Goal: Task Accomplishment & Management: Manage account settings

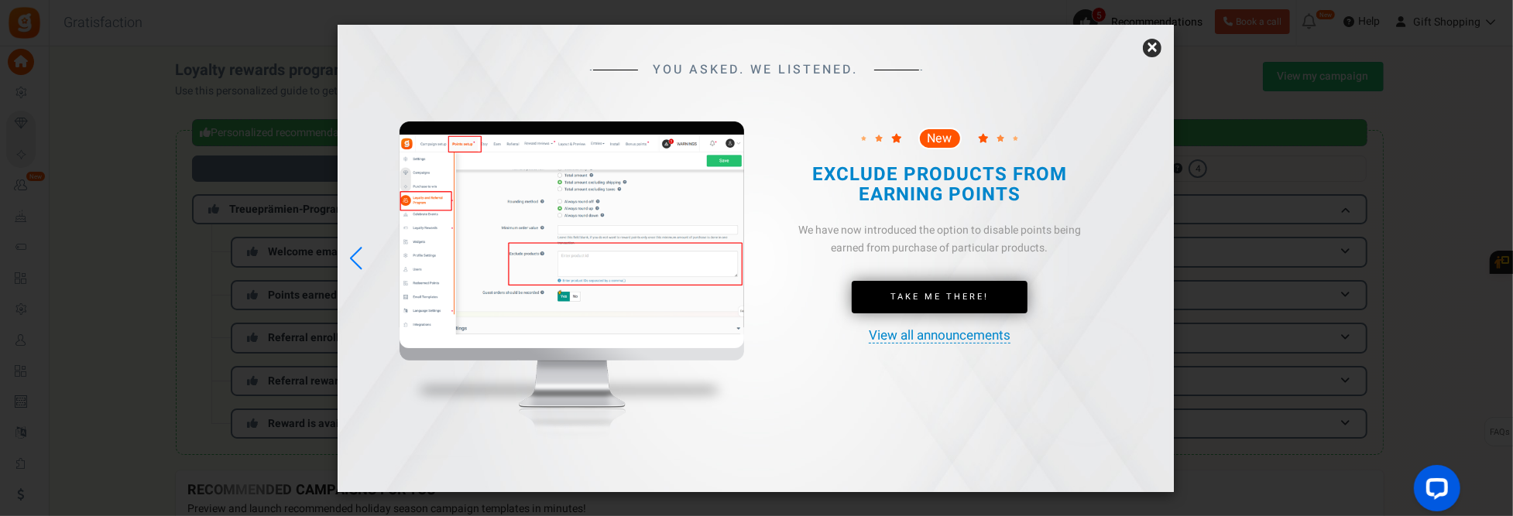
click at [1154, 41] on link "×" at bounding box center [1152, 48] width 19 height 19
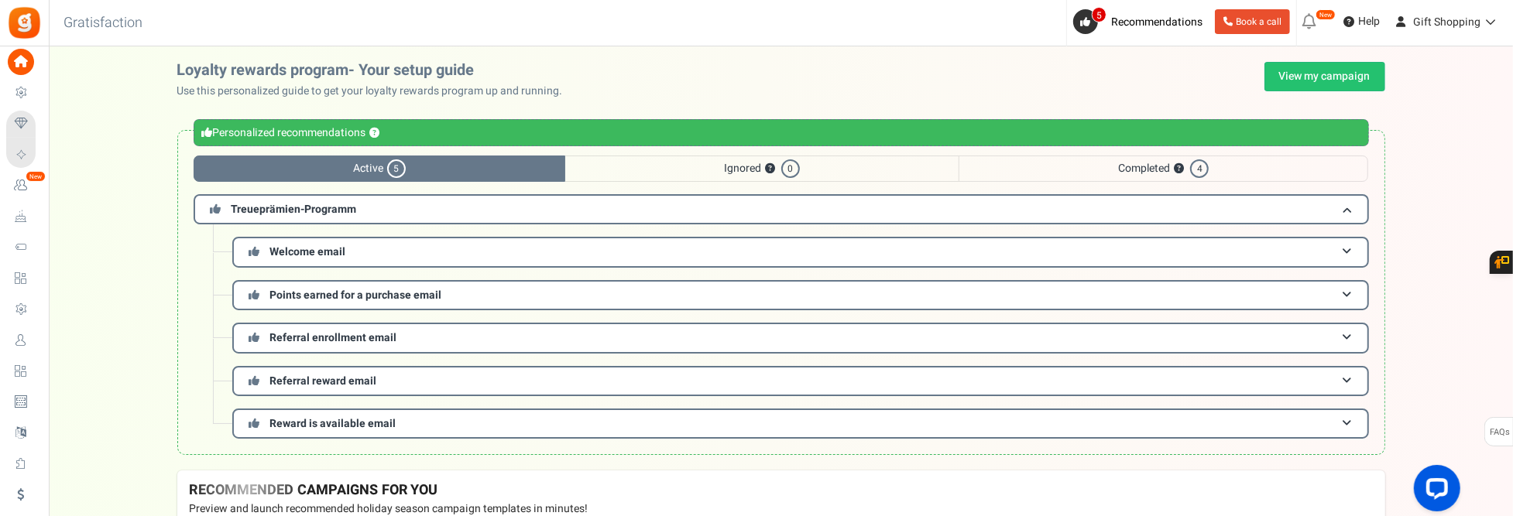
click at [328, 173] on span "Active 5" at bounding box center [380, 169] width 372 height 26
click at [1128, 22] on span "Recommendations" at bounding box center [1156, 22] width 91 height 16
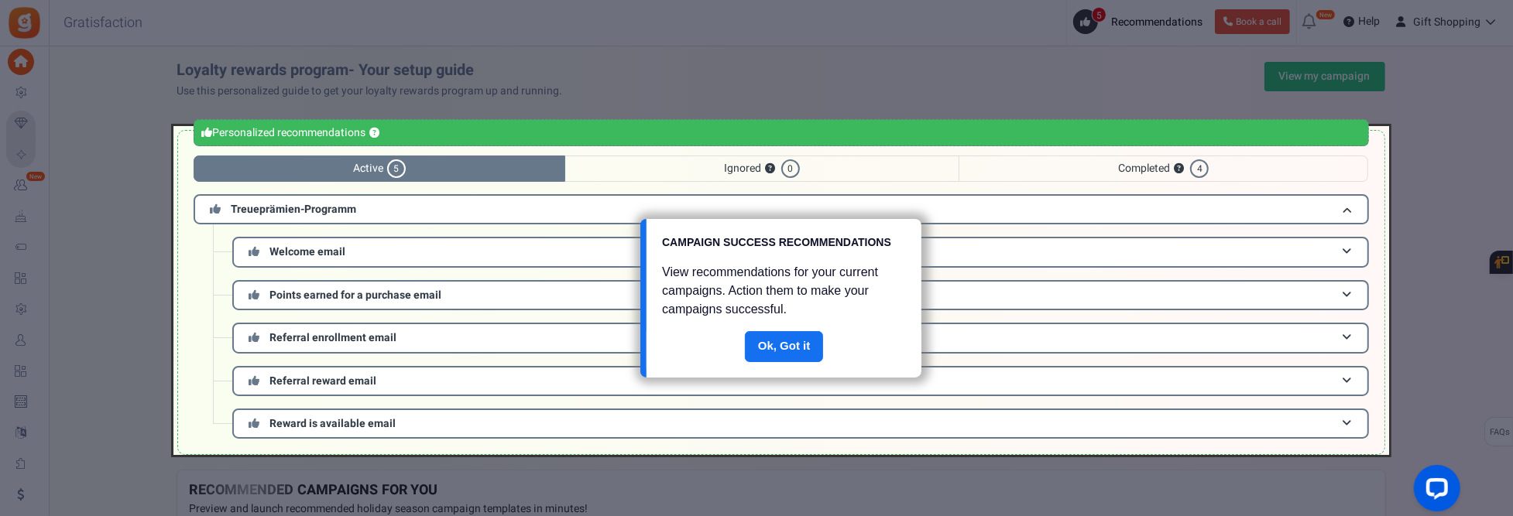
click at [777, 341] on link "Done" at bounding box center [784, 346] width 79 height 31
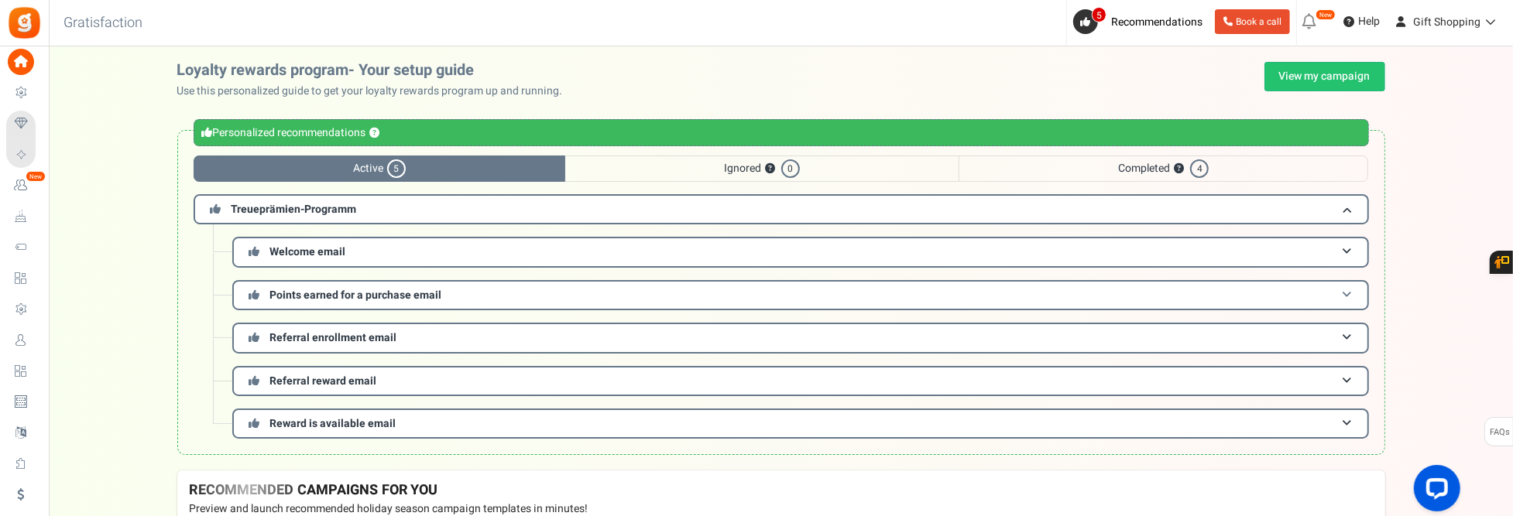
click at [344, 295] on span "Points earned for a purchase email" at bounding box center [356, 295] width 172 height 16
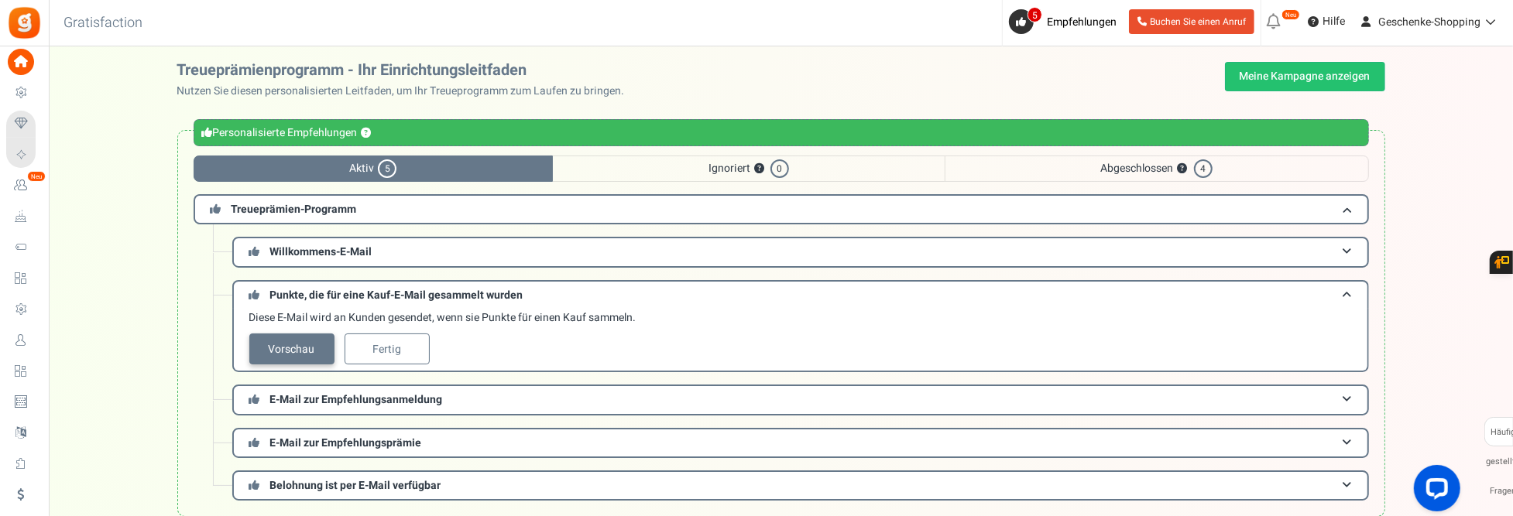
click at [300, 341] on link "Vorschau" at bounding box center [291, 349] width 85 height 31
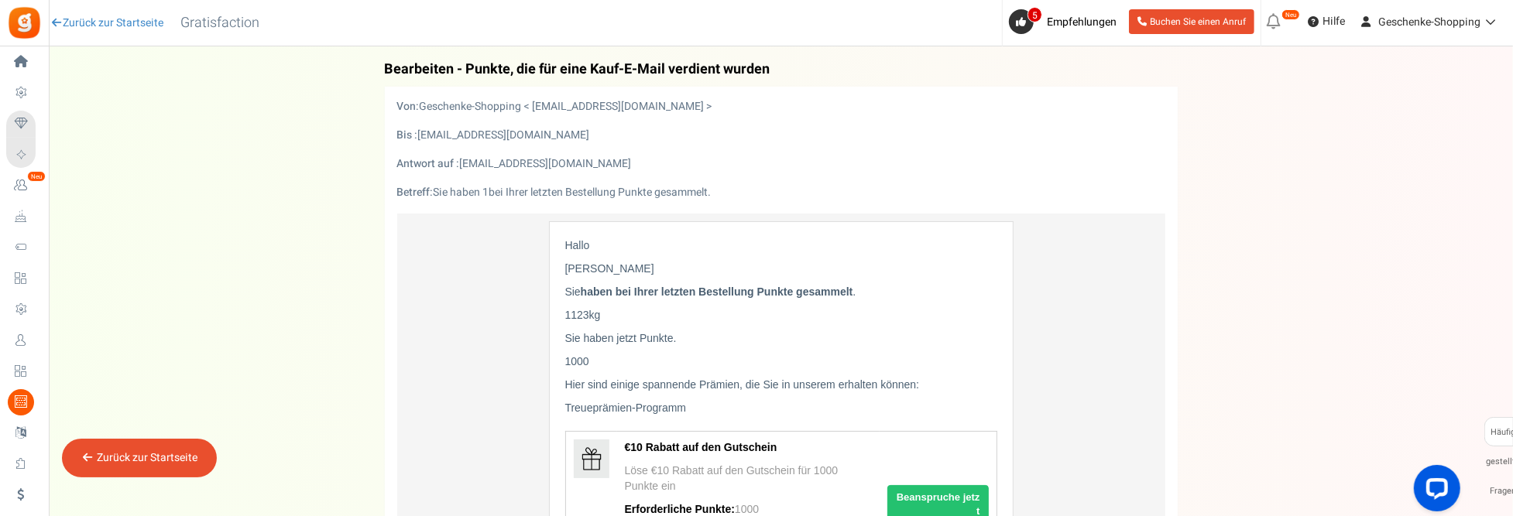
click at [1274, 20] on icon at bounding box center [1273, 21] width 25 height 25
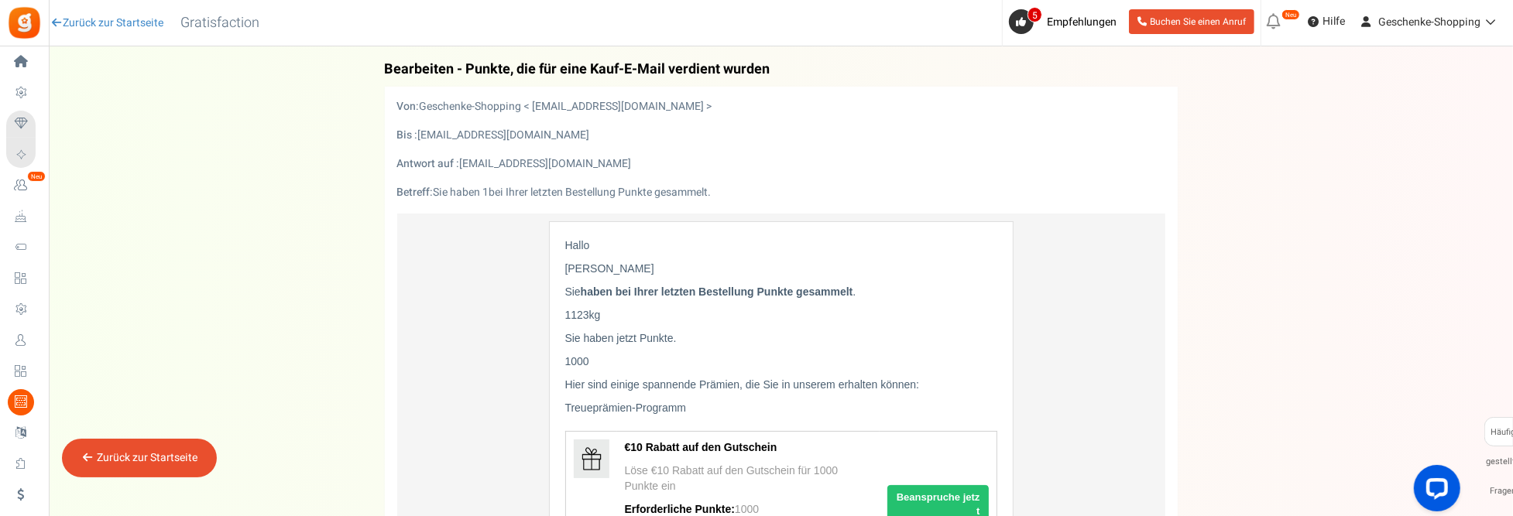
click at [146, 466] on div "Zurück zur Startseite" at bounding box center [139, 458] width 155 height 39
click at [153, 454] on link "Zurück zur Startseite" at bounding box center [147, 458] width 101 height 16
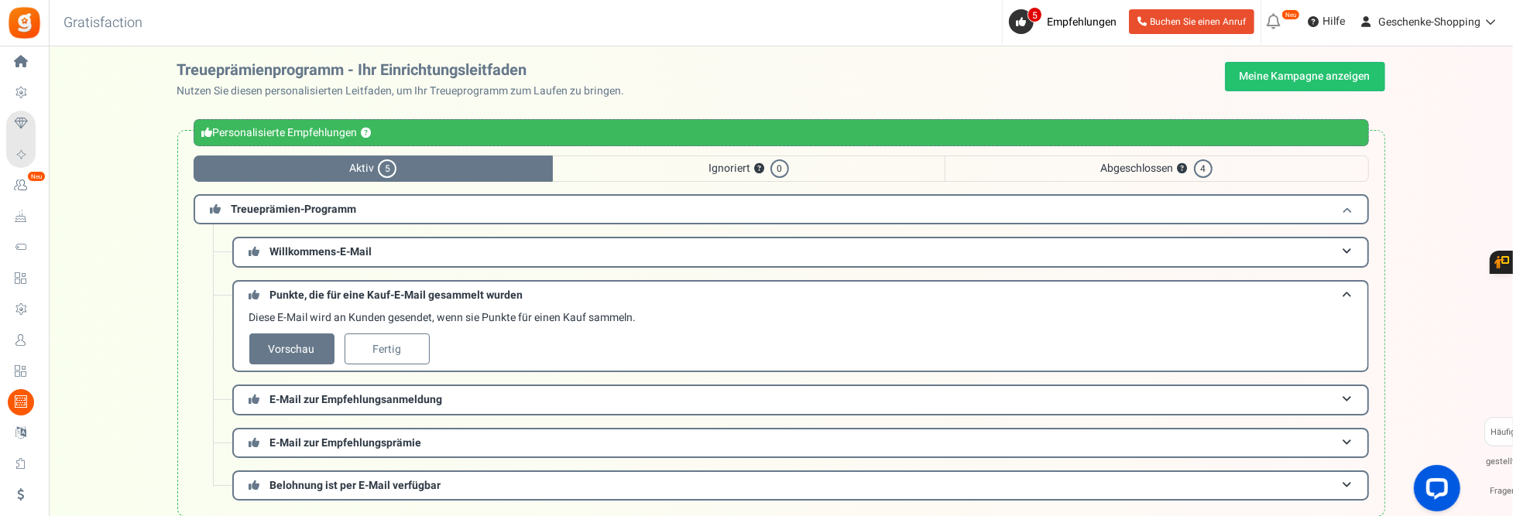
click at [281, 207] on span "Treueprämien-Programm" at bounding box center [293, 209] width 125 height 16
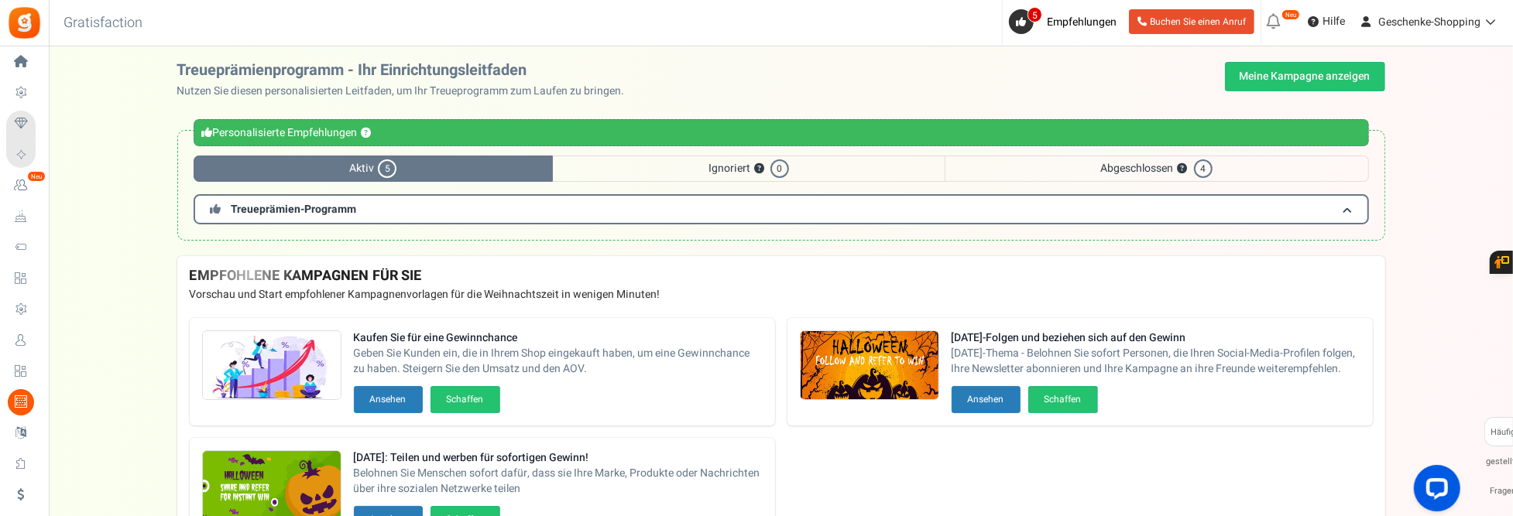
click at [1163, 161] on font "Abgeschlossen" at bounding box center [1137, 168] width 73 height 16
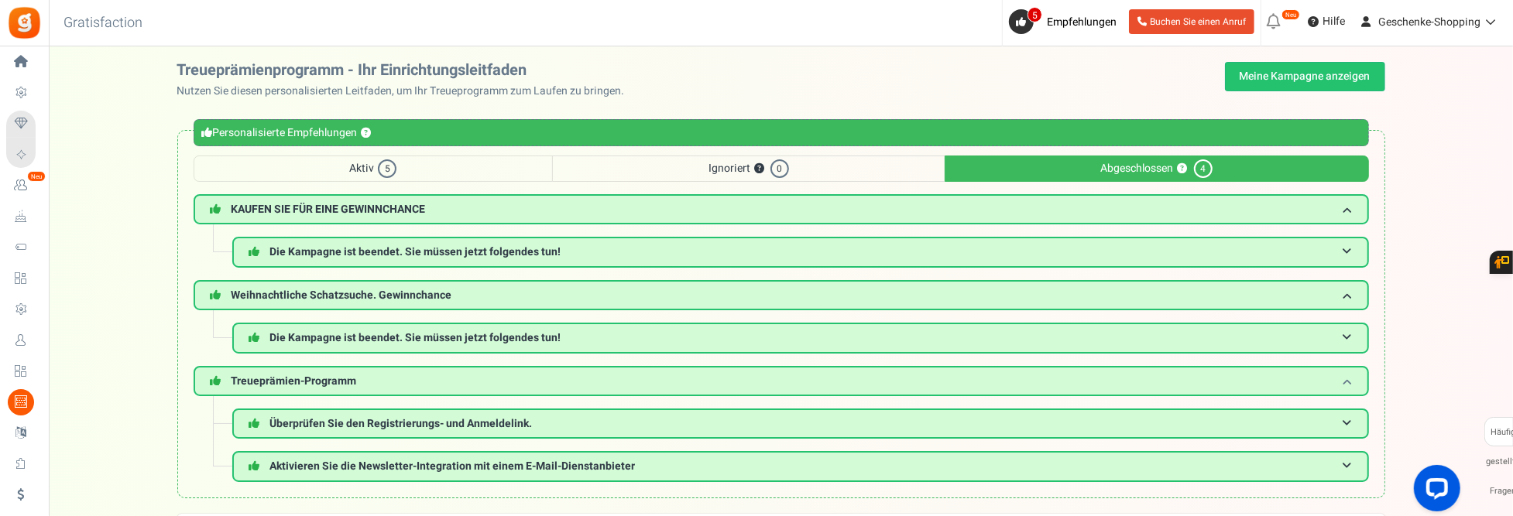
click at [347, 375] on span "Treueprämien-Programm" at bounding box center [293, 381] width 125 height 16
click at [296, 377] on span "Treueprämien-Programm" at bounding box center [293, 381] width 125 height 16
drag, startPoint x: 296, startPoint y: 377, endPoint x: 337, endPoint y: 378, distance: 41.0
click at [338, 378] on span "Treueprämien-Programm" at bounding box center [293, 381] width 125 height 16
click at [1348, 378] on span at bounding box center [1346, 381] width 9 height 12
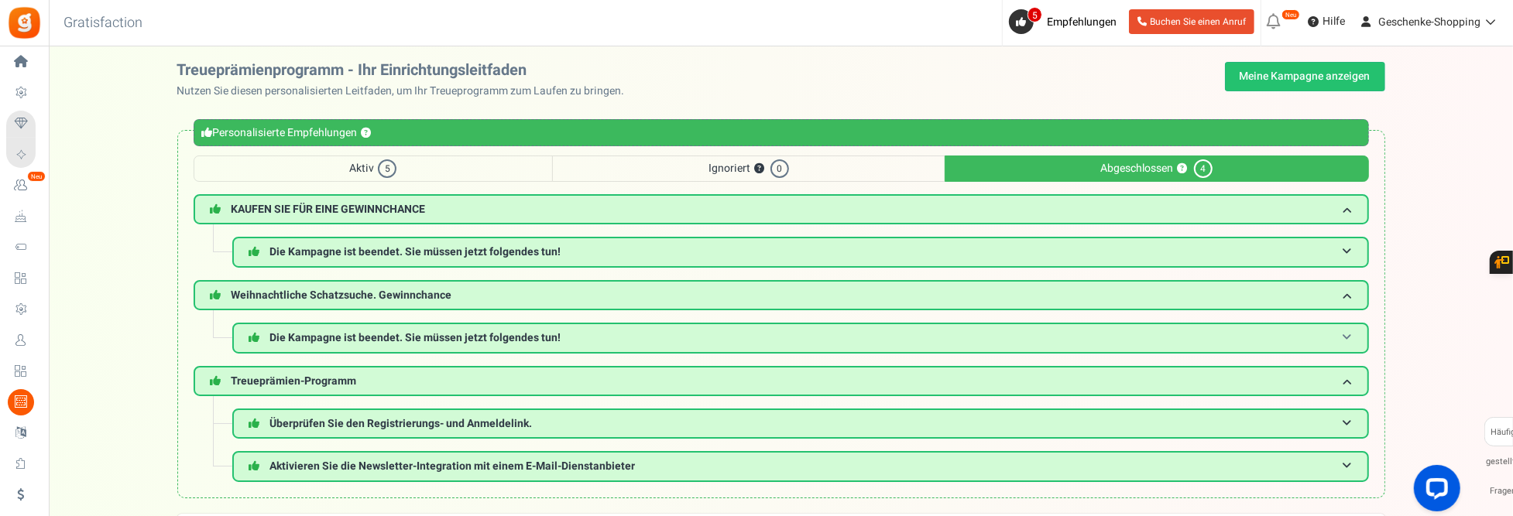
click at [1351, 338] on span at bounding box center [1346, 338] width 9 height 12
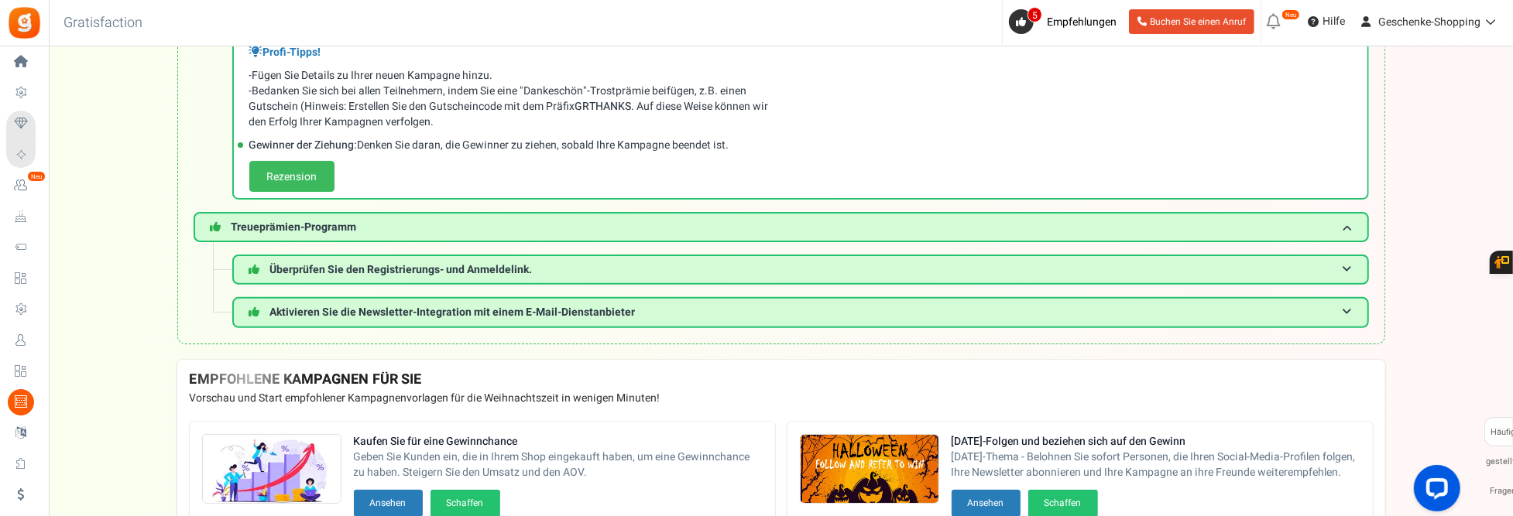
scroll to position [372, 0]
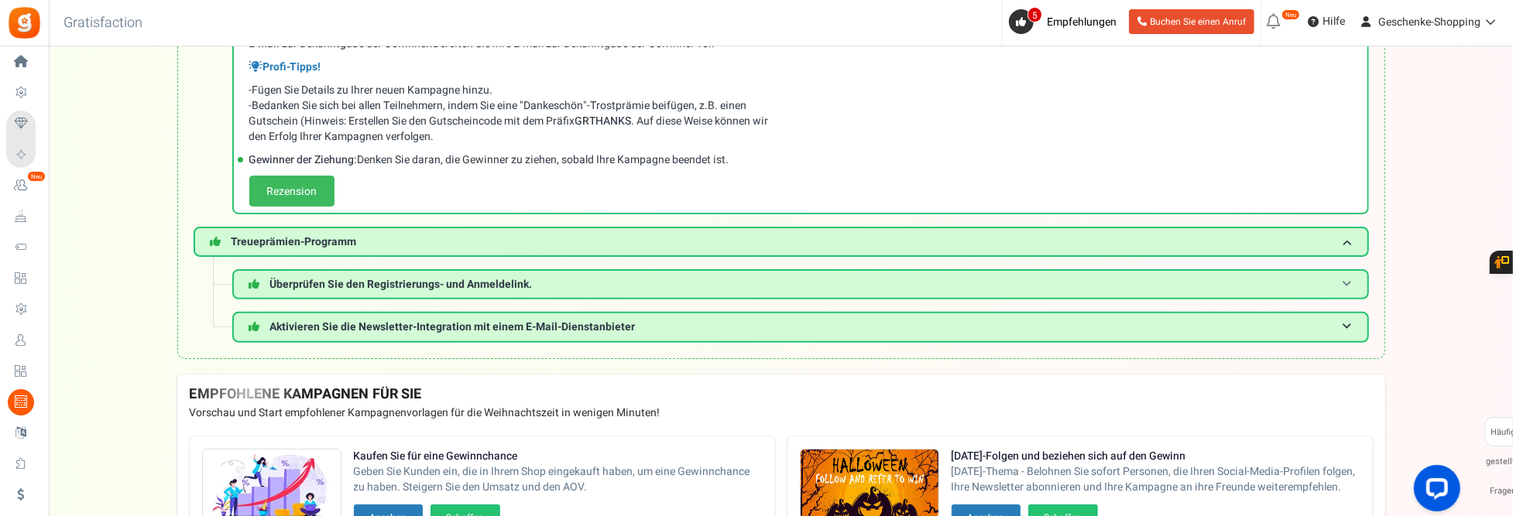
click at [543, 278] on h3 "Überprüfen Sie den Registrierungs- und Anmeldelink." at bounding box center [800, 284] width 1136 height 30
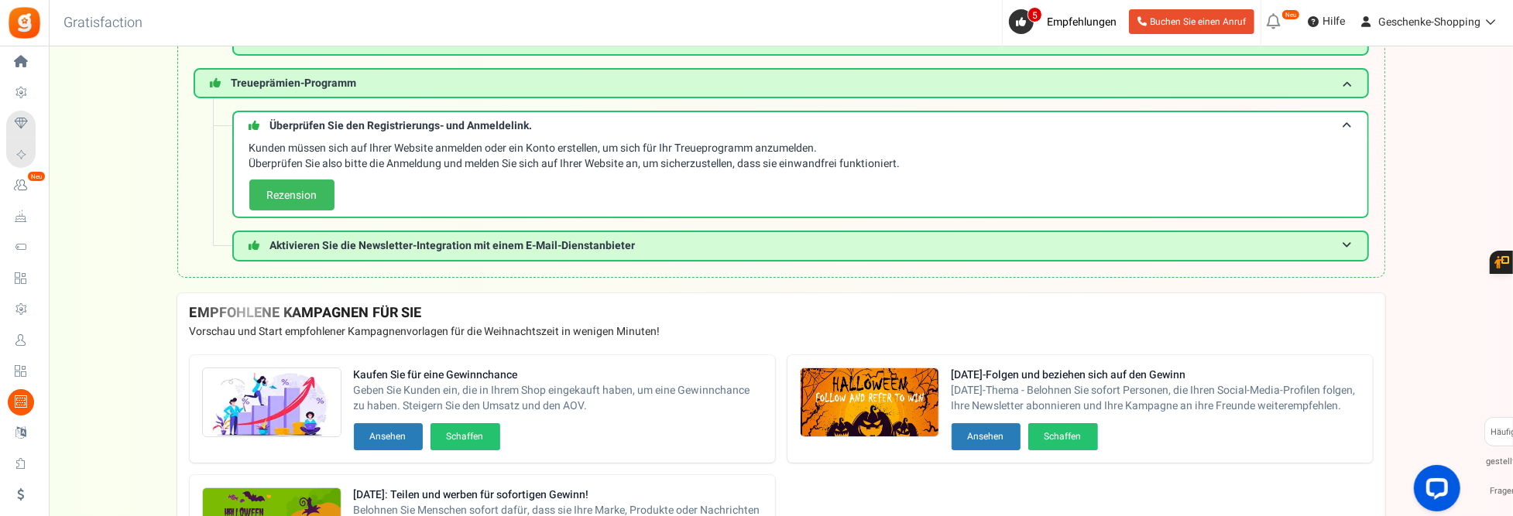
scroll to position [218, 0]
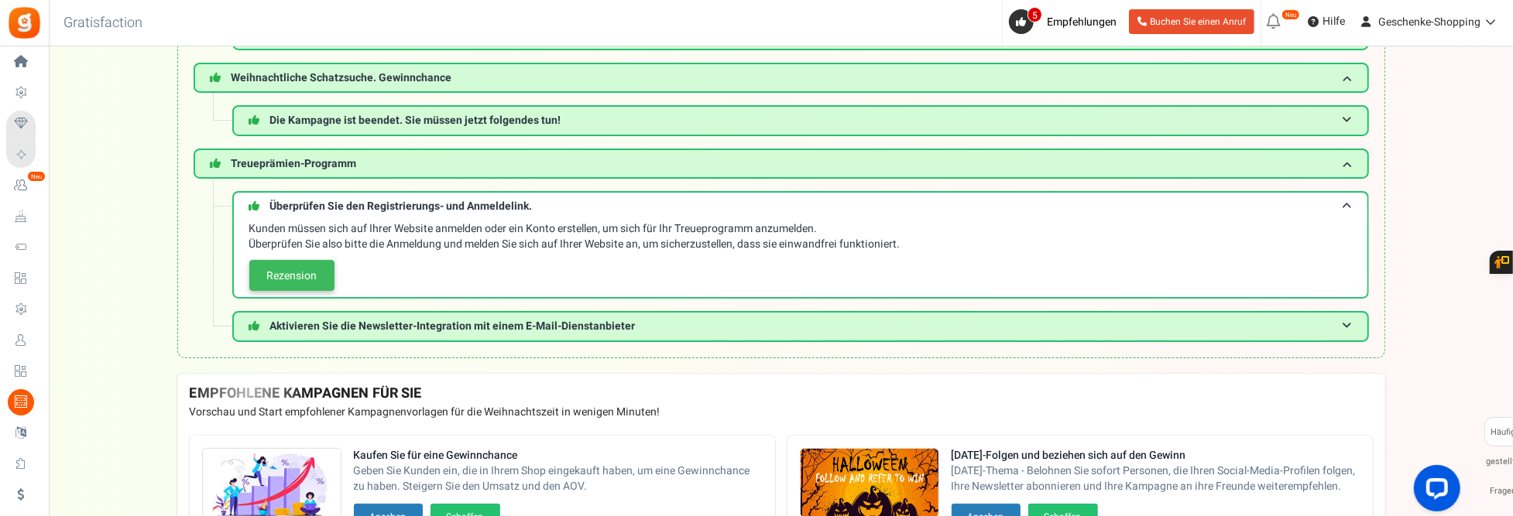
click at [303, 276] on link "Rezension" at bounding box center [291, 275] width 85 height 31
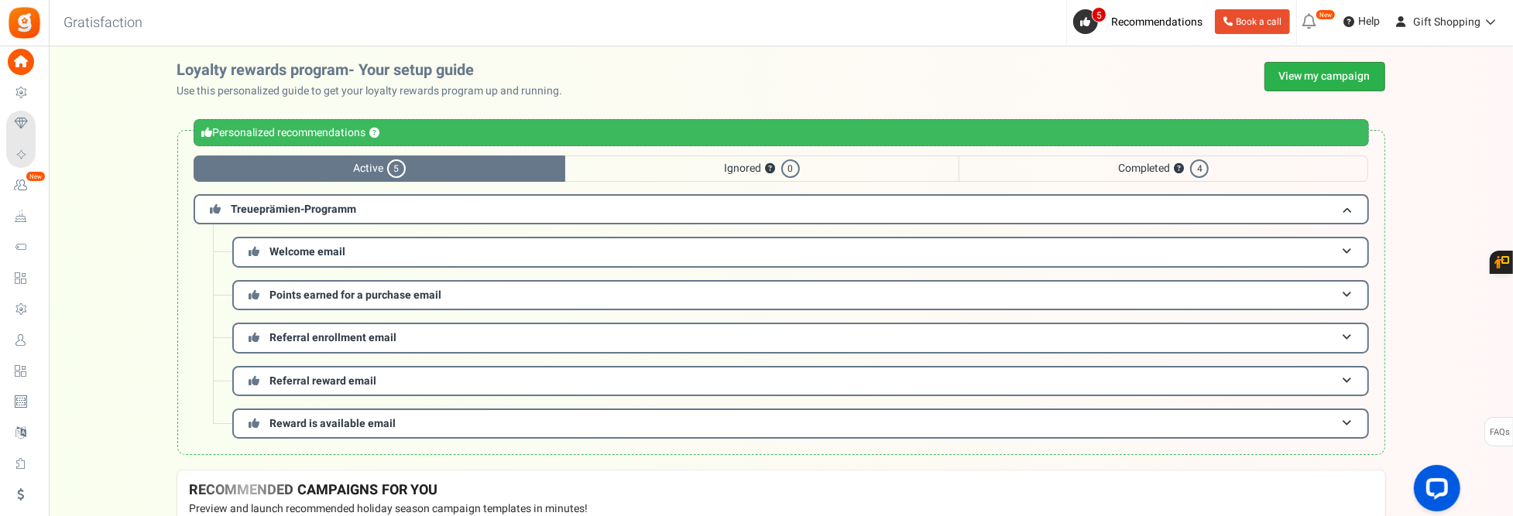
click at [1336, 69] on link "View my campaign" at bounding box center [1324, 76] width 121 height 29
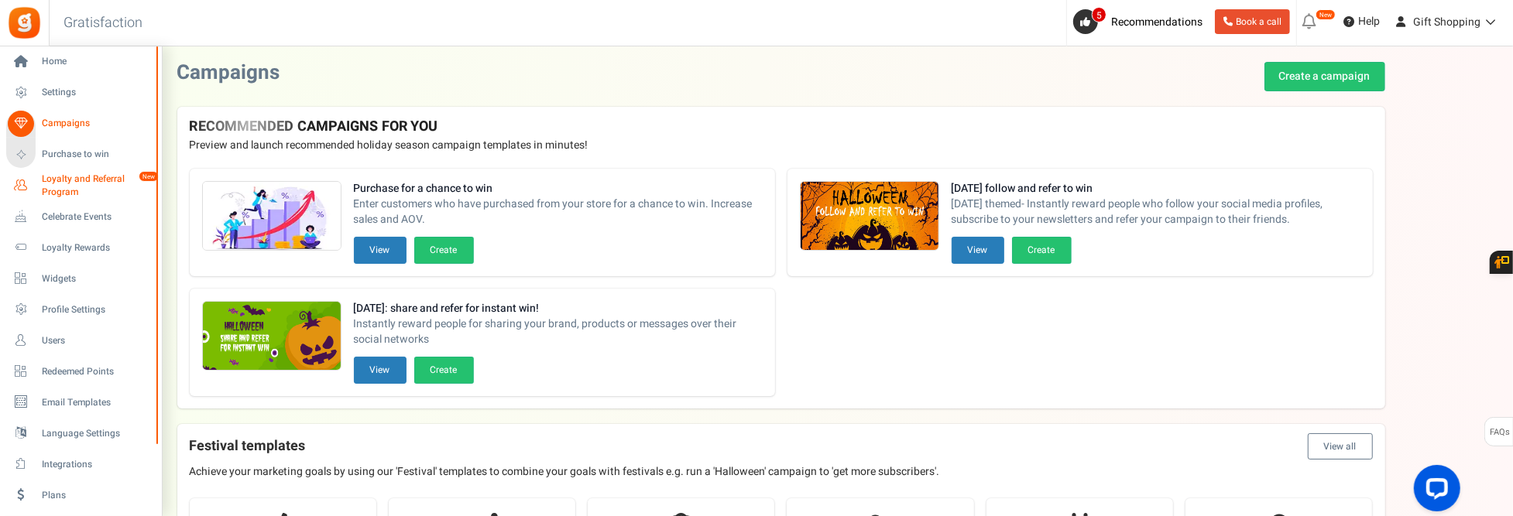
click at [74, 180] on span "Loyalty and Referral Program" at bounding box center [98, 186] width 113 height 26
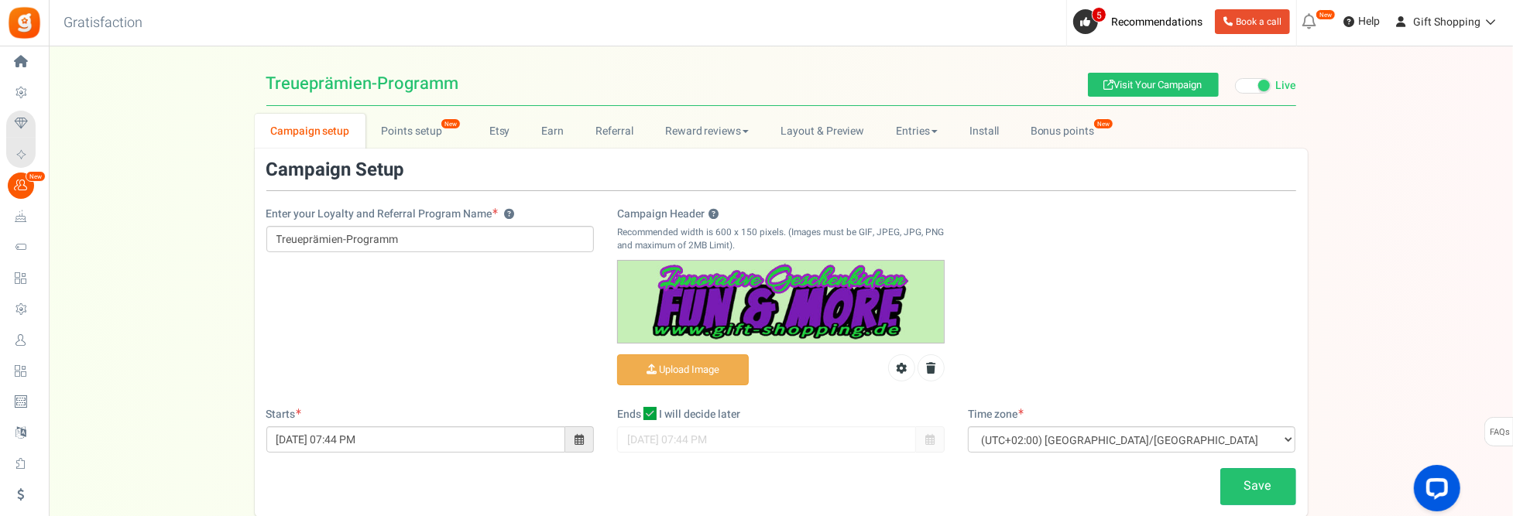
scroll to position [77, 0]
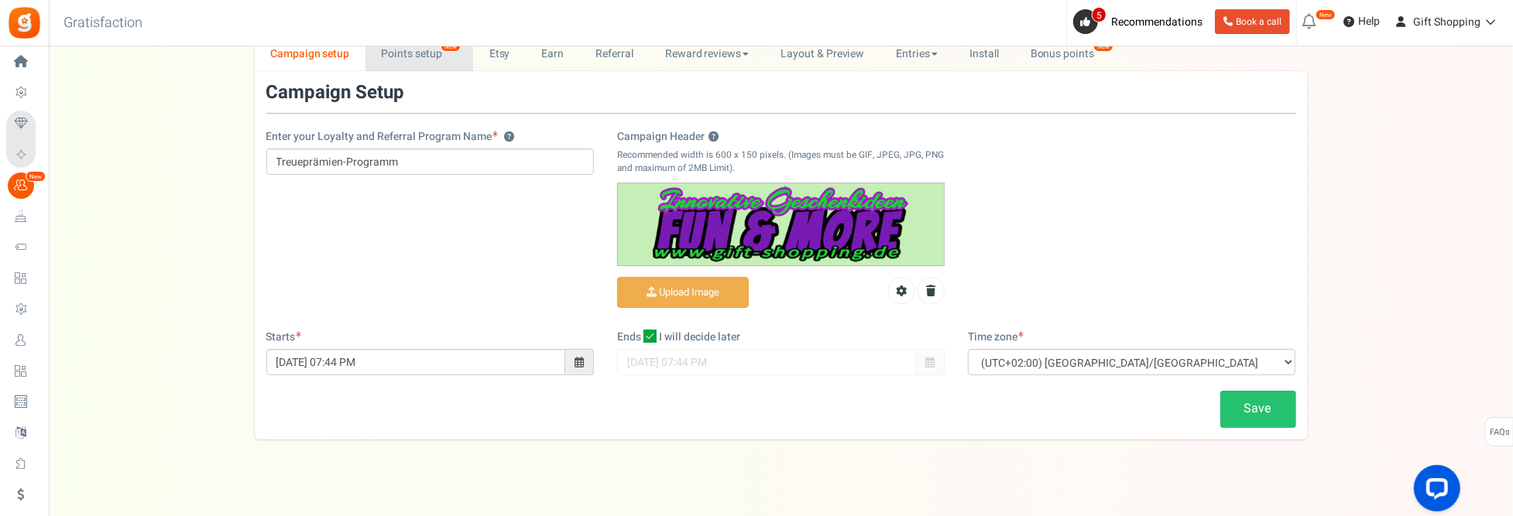
click at [435, 50] on link "Points setup New" at bounding box center [419, 53] width 108 height 35
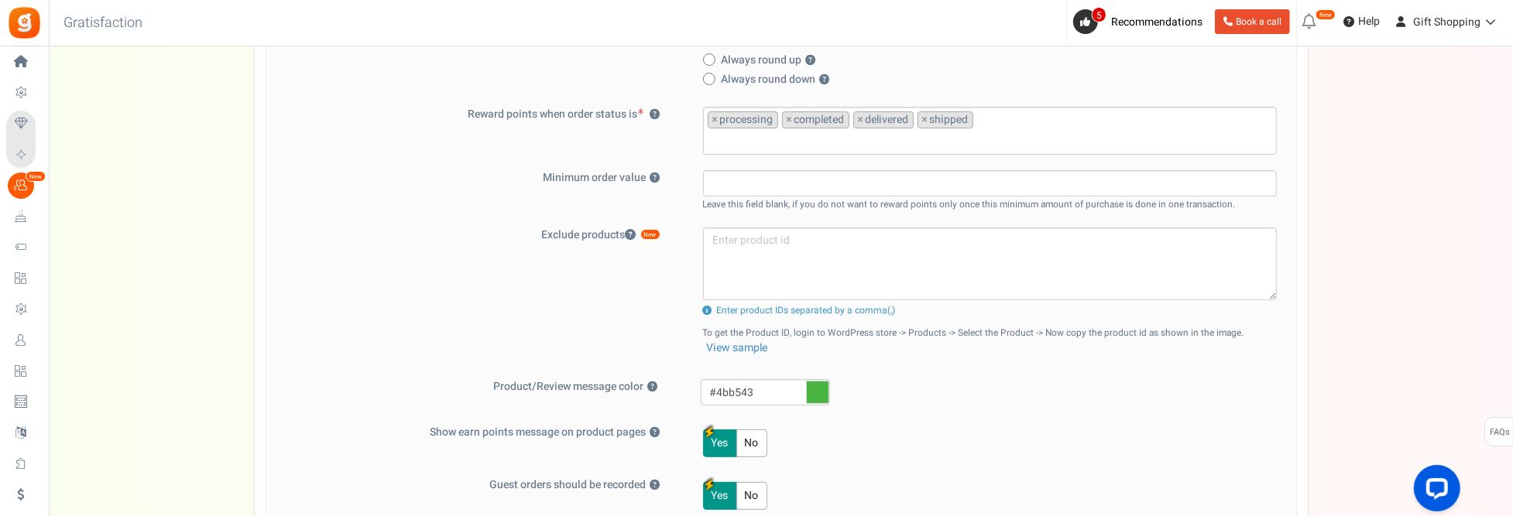
scroll to position [619, 0]
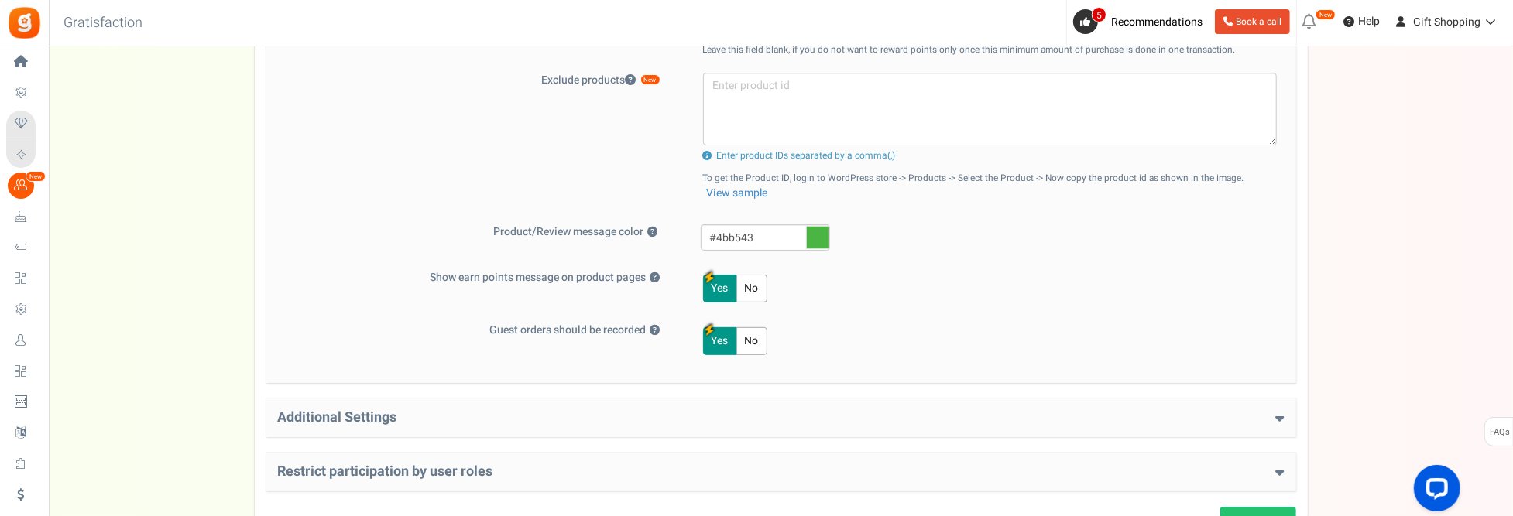
click at [636, 410] on h4 "Additional Settings" at bounding box center [781, 417] width 1006 height 15
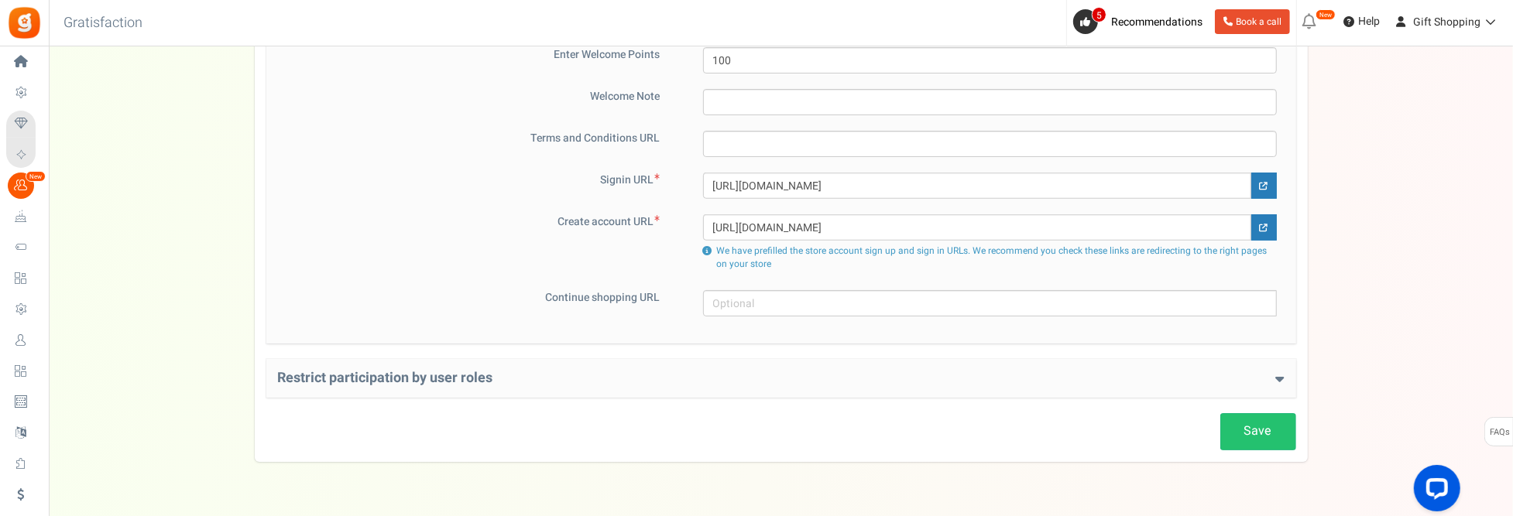
scroll to position [1102, 0]
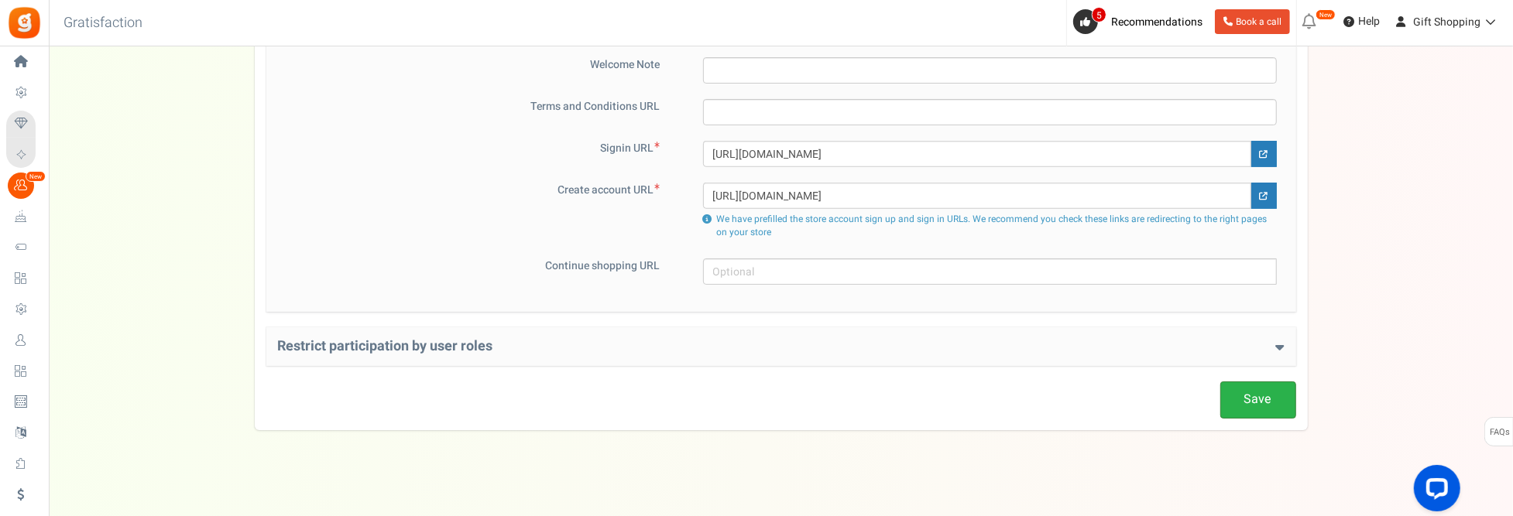
click at [1283, 382] on link "Save" at bounding box center [1258, 400] width 76 height 36
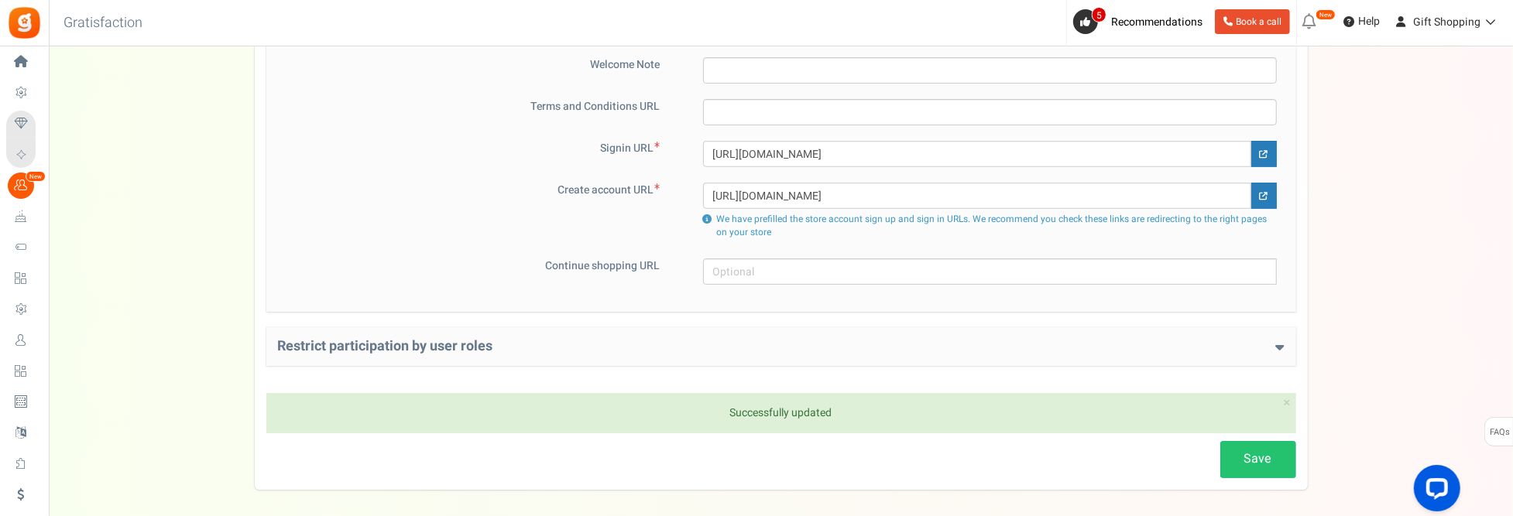
click at [929, 339] on h4 "Restrict participation by user roles" at bounding box center [781, 346] width 1006 height 15
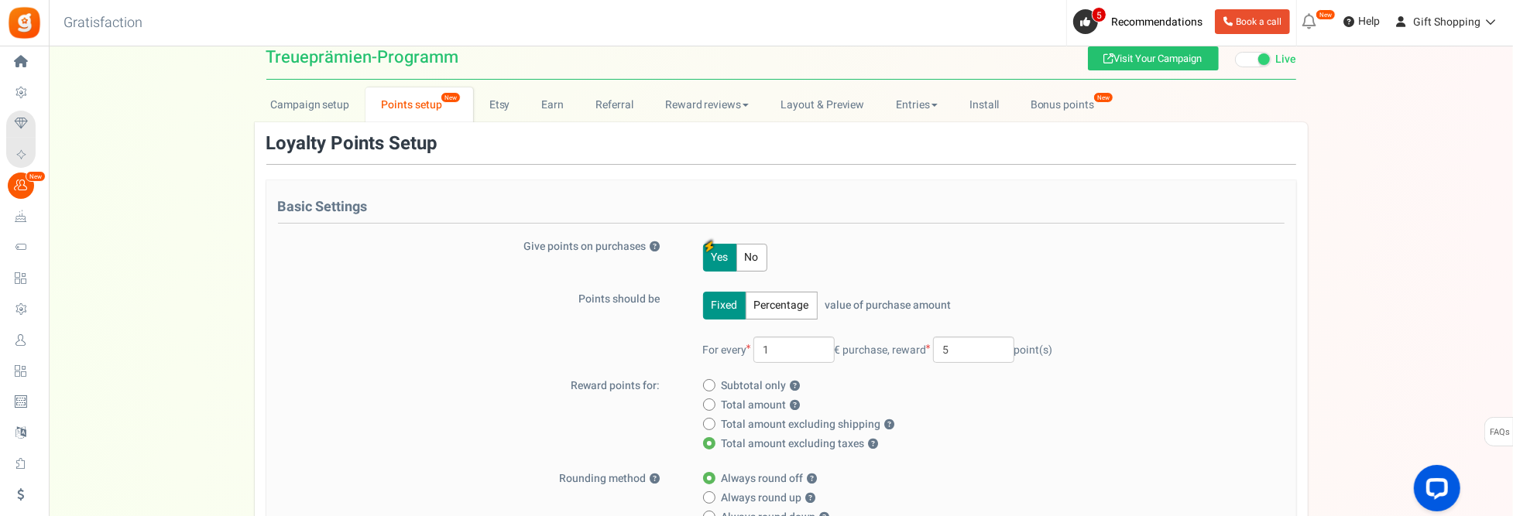
scroll to position [0, 0]
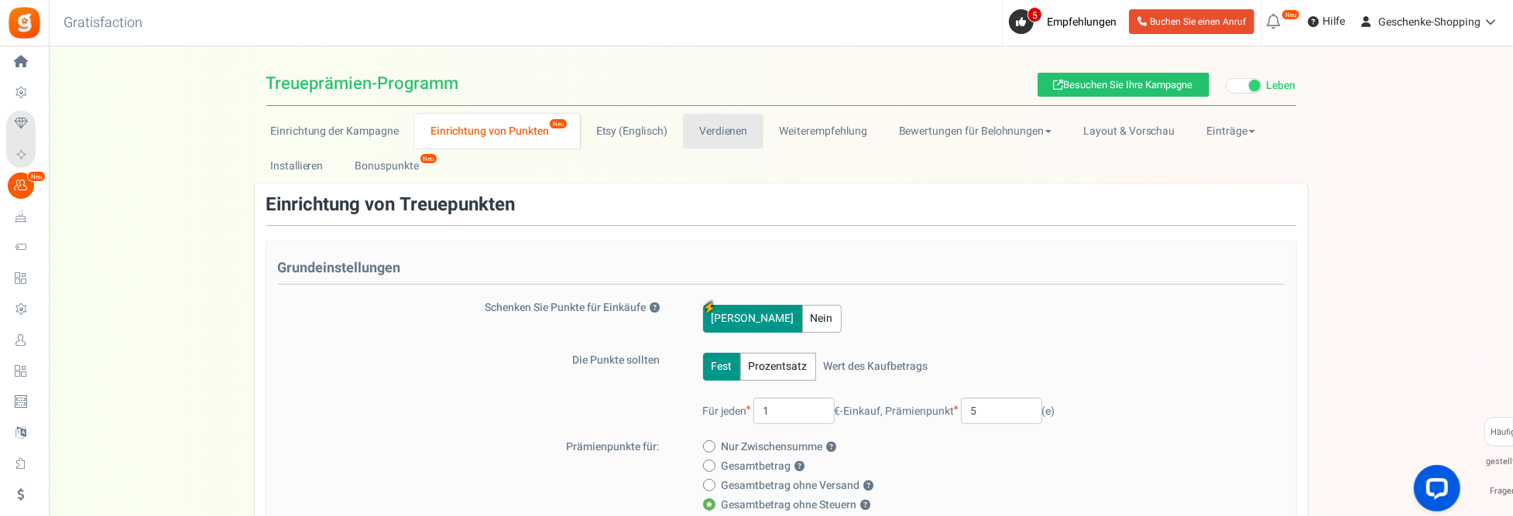
click at [728, 140] on link "Verdienen" at bounding box center [723, 131] width 81 height 35
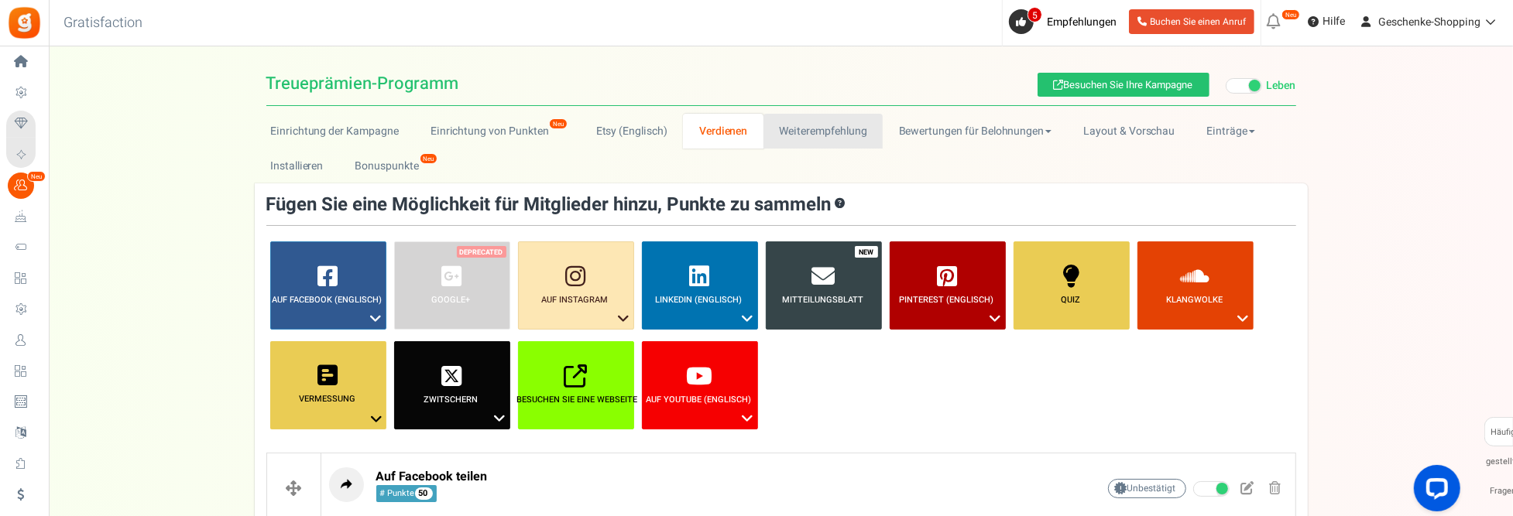
click at [831, 144] on link "Weiterempfehlung" at bounding box center [822, 131] width 119 height 35
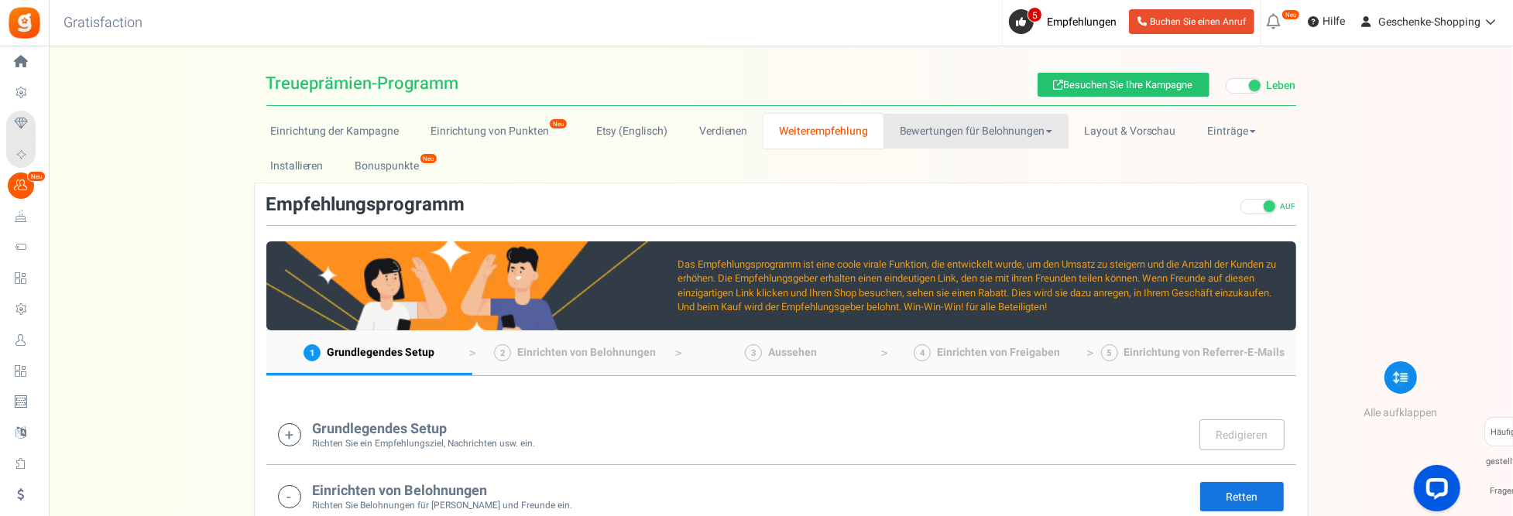
click at [993, 134] on font "Bewertungen für Belohnungen" at bounding box center [973, 131] width 146 height 16
click at [927, 160] on link "WOO" at bounding box center [945, 165] width 124 height 22
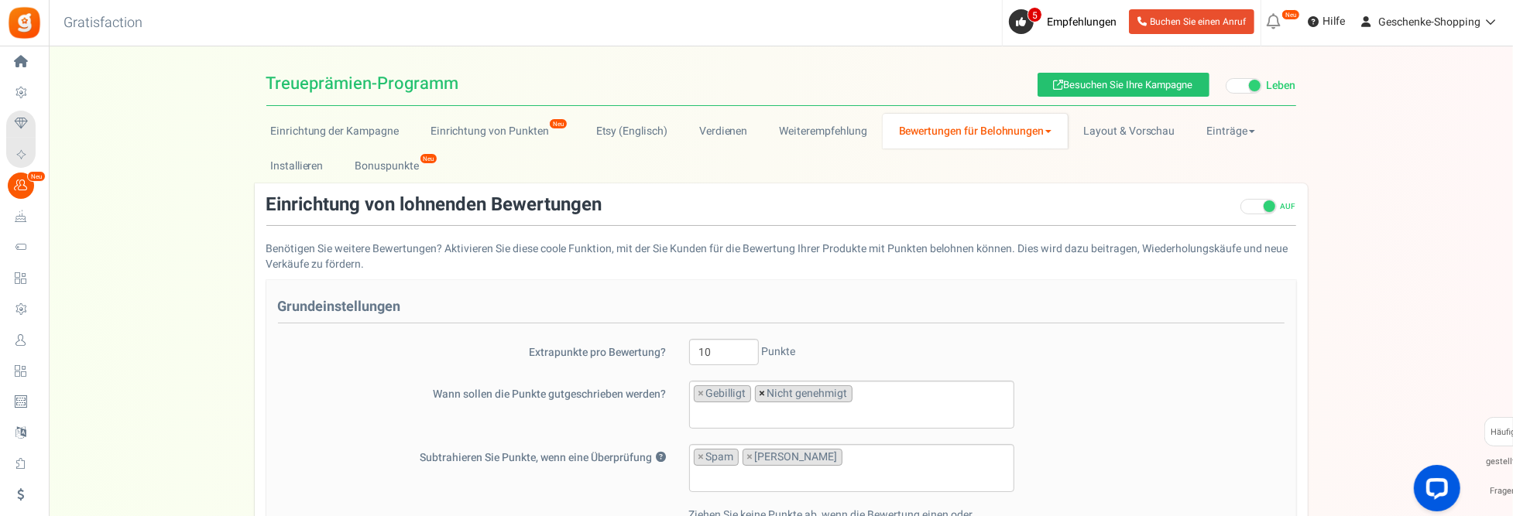
click at [759, 389] on span "×" at bounding box center [762, 393] width 6 height 15
click at [1079, 406] on div "Wann sollen die Punkte gutgeschrieben werden? Gebilligt Nicht genehmigt × Gebil…" at bounding box center [781, 405] width 1030 height 48
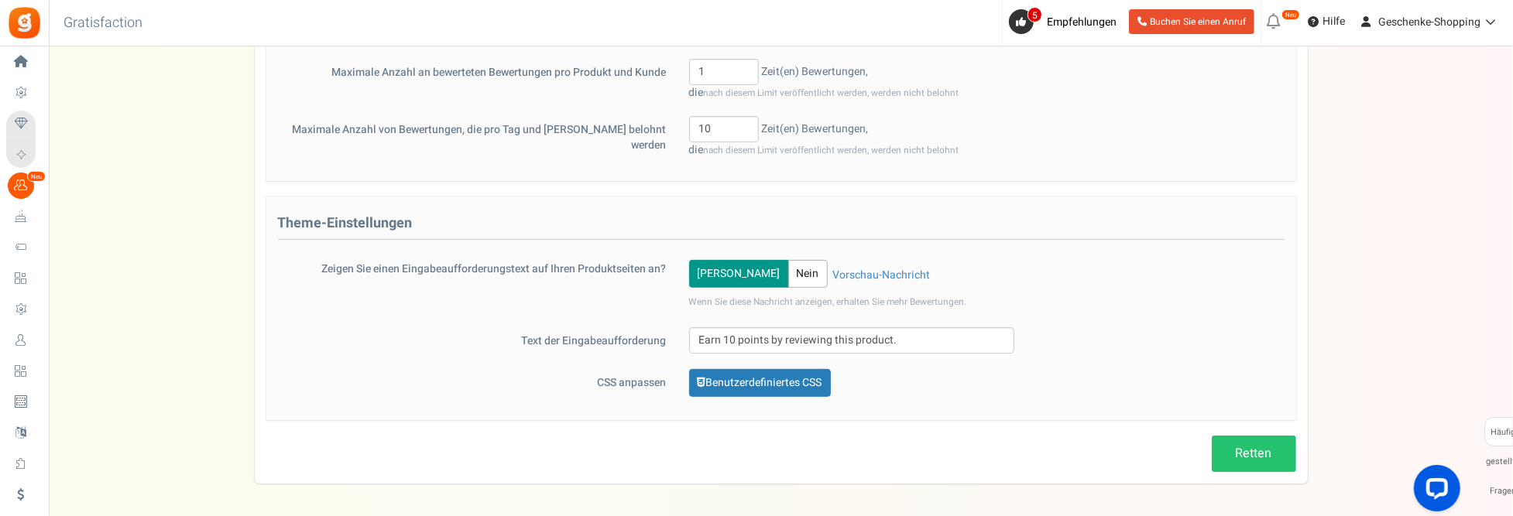
scroll to position [619, 0]
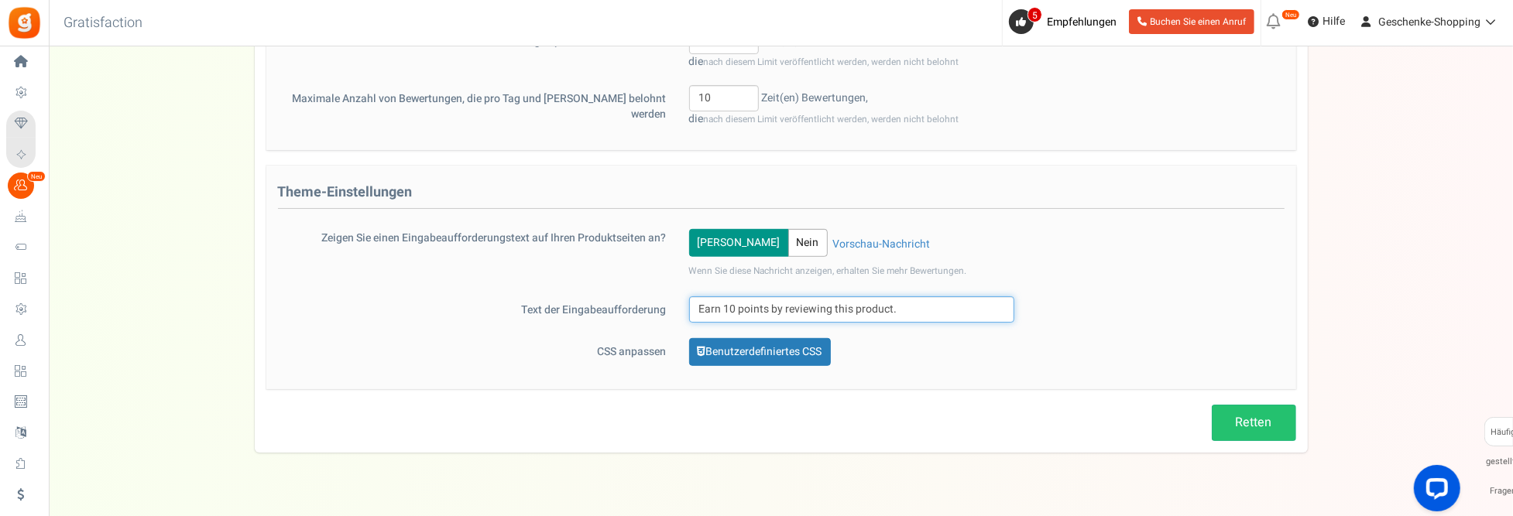
drag, startPoint x: 921, startPoint y: 301, endPoint x: 674, endPoint y: 296, distance: 247.8
click at [674, 297] on div "Text der Eingabeaufforderung Earn 10 points by reviewing this product." at bounding box center [781, 310] width 1030 height 26
paste input "Verdienen Sie 10 Punkte, indem Sie dieses Produkt bewerten"
type input "Verdienen Sie 10 Punkte, indem Sie dieses Produkt bewerten."
click at [1249, 413] on link "Retten" at bounding box center [1254, 423] width 84 height 36
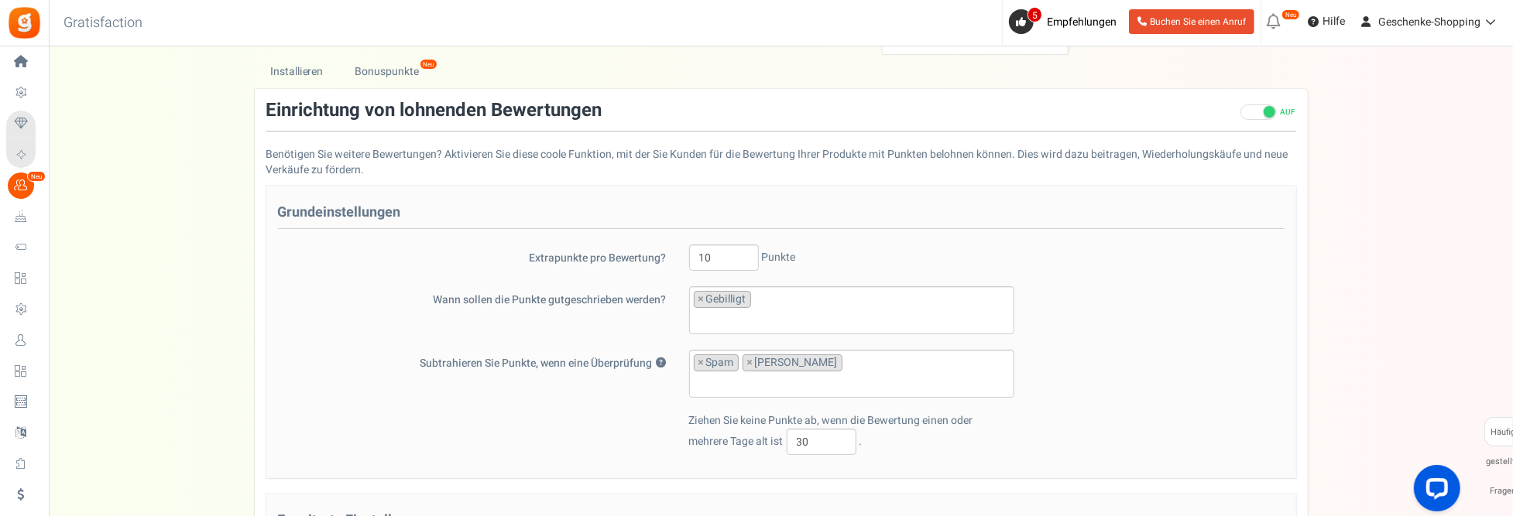
scroll to position [0, 0]
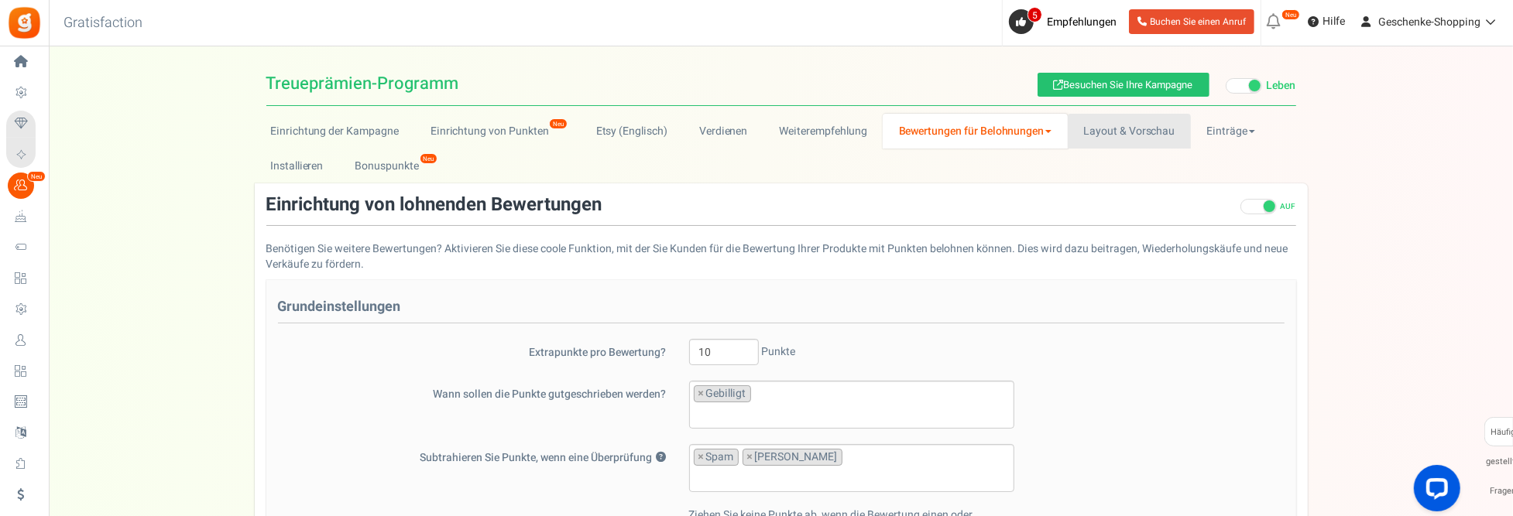
click at [1136, 132] on link "Layout & Vorschau" at bounding box center [1129, 131] width 123 height 35
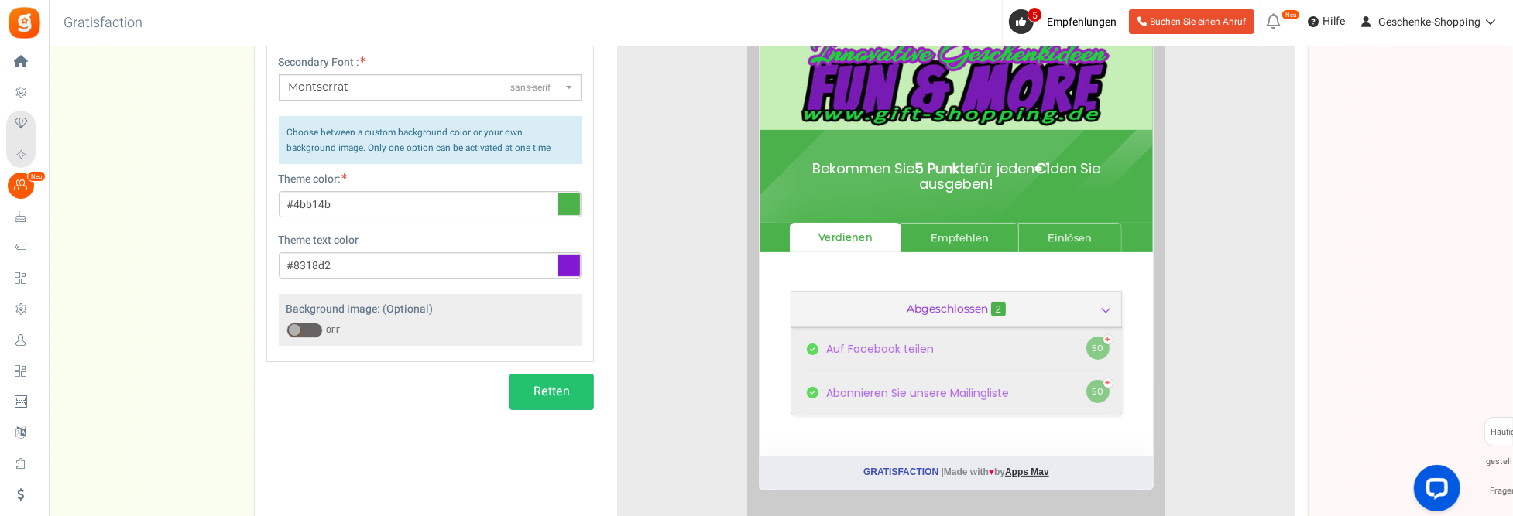
scroll to position [310, 0]
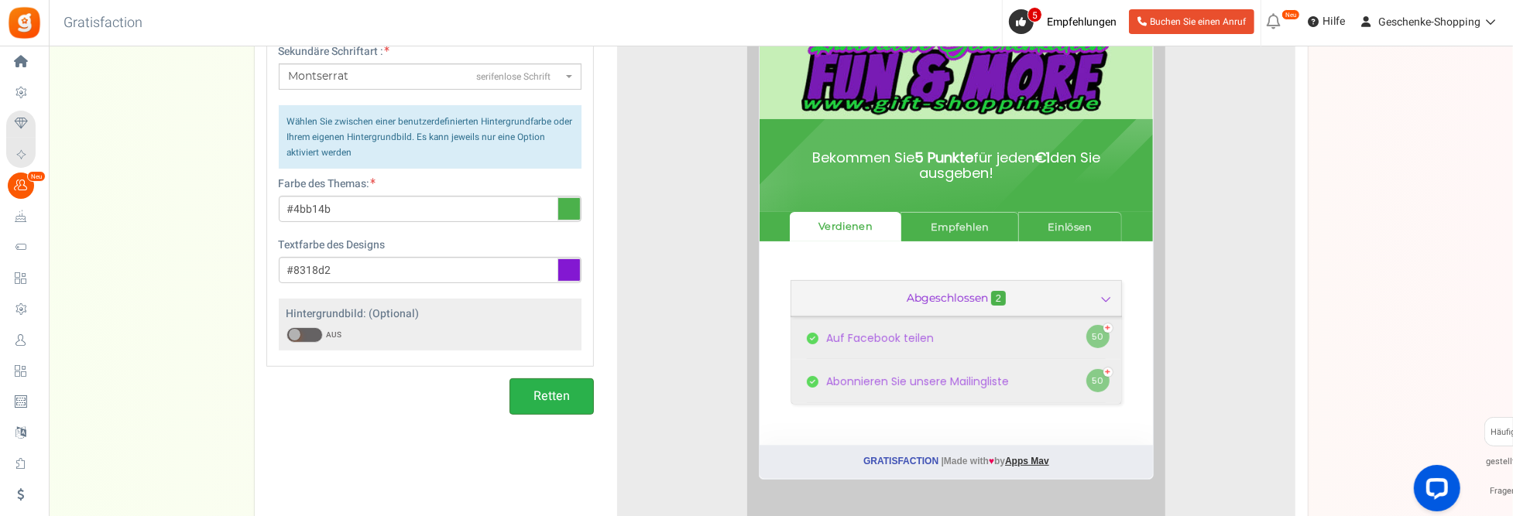
click at [542, 393] on button "Retten" at bounding box center [551, 397] width 84 height 36
click at [575, 262] on icon at bounding box center [568, 270] width 23 height 23
click at [575, 262] on input "#8318d2" at bounding box center [430, 270] width 303 height 26
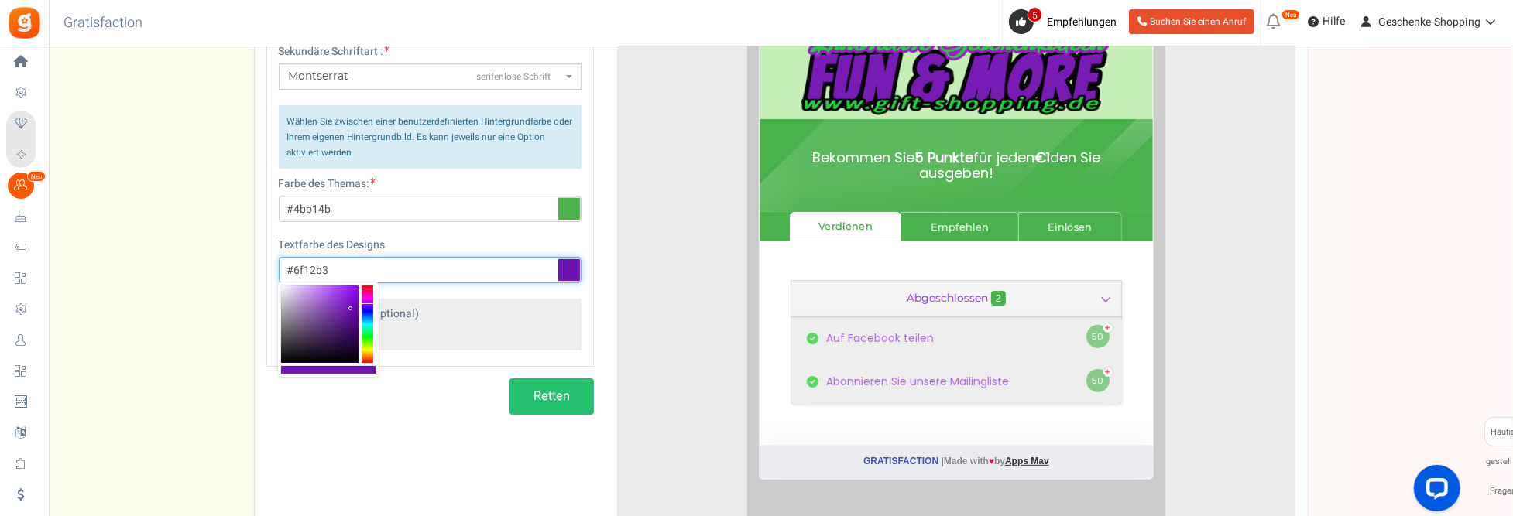
click at [351, 309] on div at bounding box center [319, 324] width 77 height 77
click at [354, 318] on div at bounding box center [319, 324] width 77 height 77
click at [351, 326] on div at bounding box center [319, 324] width 77 height 77
click at [450, 324] on div "Hintergrundbild: (Optional) AUF AUS Bild hochladen" at bounding box center [430, 324] width 303 height 51
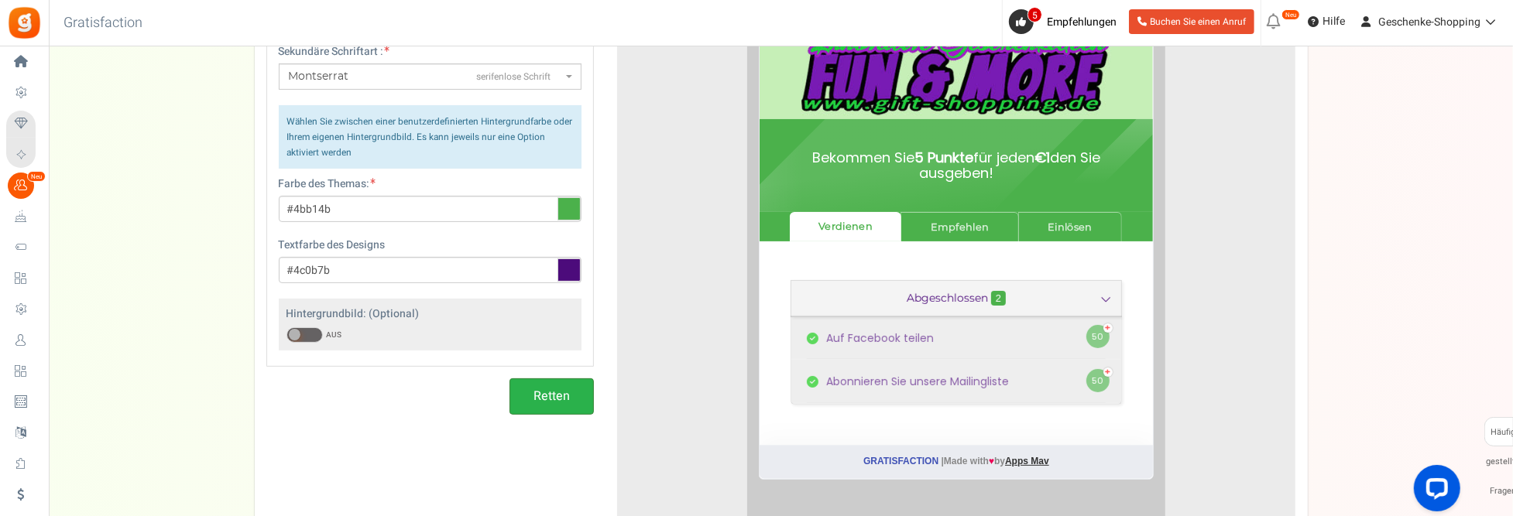
click at [552, 400] on button "Retten" at bounding box center [551, 397] width 84 height 36
click at [567, 270] on icon at bounding box center [568, 270] width 23 height 23
click at [567, 270] on input "#4c0b7b" at bounding box center [430, 270] width 303 height 26
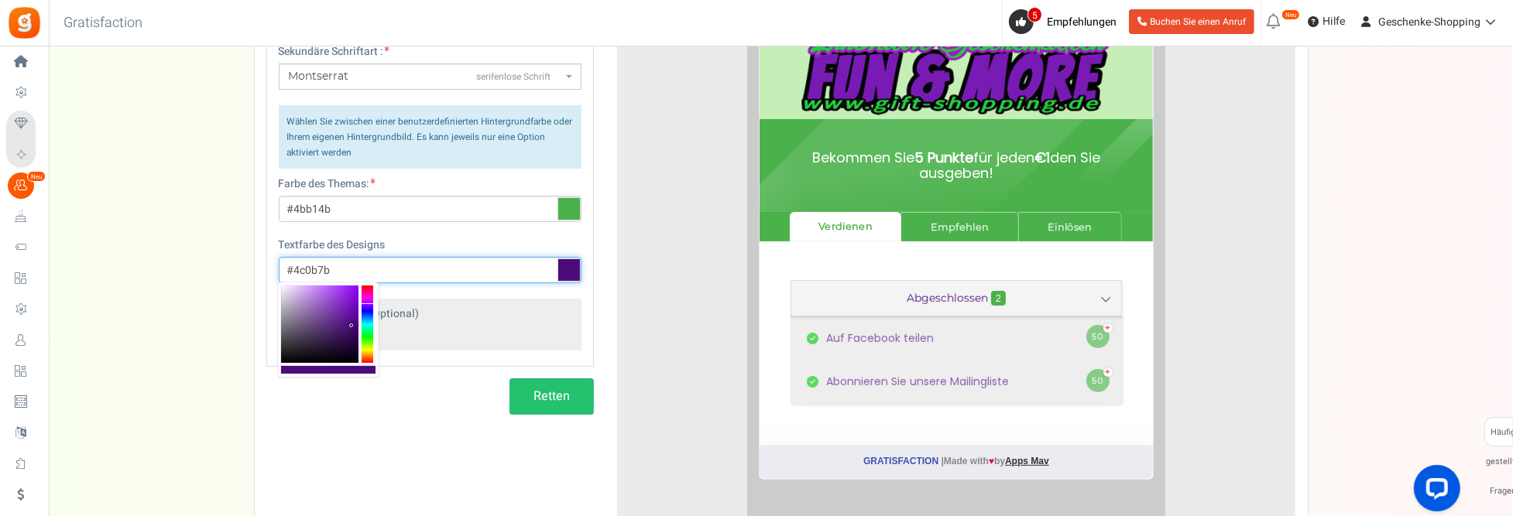
type input "#360a57"
click at [350, 337] on div at bounding box center [319, 324] width 77 height 77
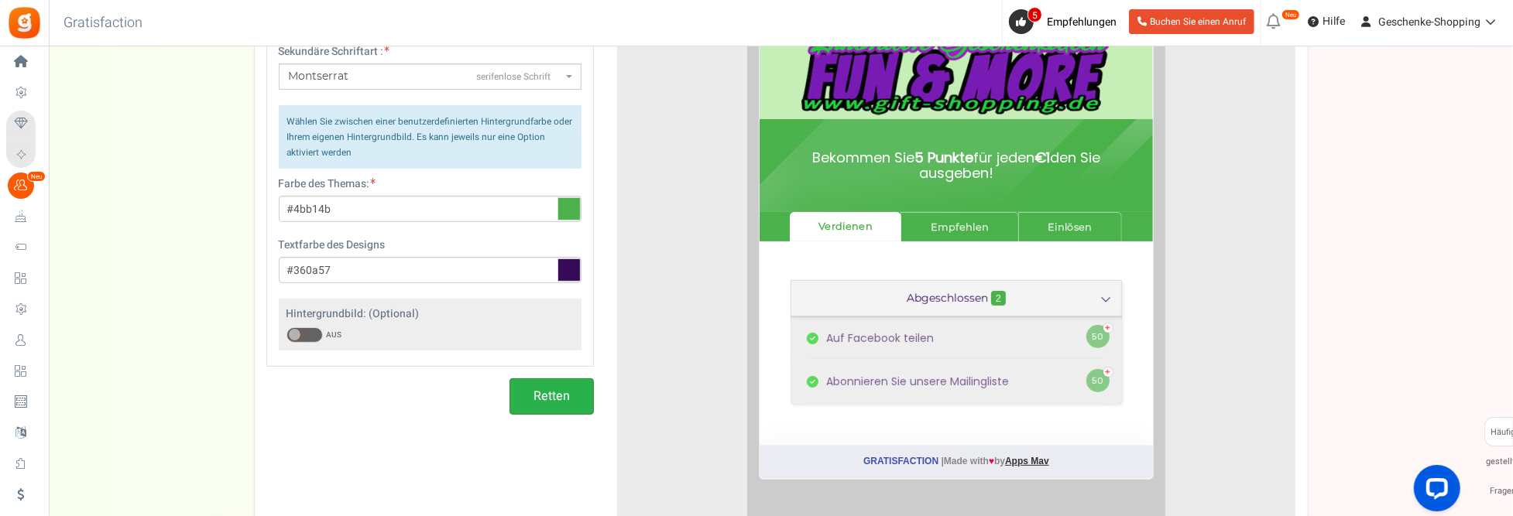
click at [564, 395] on button "Retten" at bounding box center [551, 397] width 84 height 36
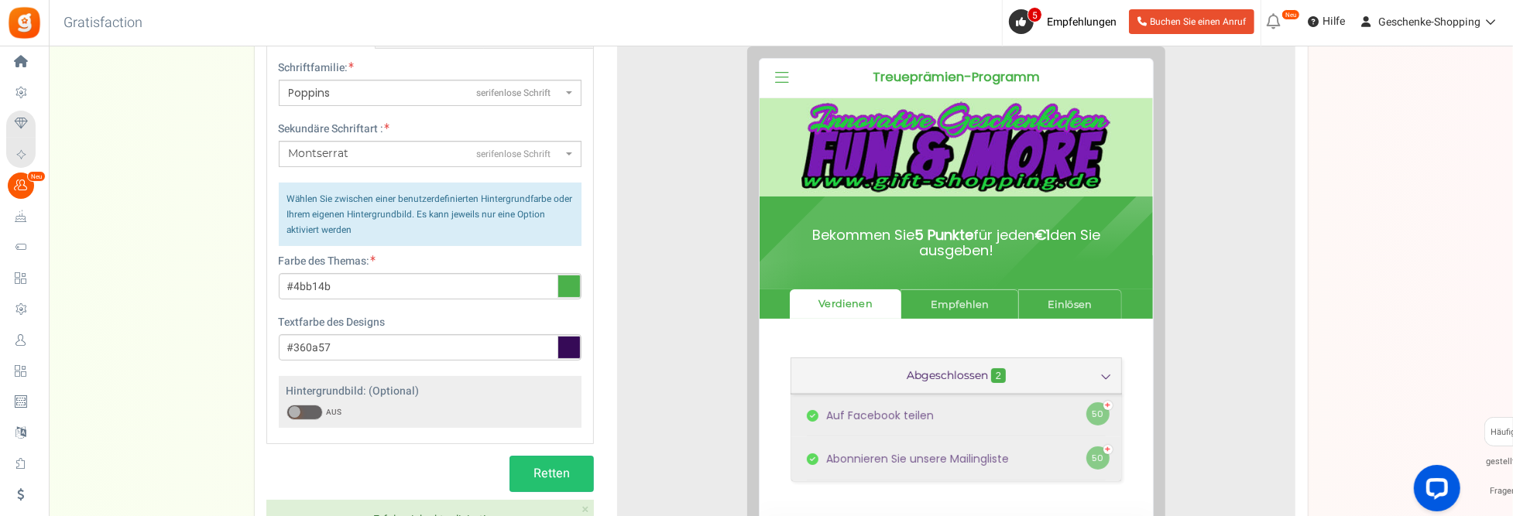
scroll to position [232, 0]
click at [524, 95] on span "serifenlose Schrift" at bounding box center [513, 93] width 74 height 13
click at [279, 80] on select "ABeeZeesans-serif ADLaM Displaydisplay AR One Sanssans-serif Abelsans-serif Abh…" at bounding box center [278, 79] width 1 height 1
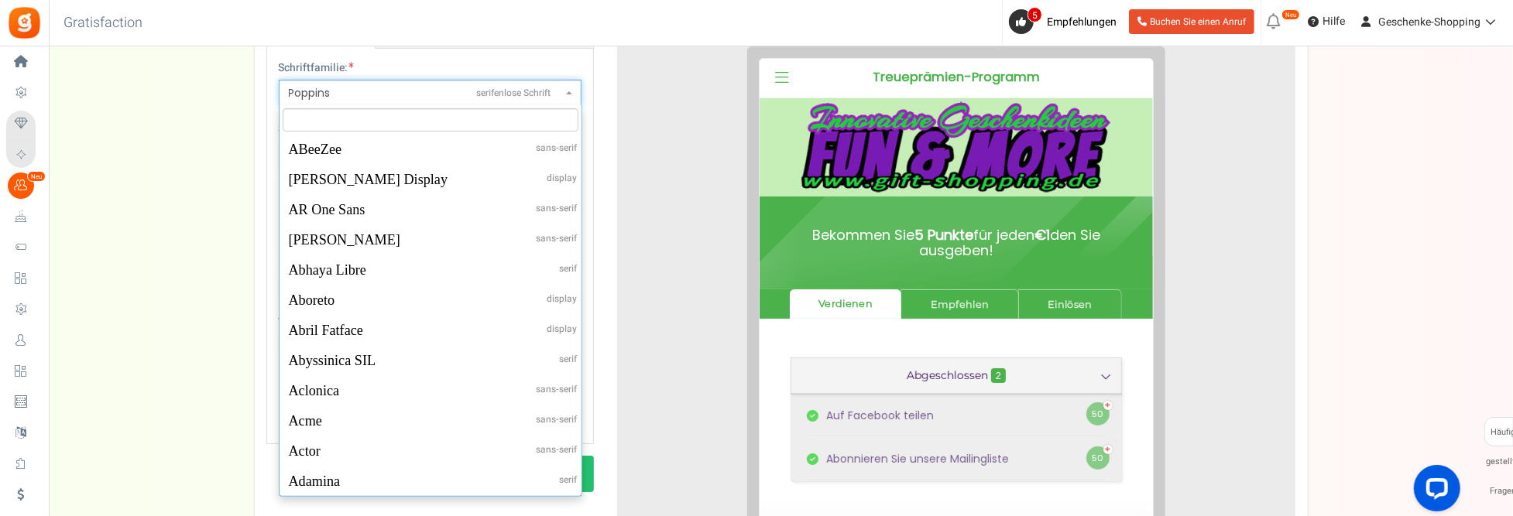
scroll to position [43052, 0]
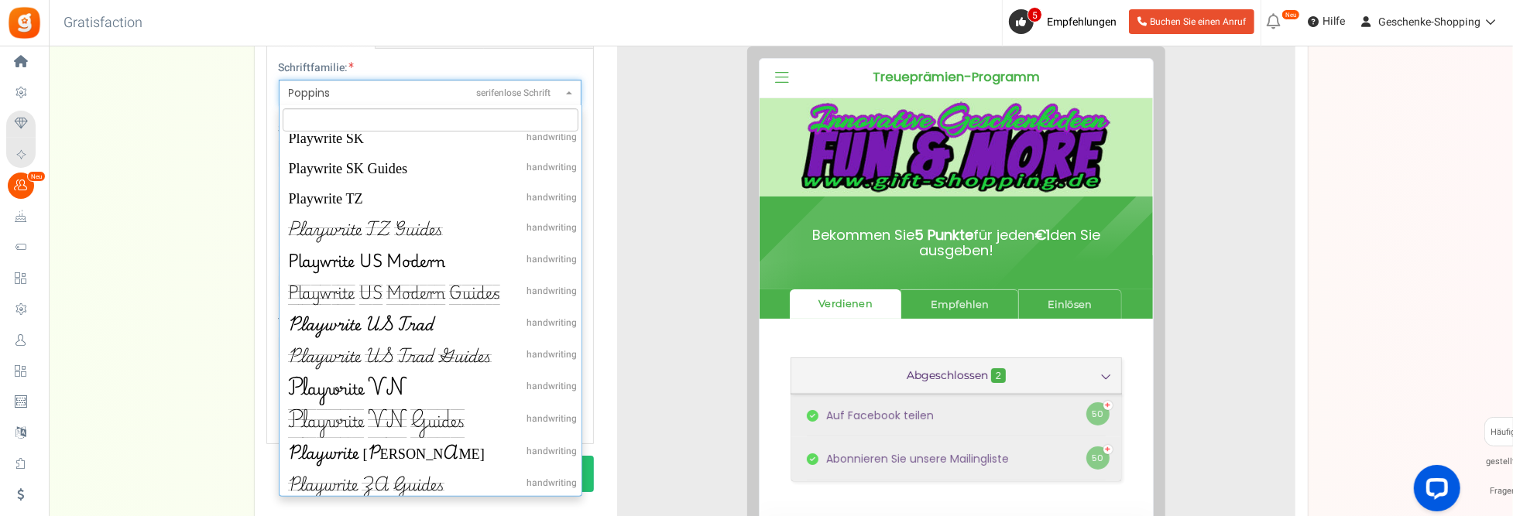
click at [574, 95] on span "Poppins serifenlose Schrift" at bounding box center [430, 93] width 303 height 26
click at [279, 80] on select "ABeeZeesans-serif ADLaM Displaydisplay AR One Sanssans-serif Abelsans-serif Abh…" at bounding box center [278, 79] width 1 height 1
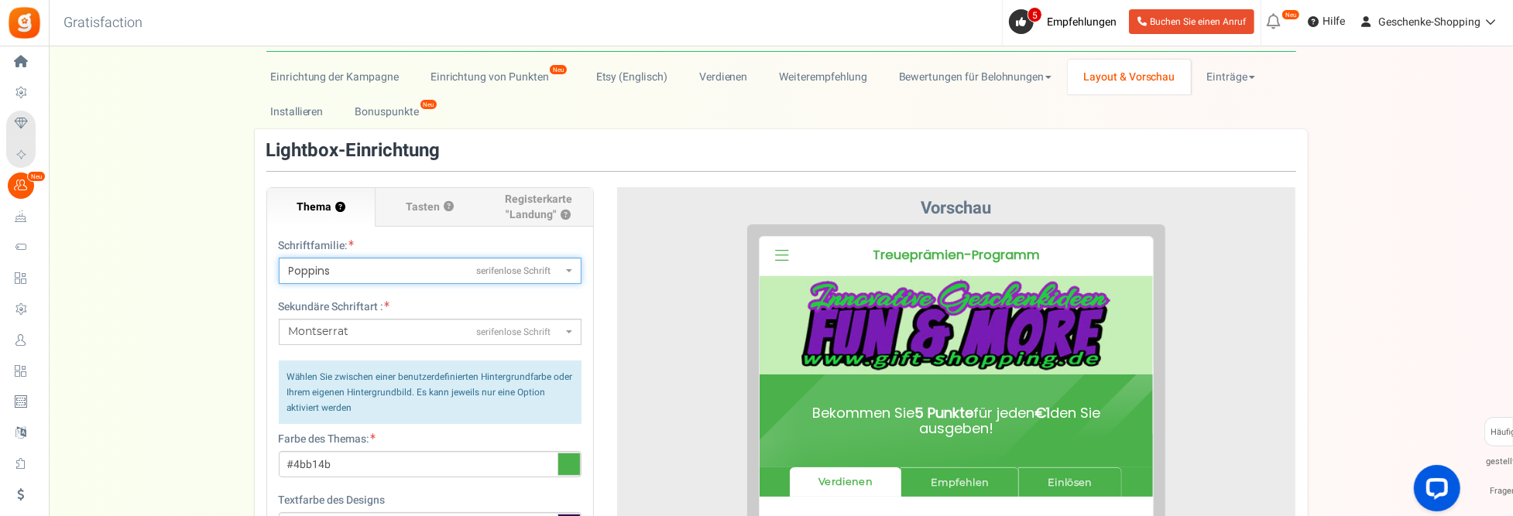
scroll to position [54, 0]
click at [1223, 79] on font "Einträge" at bounding box center [1227, 77] width 41 height 16
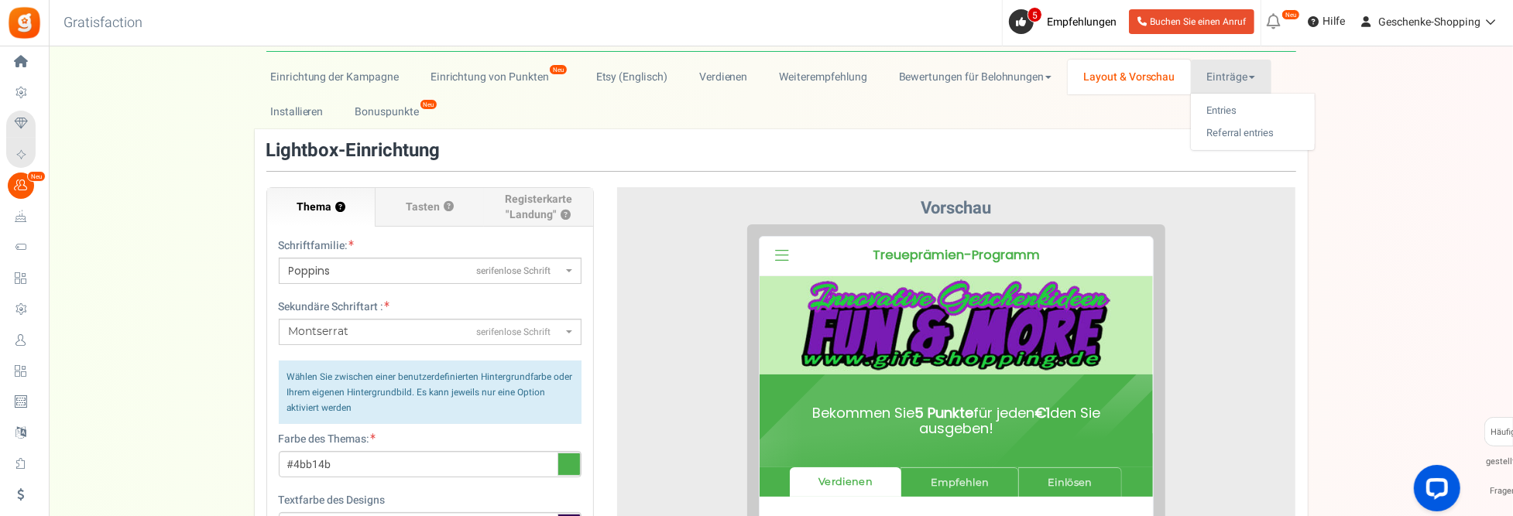
drag, startPoint x: 1339, startPoint y: 107, endPoint x: 1226, endPoint y: 76, distance: 117.2
click at [1226, 76] on font "Einträge" at bounding box center [1227, 77] width 41 height 16
click at [314, 106] on link "Installieren" at bounding box center [297, 111] width 84 height 35
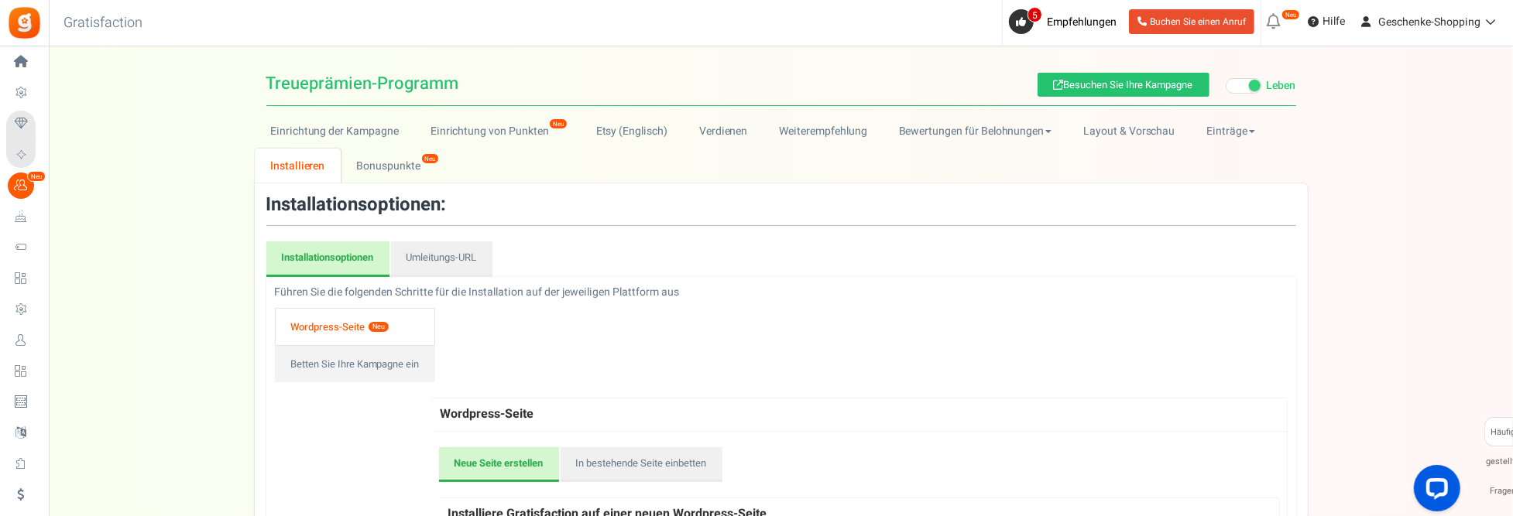
click at [324, 321] on font "Wordpress-Seite" at bounding box center [328, 327] width 74 height 16
click at [376, 360] on link "Betten Sie Ihre Kampagne ein" at bounding box center [355, 363] width 161 height 37
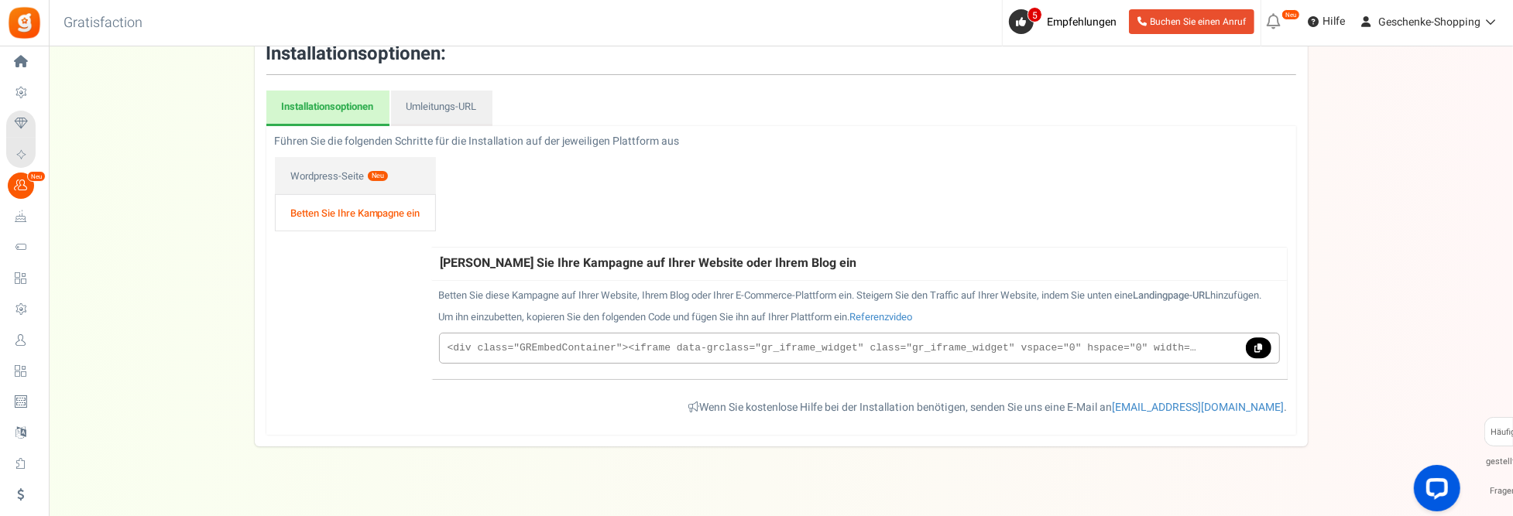
scroll to position [155, 0]
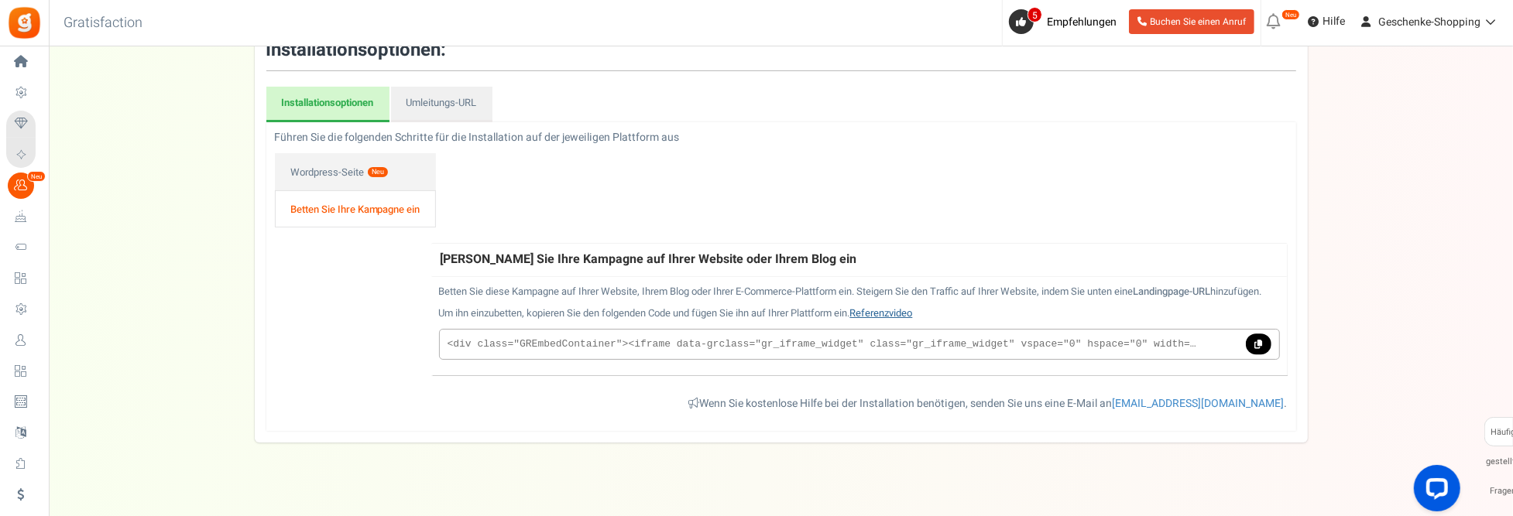
click at [898, 321] on link "Referenzvideo" at bounding box center [881, 313] width 63 height 15
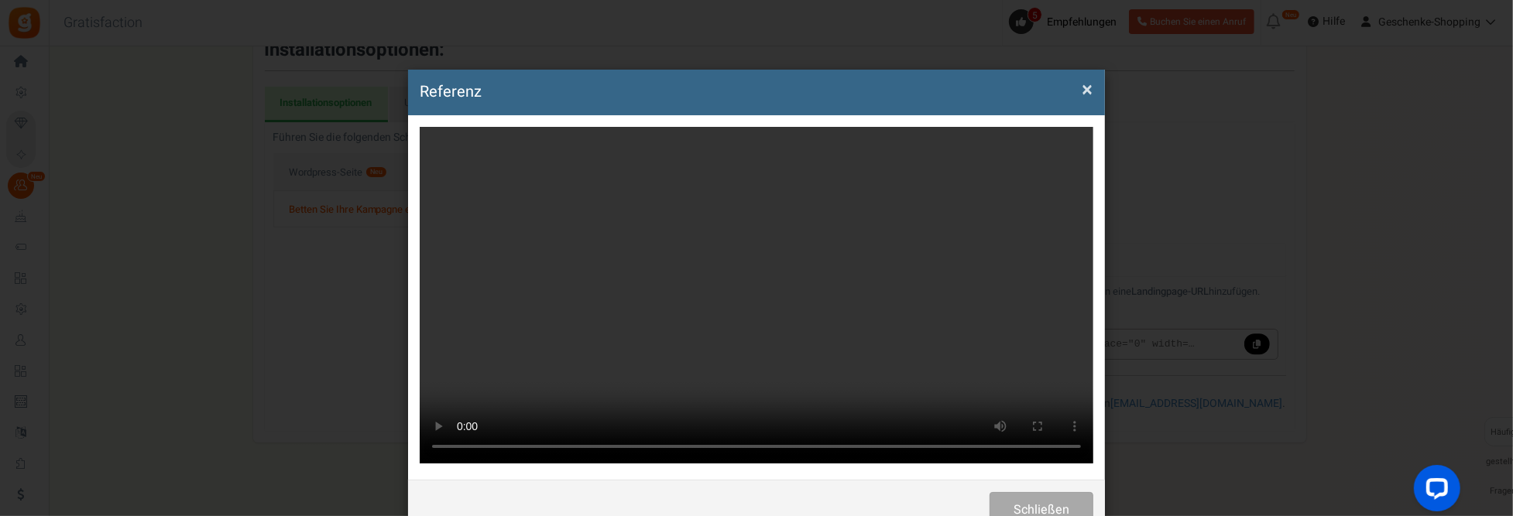
scroll to position [0, 0]
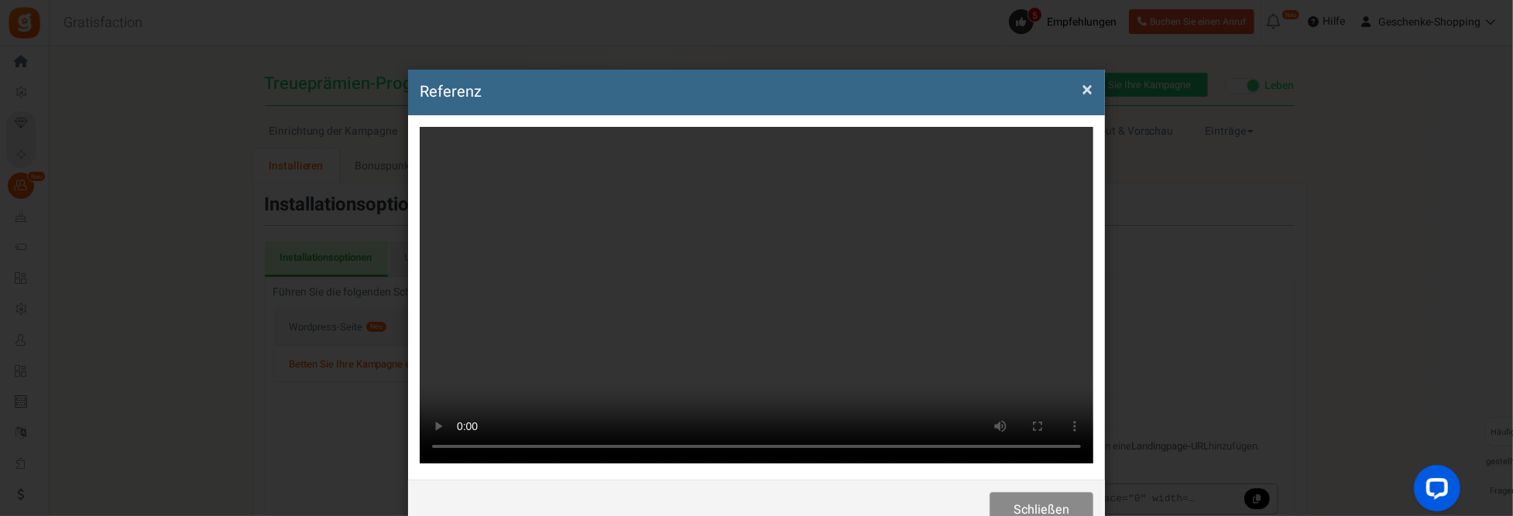
click at [1032, 496] on button "Schließen" at bounding box center [1041, 510] width 104 height 36
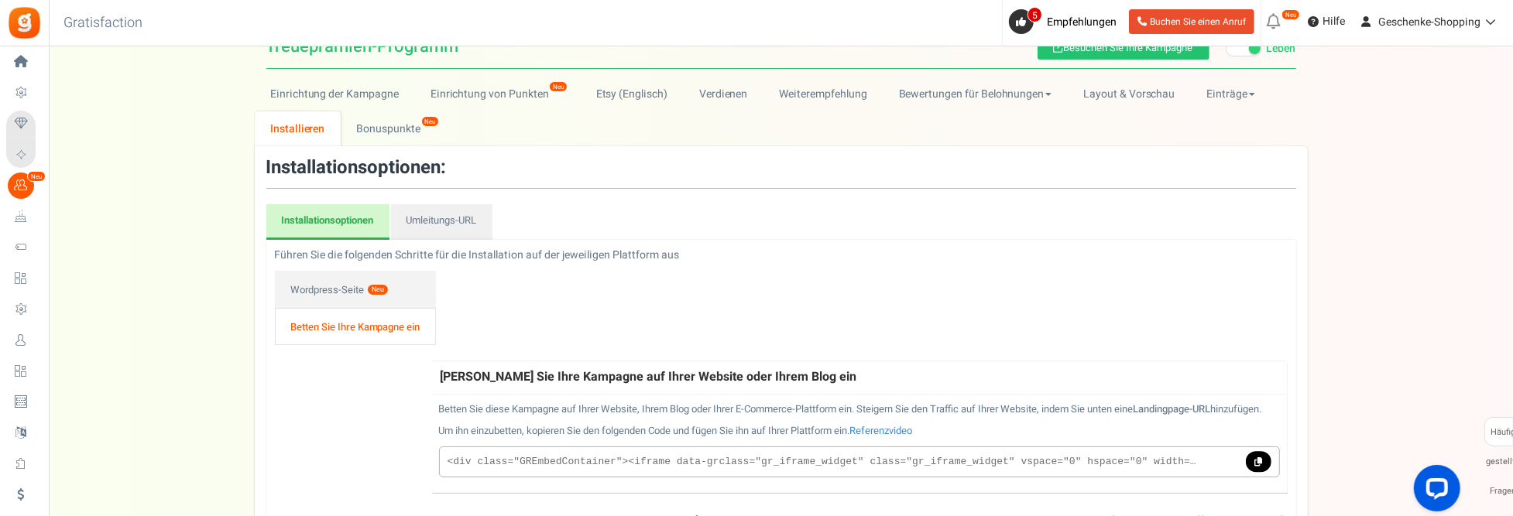
scroll to position [77, 0]
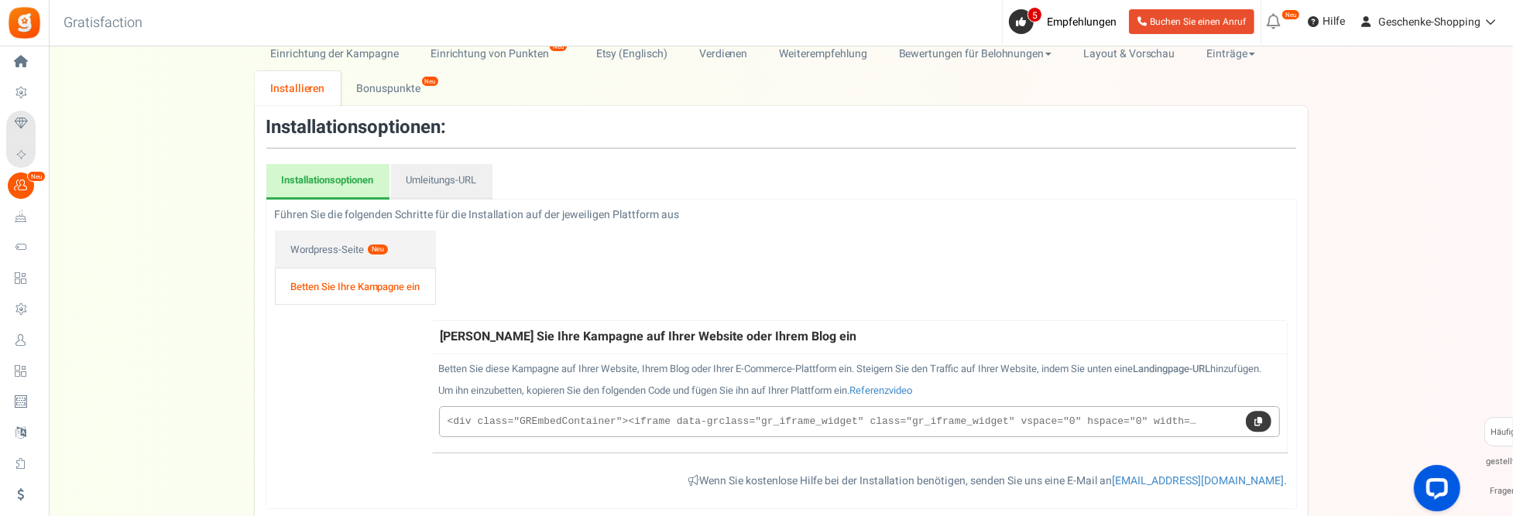
click at [1261, 426] on icon at bounding box center [1258, 421] width 8 height 9
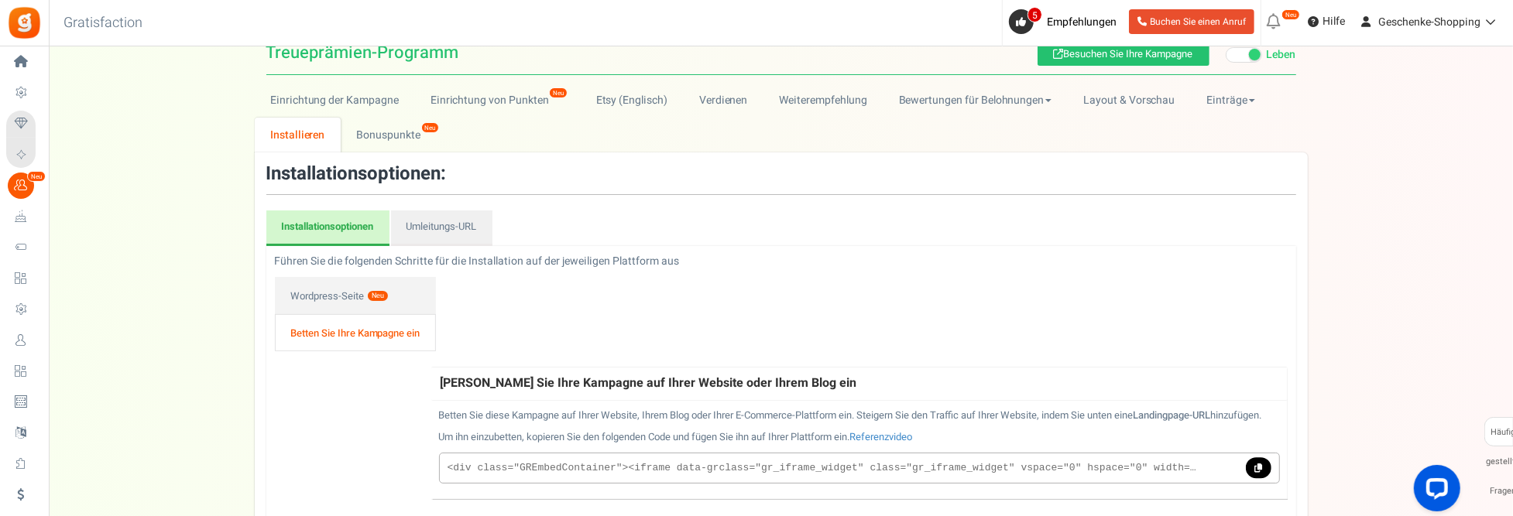
scroll to position [31, 0]
click at [379, 323] on link "Betten Sie Ihre Kampagne ein" at bounding box center [356, 332] width 162 height 37
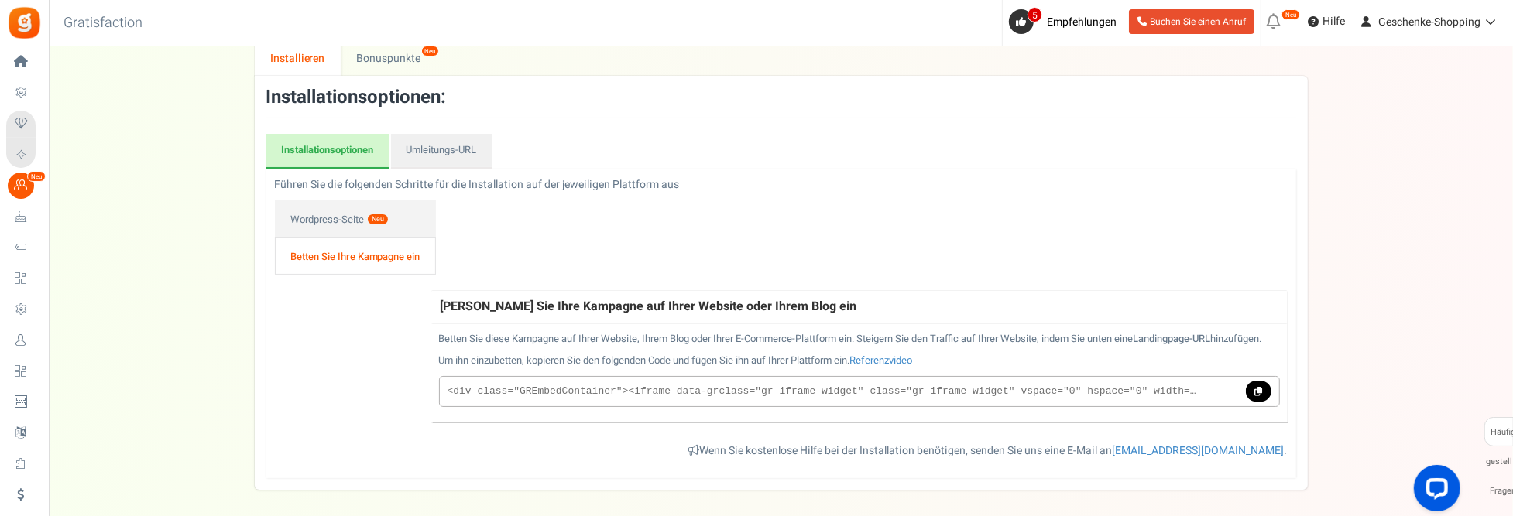
scroll to position [108, 0]
click at [881, 366] on link "Referenzvideo" at bounding box center [881, 359] width 63 height 15
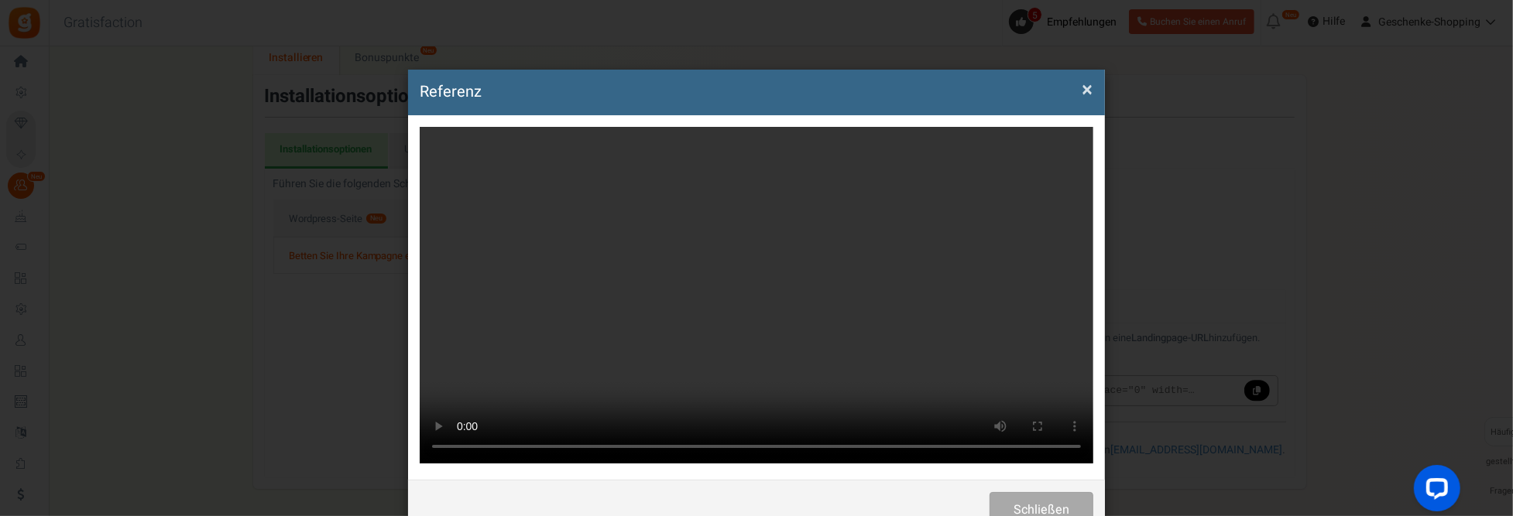
scroll to position [0, 0]
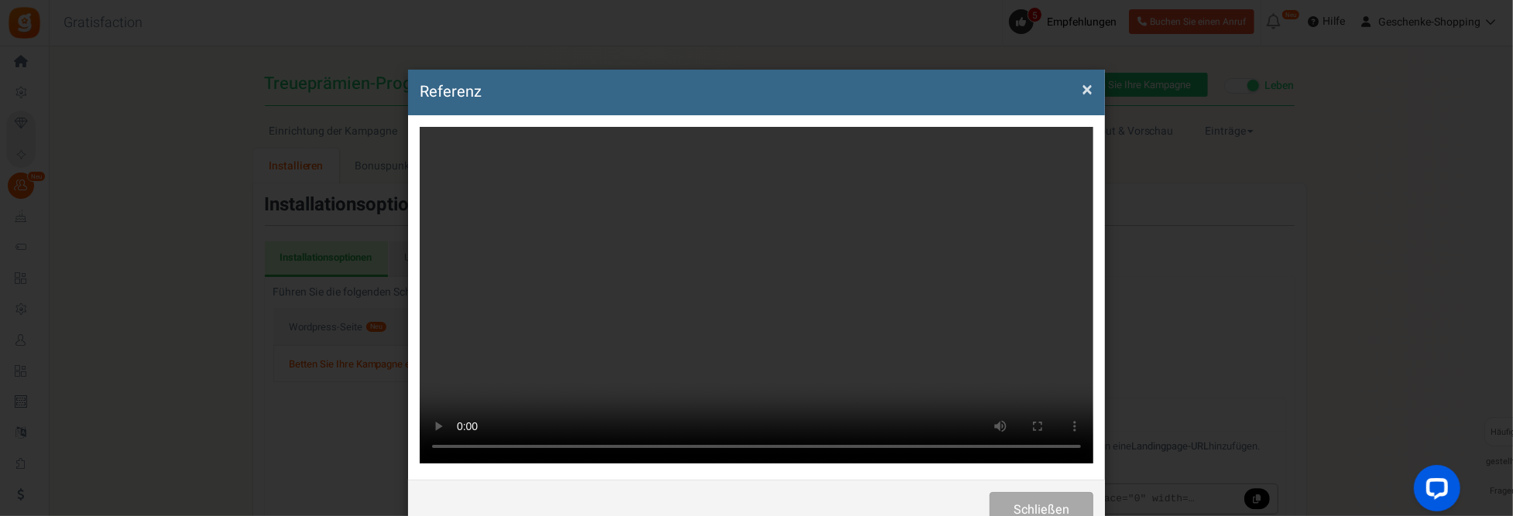
click at [1085, 93] on span "×" at bounding box center [1087, 89] width 11 height 29
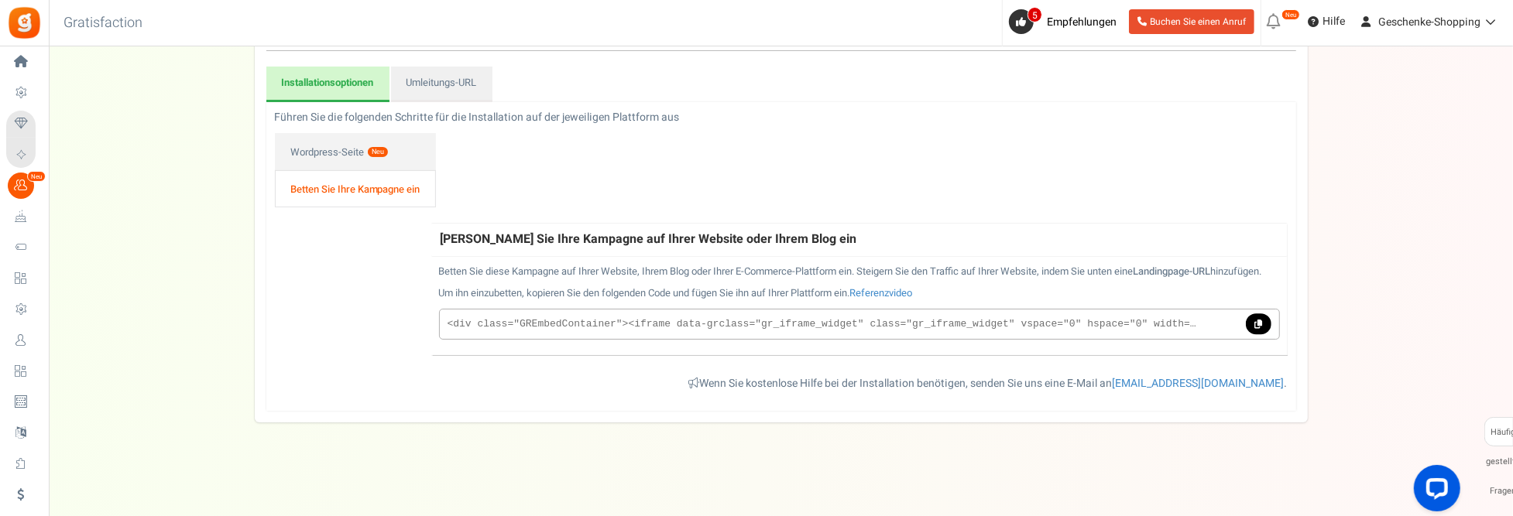
scroll to position [186, 0]
click at [1259, 324] on icon at bounding box center [1258, 324] width 8 height 9
click at [469, 72] on link "Umleitungs-URL" at bounding box center [441, 85] width 101 height 36
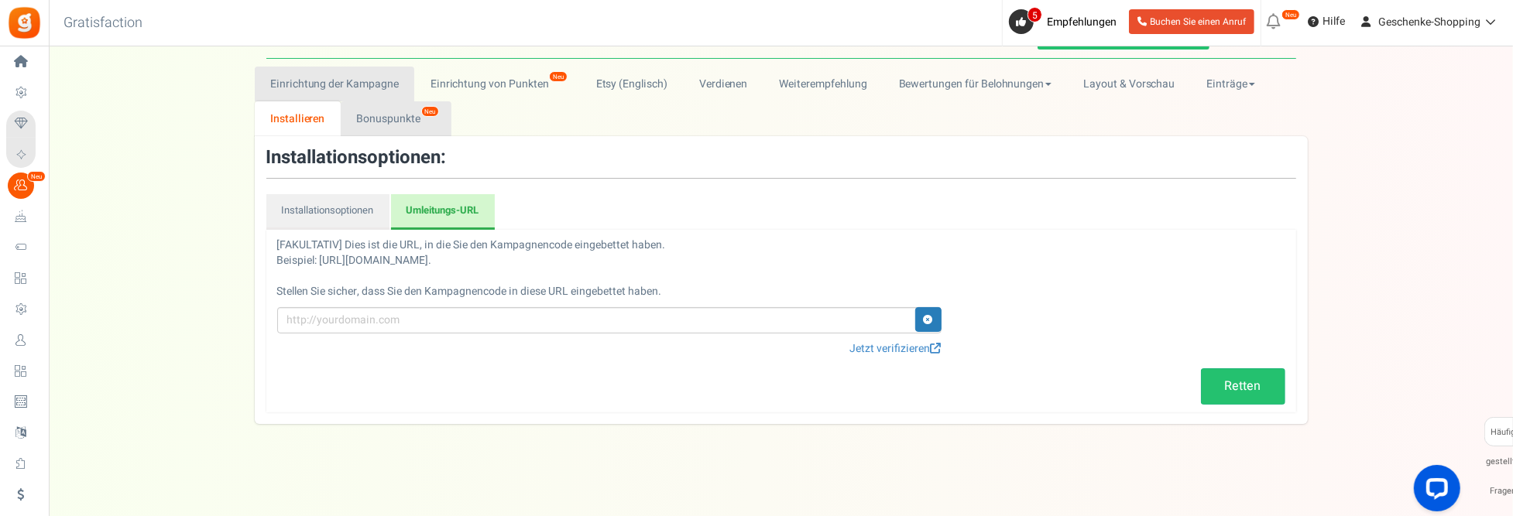
click at [394, 122] on font "Bonuspunkte" at bounding box center [387, 119] width 63 height 16
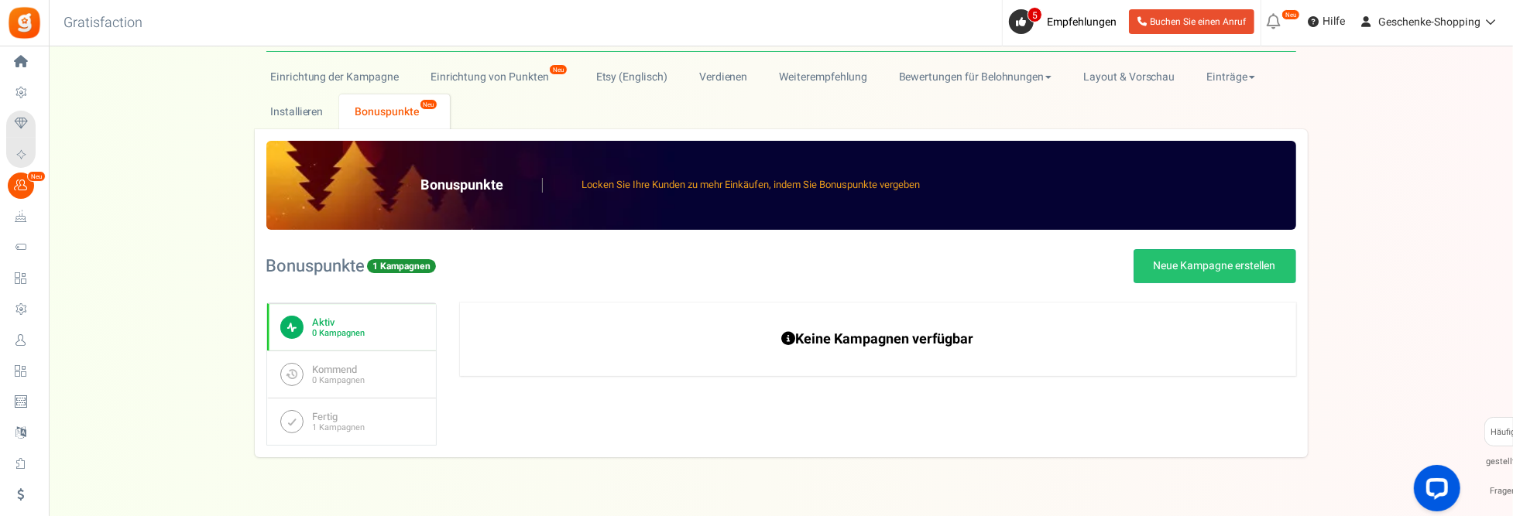
scroll to position [0, 0]
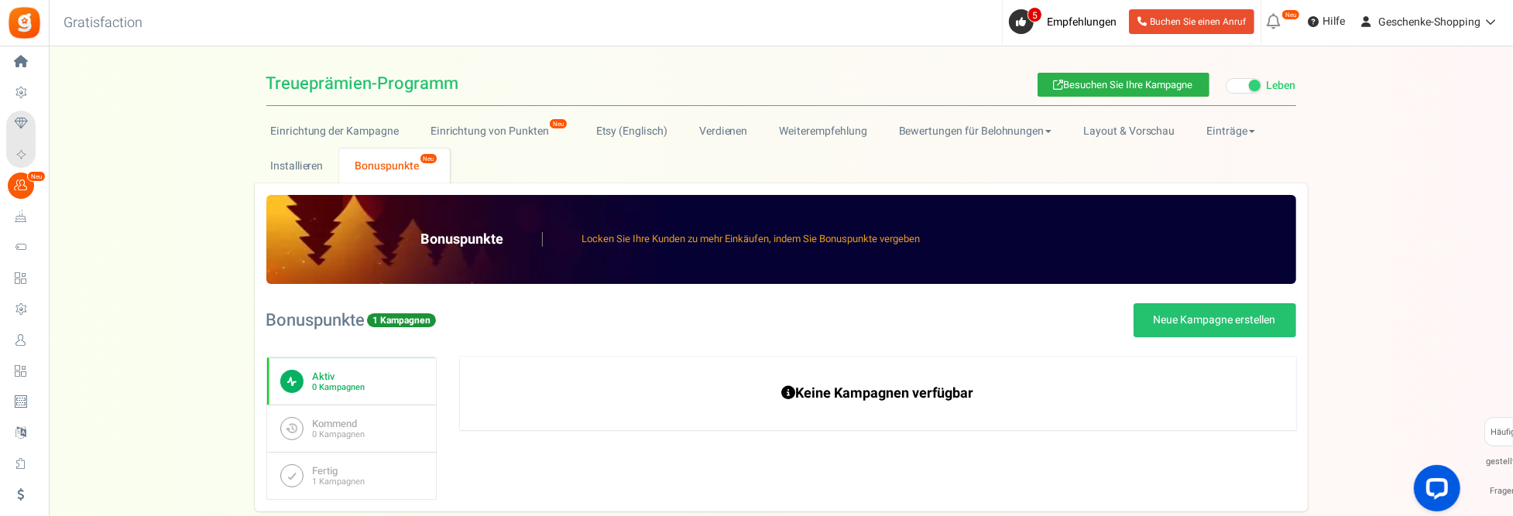
click at [1136, 81] on font "Besuchen Sie Ihre Kampagne" at bounding box center [1128, 84] width 129 height 15
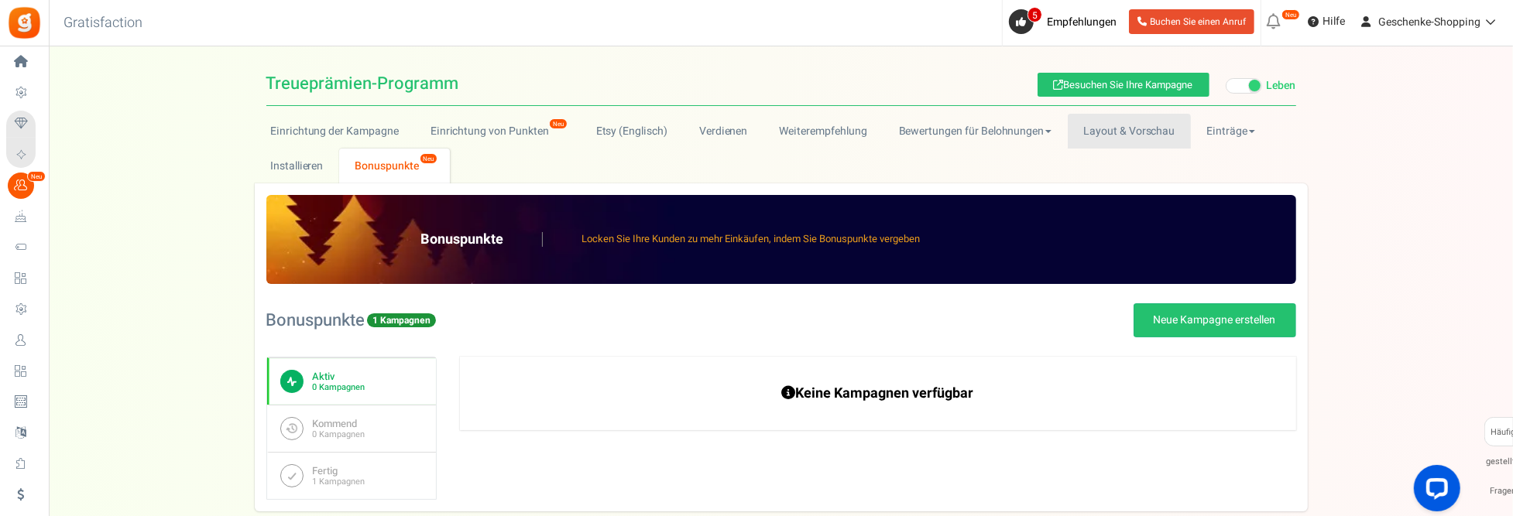
click at [1119, 125] on link "Layout & Vorschau" at bounding box center [1129, 131] width 123 height 35
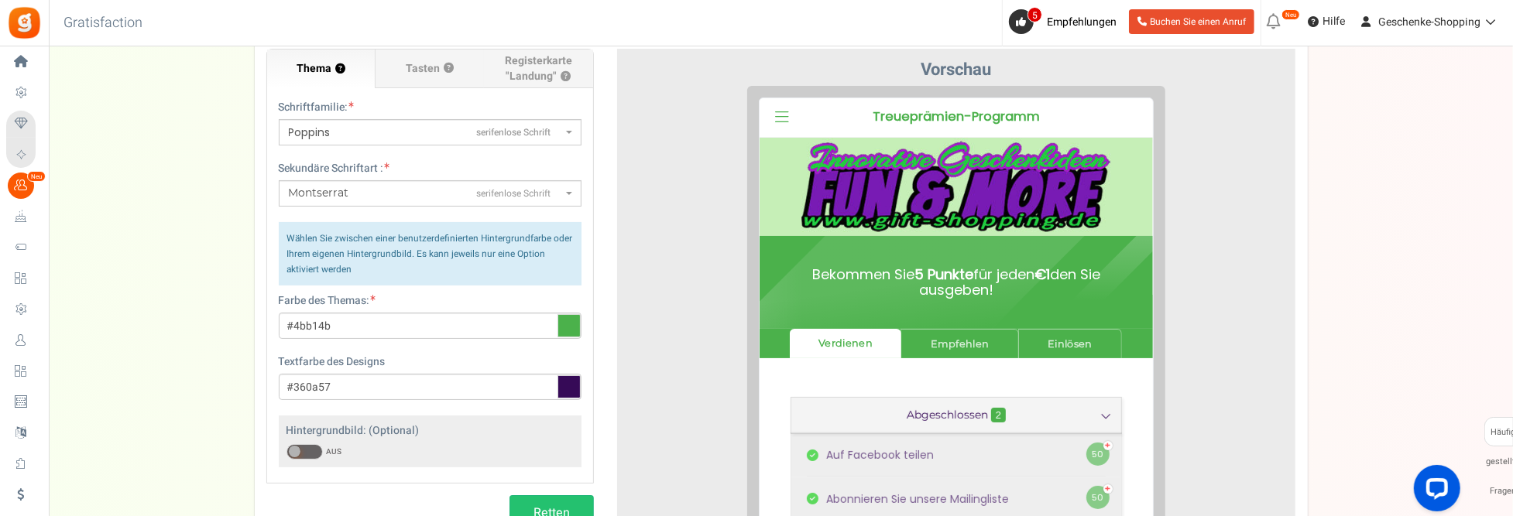
scroll to position [155, 0]
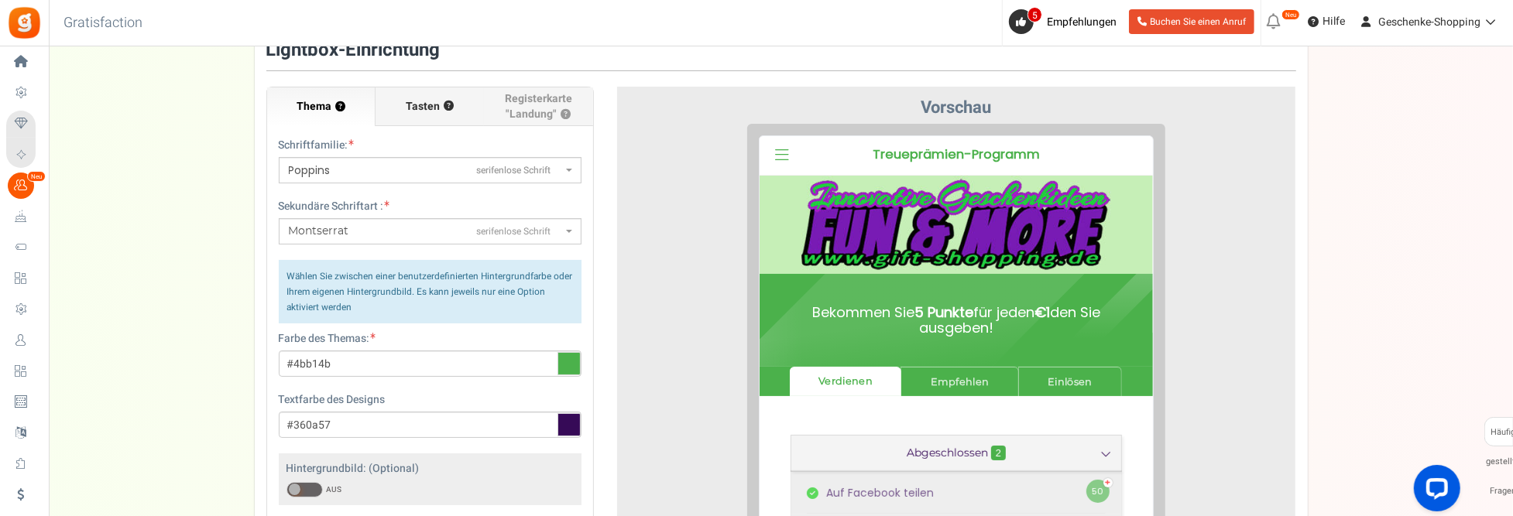
click at [417, 103] on span "Tasten" at bounding box center [423, 106] width 34 height 15
click at [0, 0] on input "Tasten ?" at bounding box center [0, 0] width 0 height 0
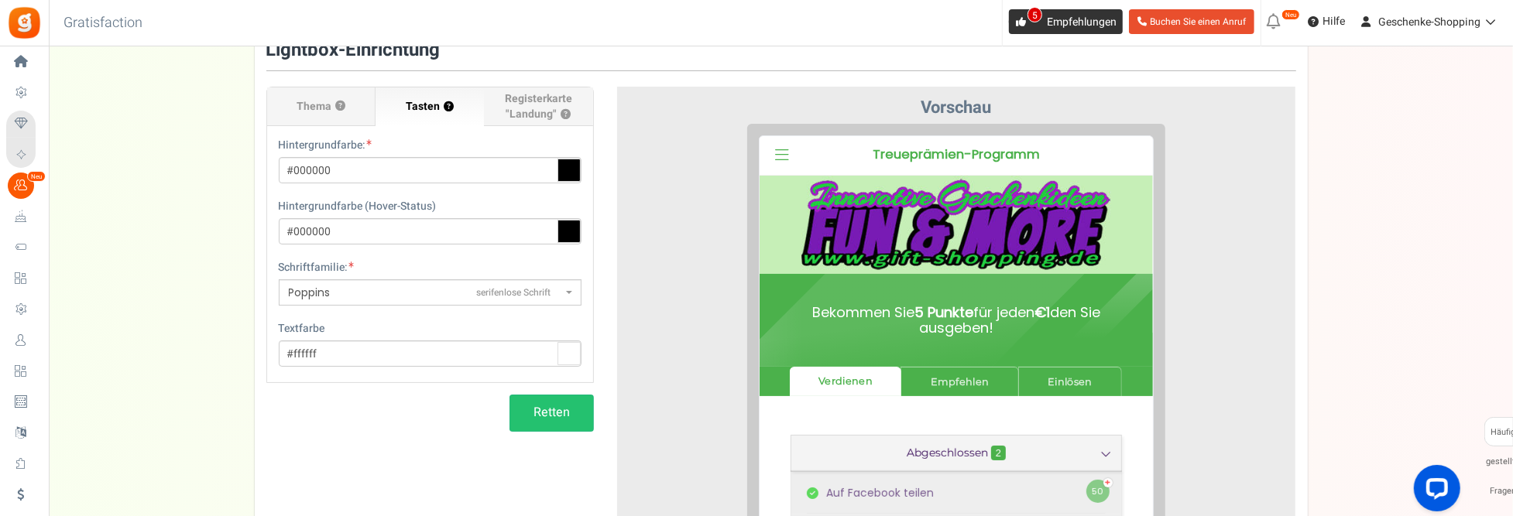
click at [1060, 33] on link "5 Empfehlungen" at bounding box center [1066, 21] width 114 height 25
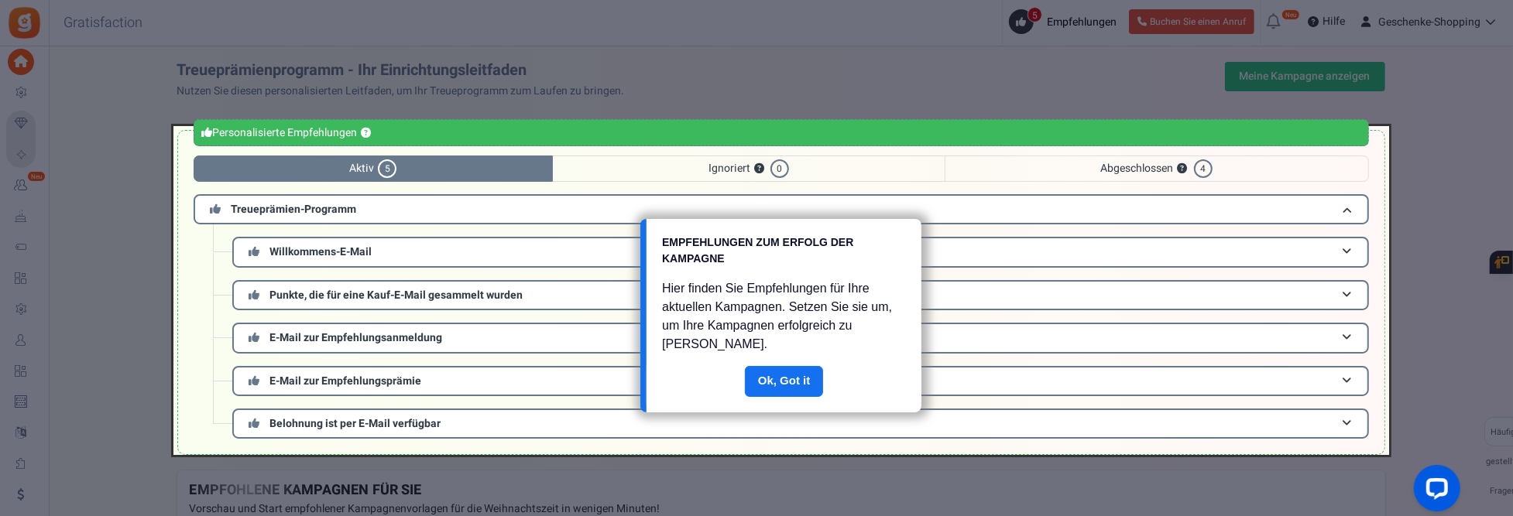
click at [354, 207] on div at bounding box center [780, 290] width 1215 height 329
click at [1342, 204] on div at bounding box center [780, 290] width 1215 height 329
click at [763, 370] on link "Fertig" at bounding box center [784, 381] width 79 height 31
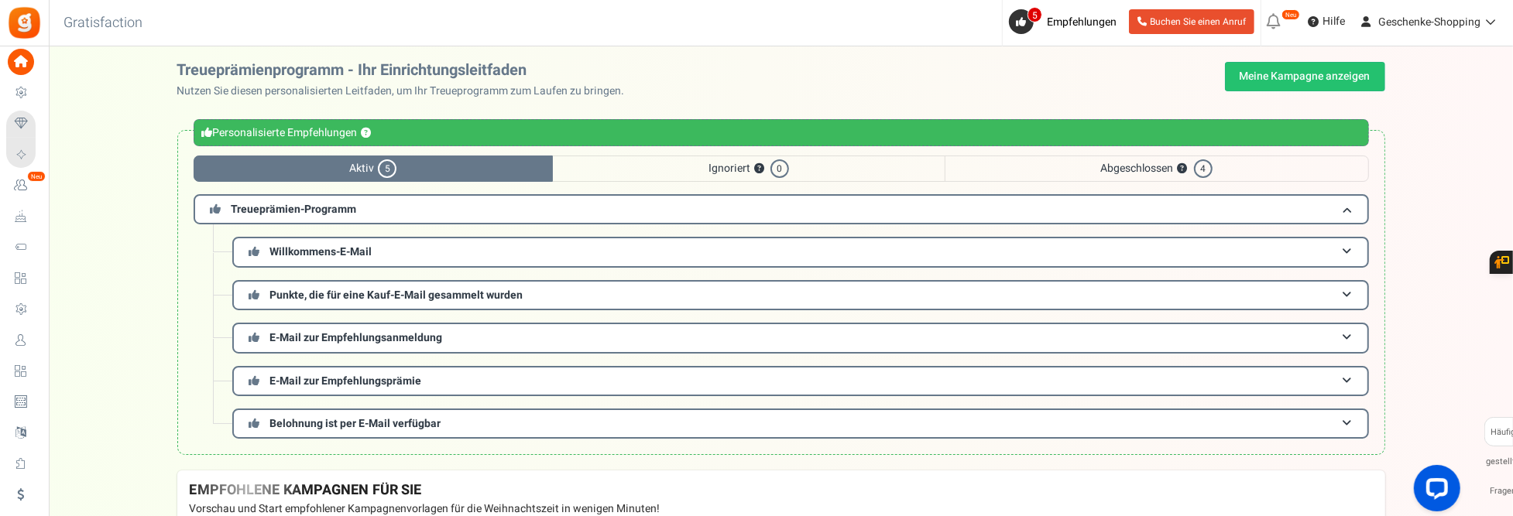
click at [424, 161] on span "Aktiv 5" at bounding box center [374, 169] width 360 height 26
click at [1343, 205] on span at bounding box center [1346, 210] width 9 height 12
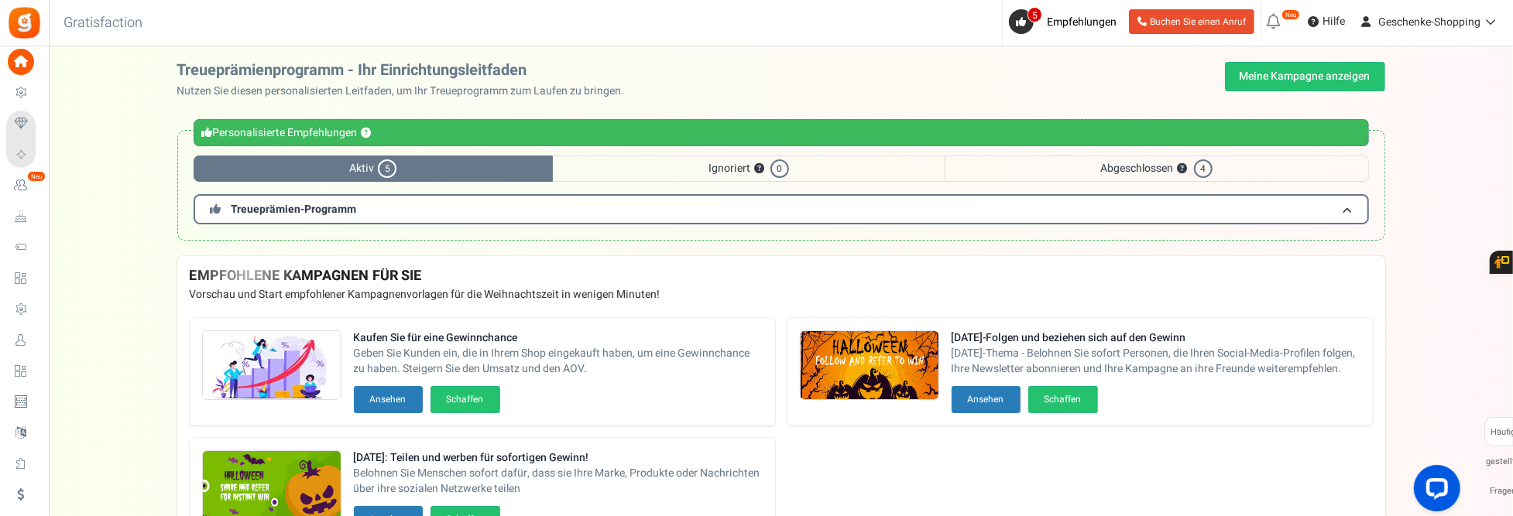
click at [1205, 166] on span "4" at bounding box center [1203, 168] width 19 height 19
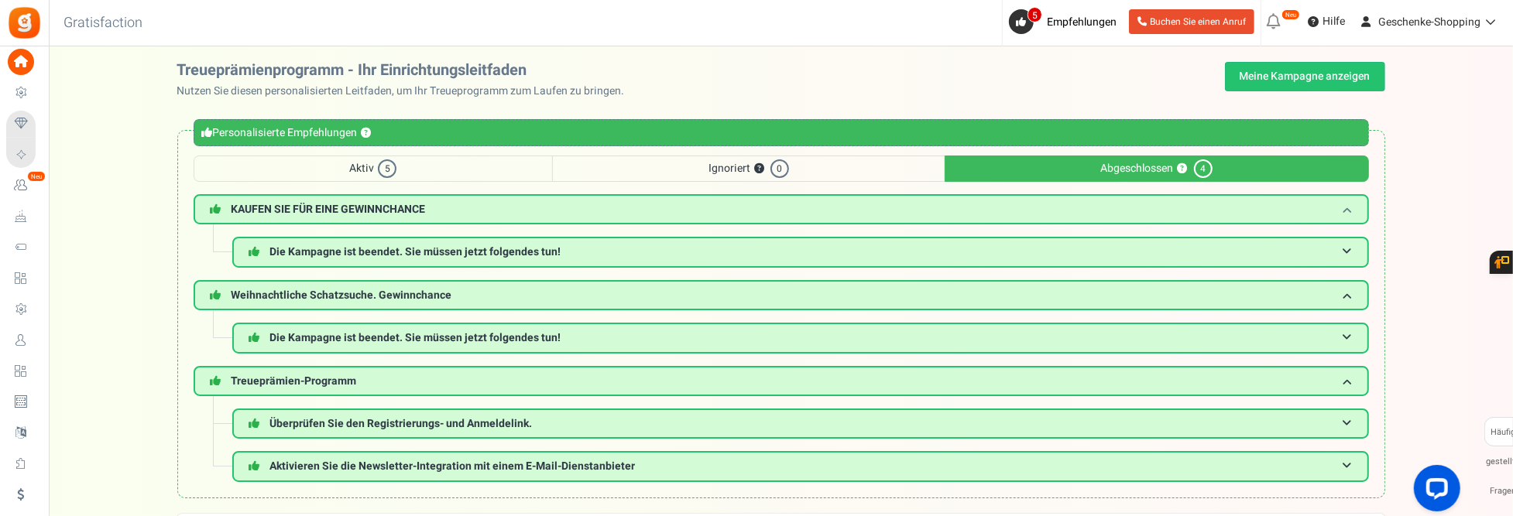
click at [391, 206] on span "KAUFEN SIE FÜR EINE GEWINNCHANCE" at bounding box center [328, 209] width 194 height 16
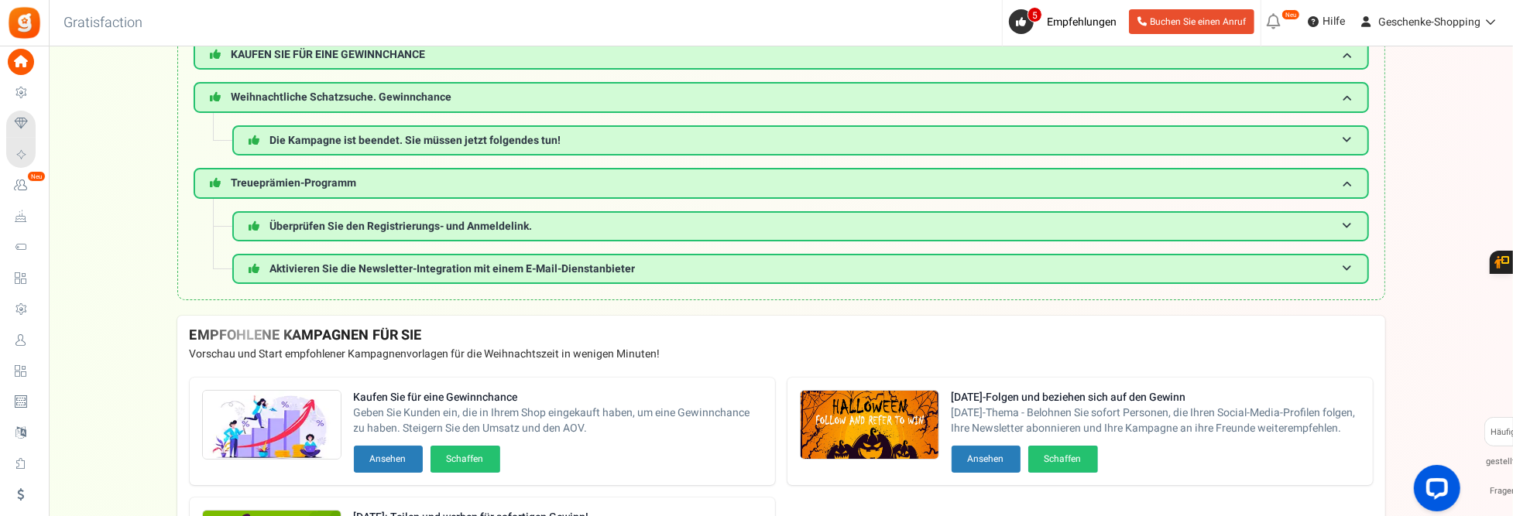
scroll to position [77, 0]
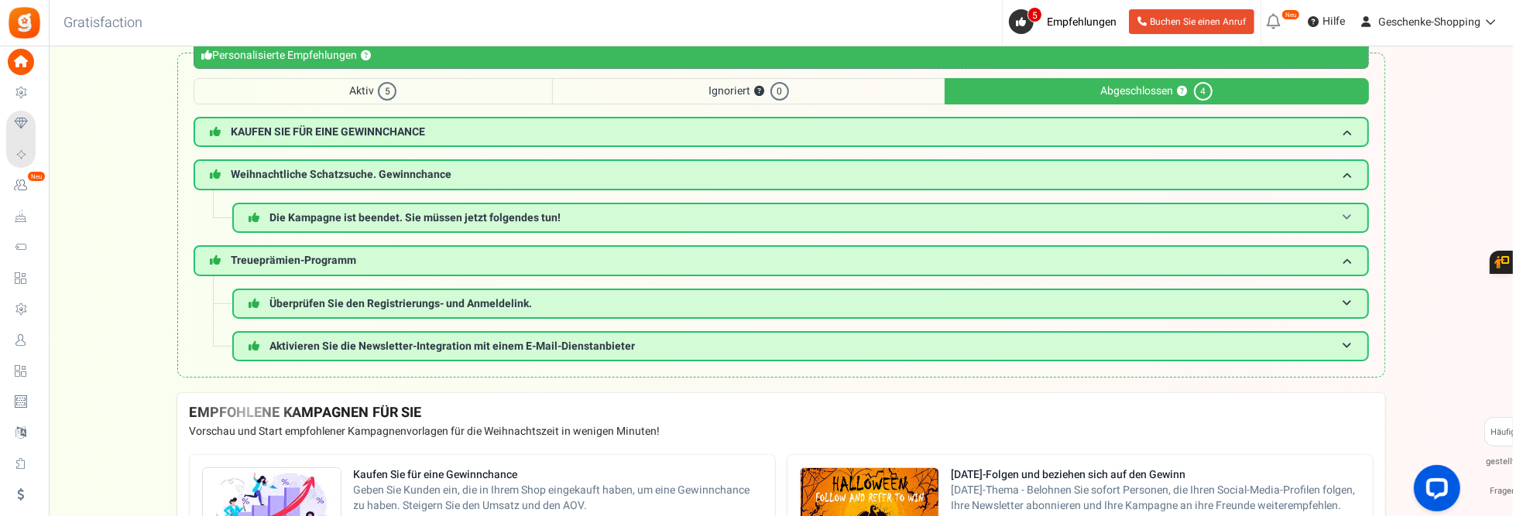
click at [297, 217] on span "Die Kampagne ist beendet. Sie müssen jetzt folgendes tun!" at bounding box center [415, 218] width 291 height 16
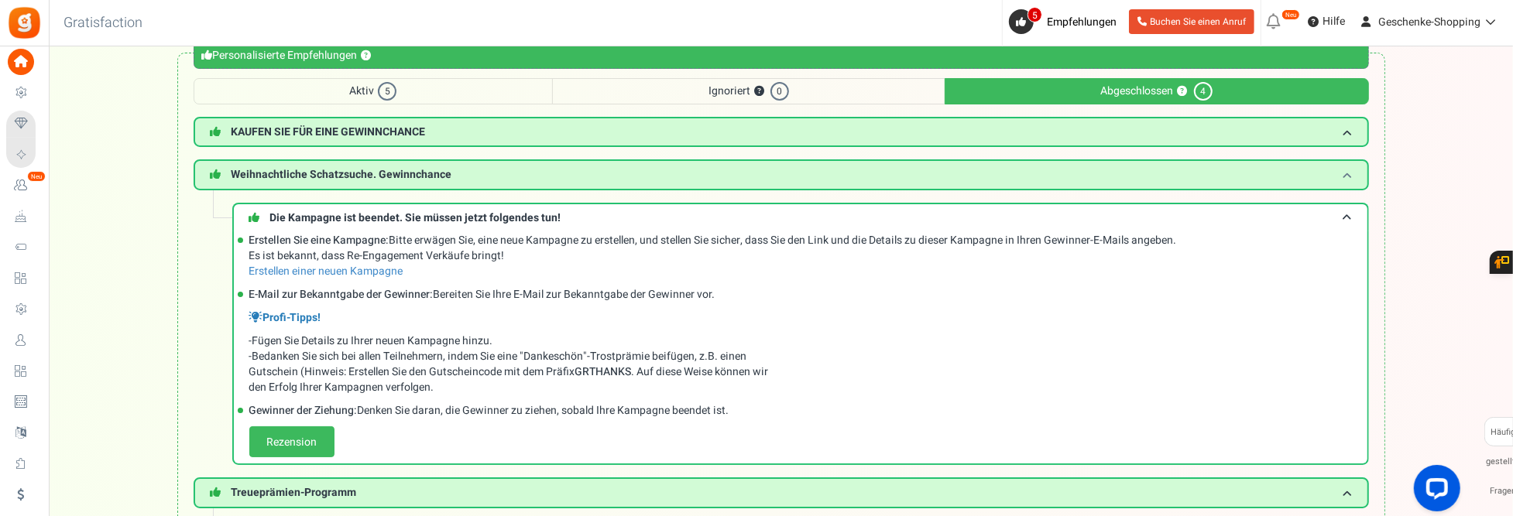
click at [362, 171] on span "Weihnachtliche Schatzsuche. Gewinnchance" at bounding box center [341, 174] width 221 height 16
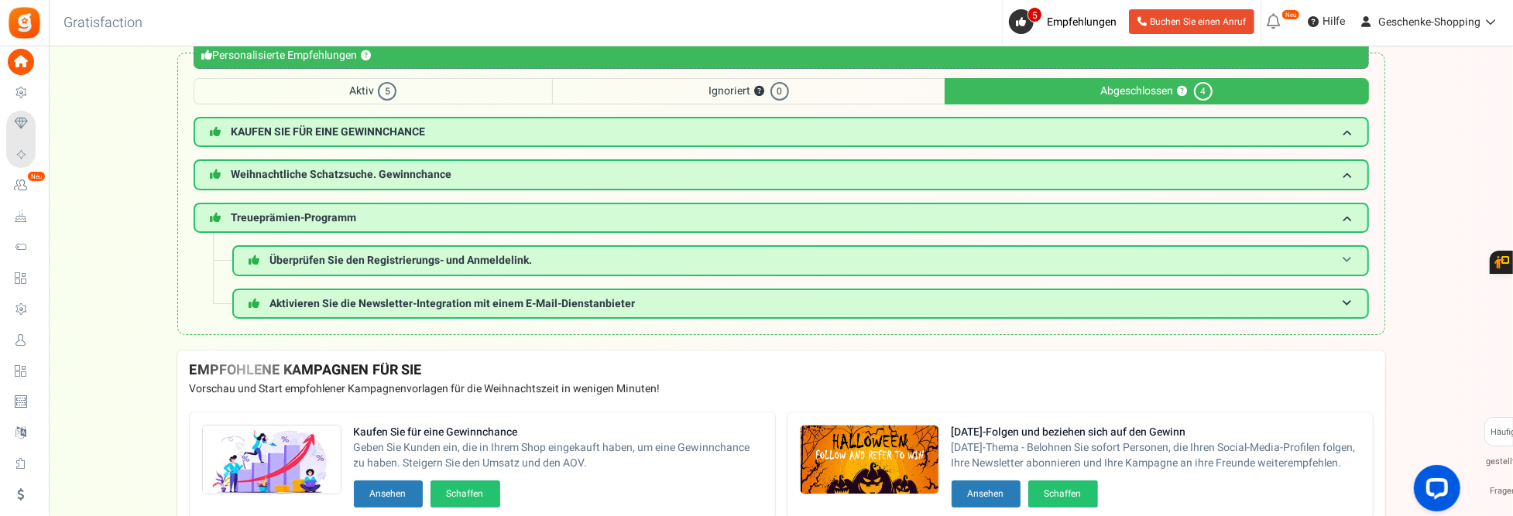
click at [363, 255] on span "Überprüfen Sie den Registrierungs- und Anmeldelink." at bounding box center [401, 260] width 262 height 16
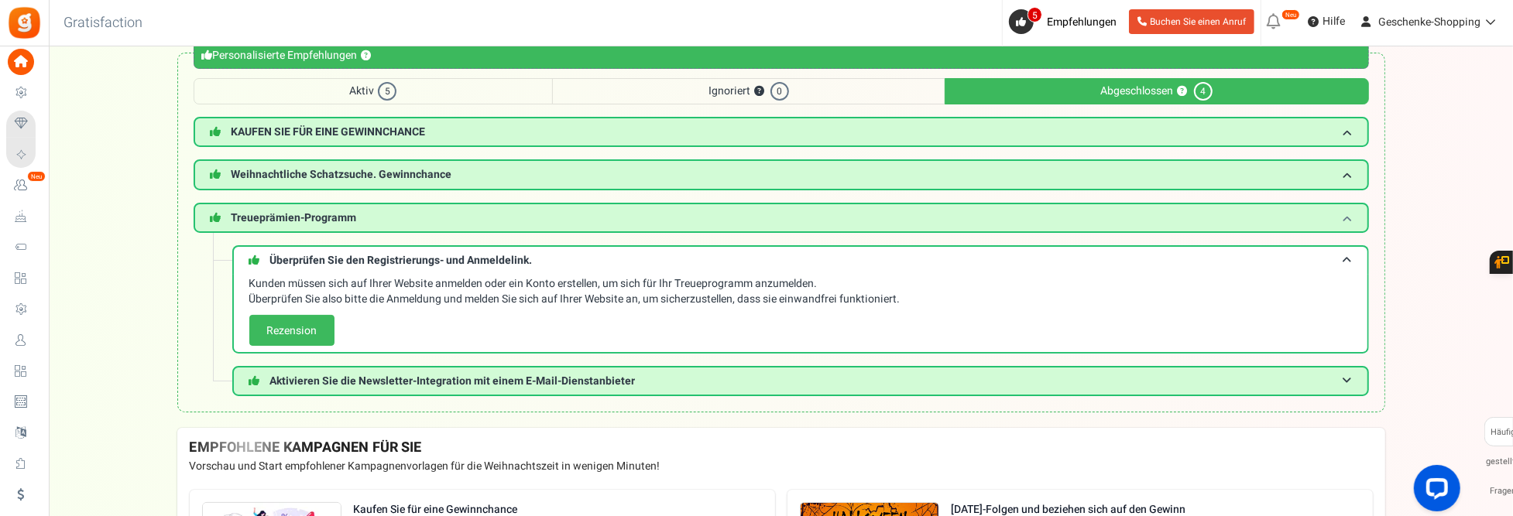
click at [328, 218] on span "Treueprämien-Programm" at bounding box center [293, 218] width 125 height 16
click at [1277, 26] on icon at bounding box center [1273, 21] width 25 height 25
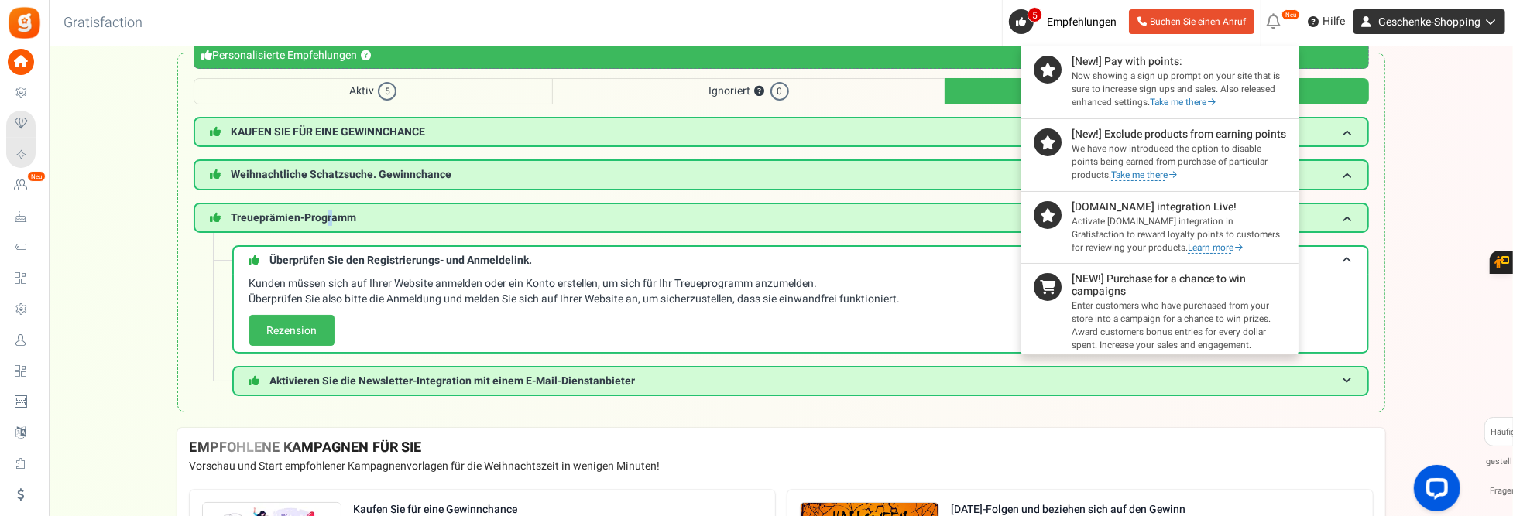
click at [1373, 22] on icon at bounding box center [1365, 21] width 25 height 25
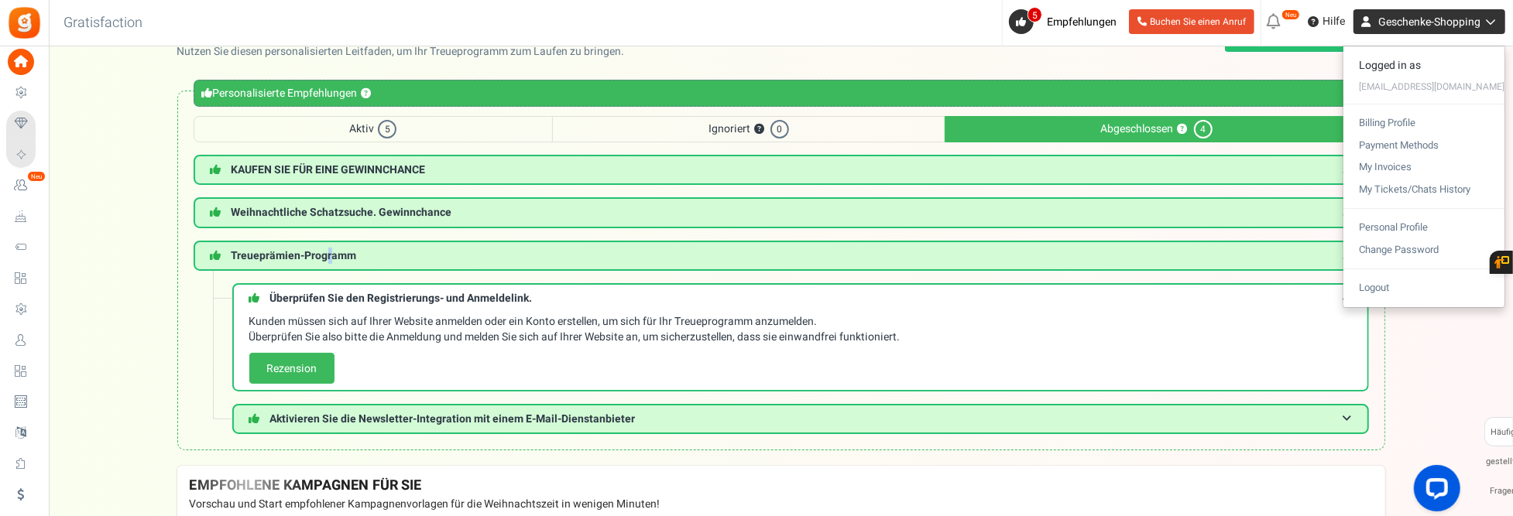
scroll to position [0, 0]
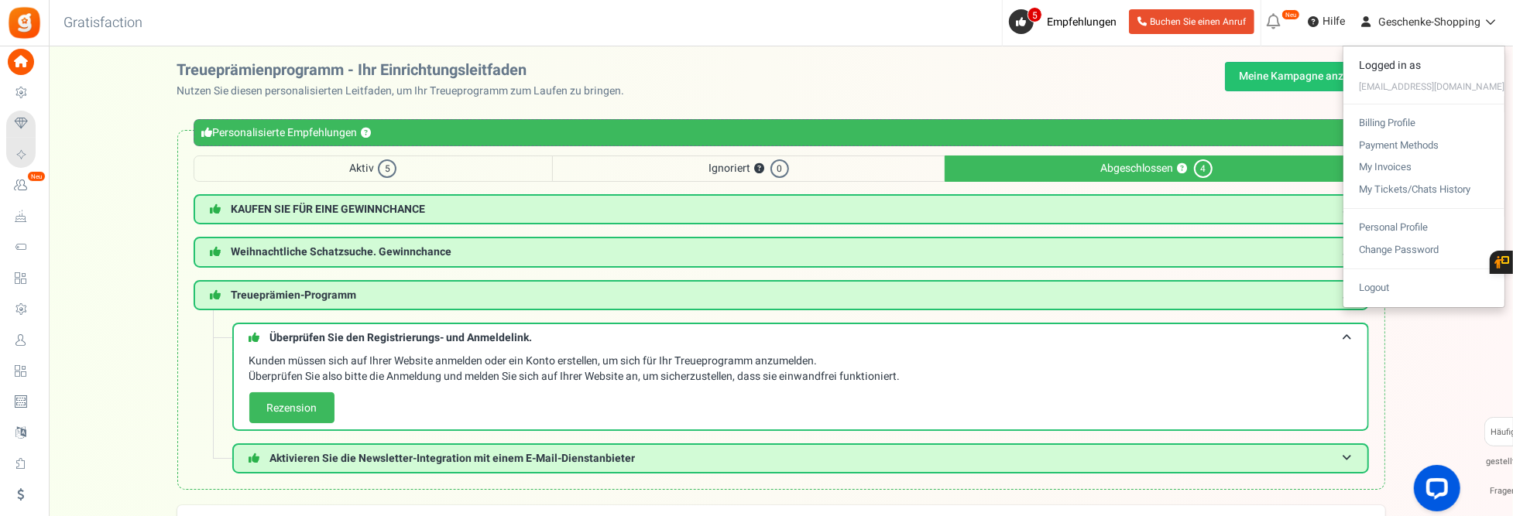
click at [341, 208] on span "KAUFEN SIE FÜR EINE GEWINNCHANCE" at bounding box center [328, 209] width 194 height 16
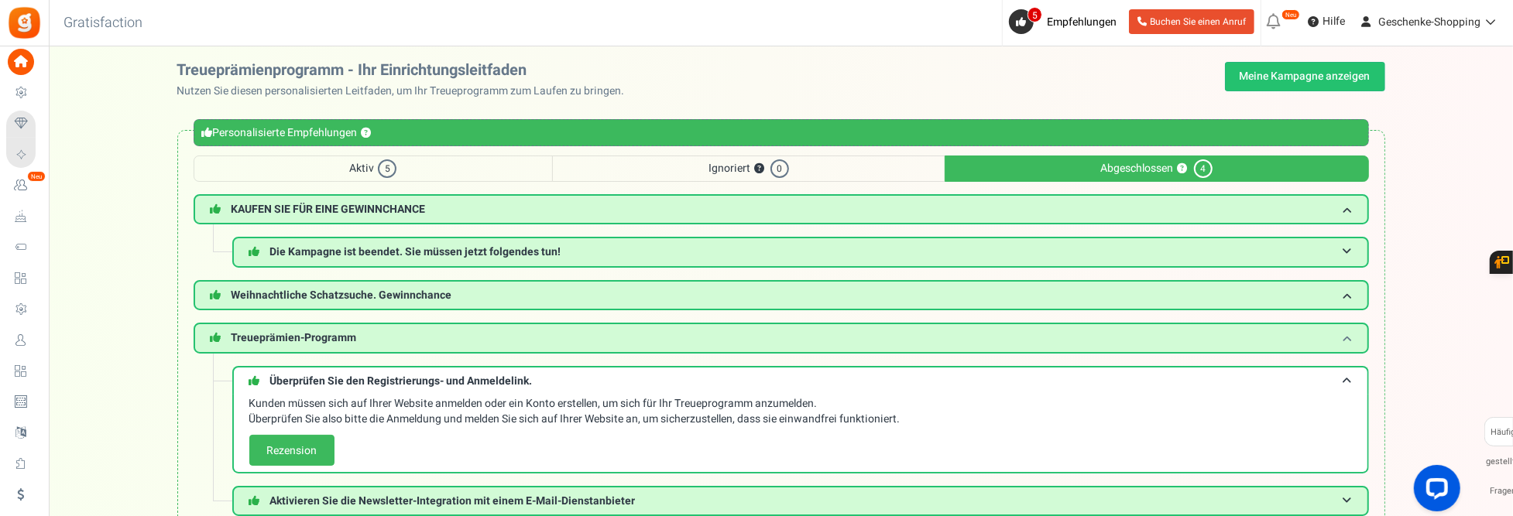
click at [339, 336] on span "Treueprämien-Programm" at bounding box center [293, 338] width 125 height 16
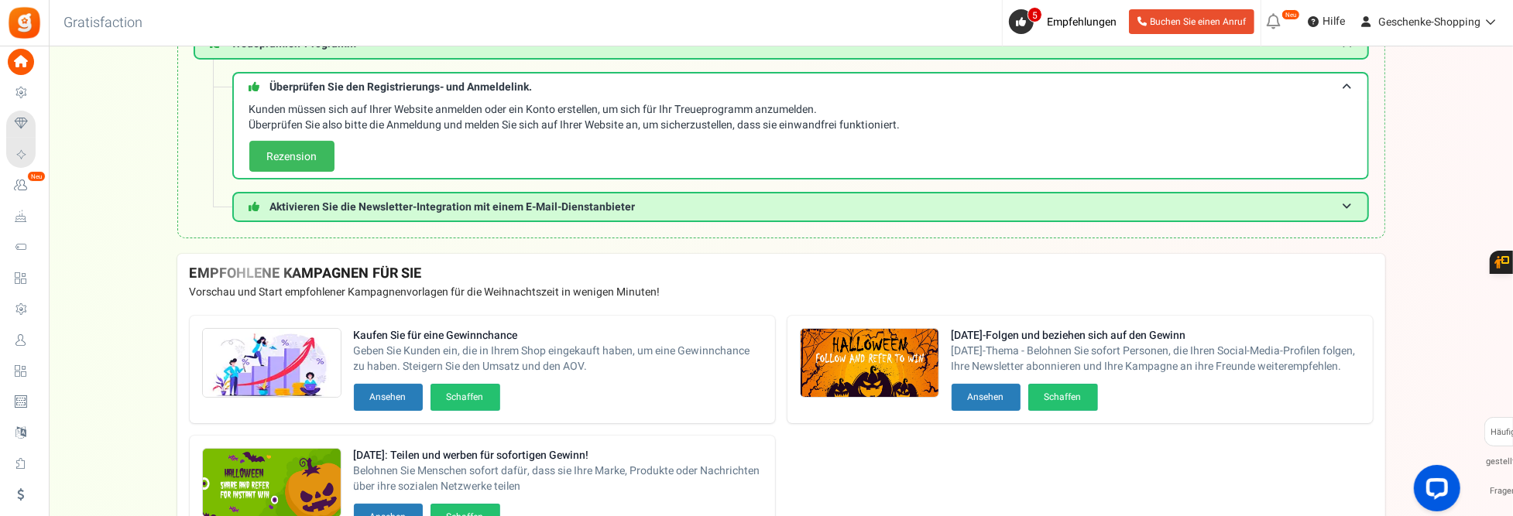
scroll to position [310, 0]
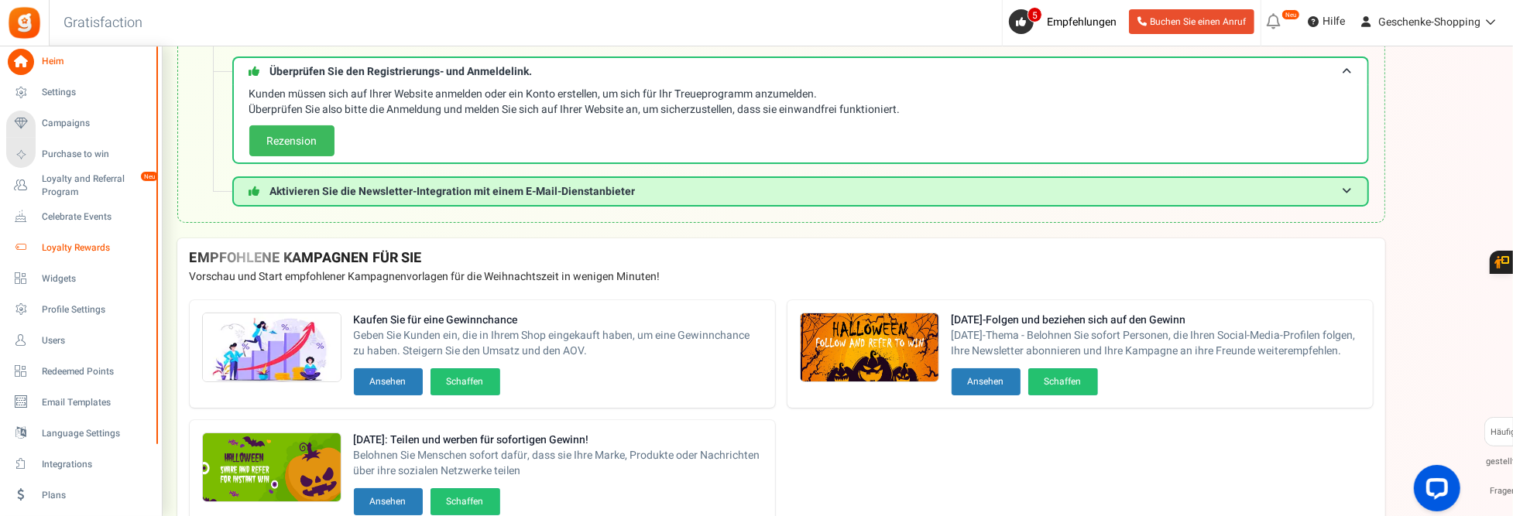
click at [72, 245] on span "Loyalty Rewards" at bounding box center [96, 248] width 108 height 13
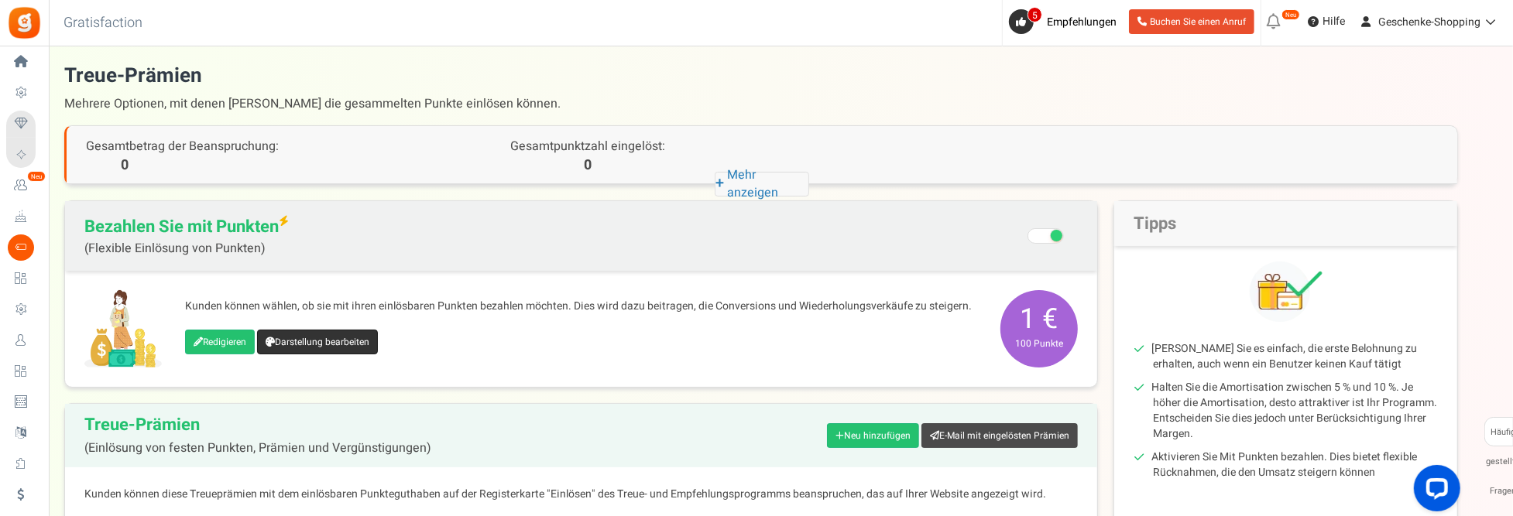
click at [332, 338] on font "Darstellung bearbeiten" at bounding box center [322, 342] width 94 height 14
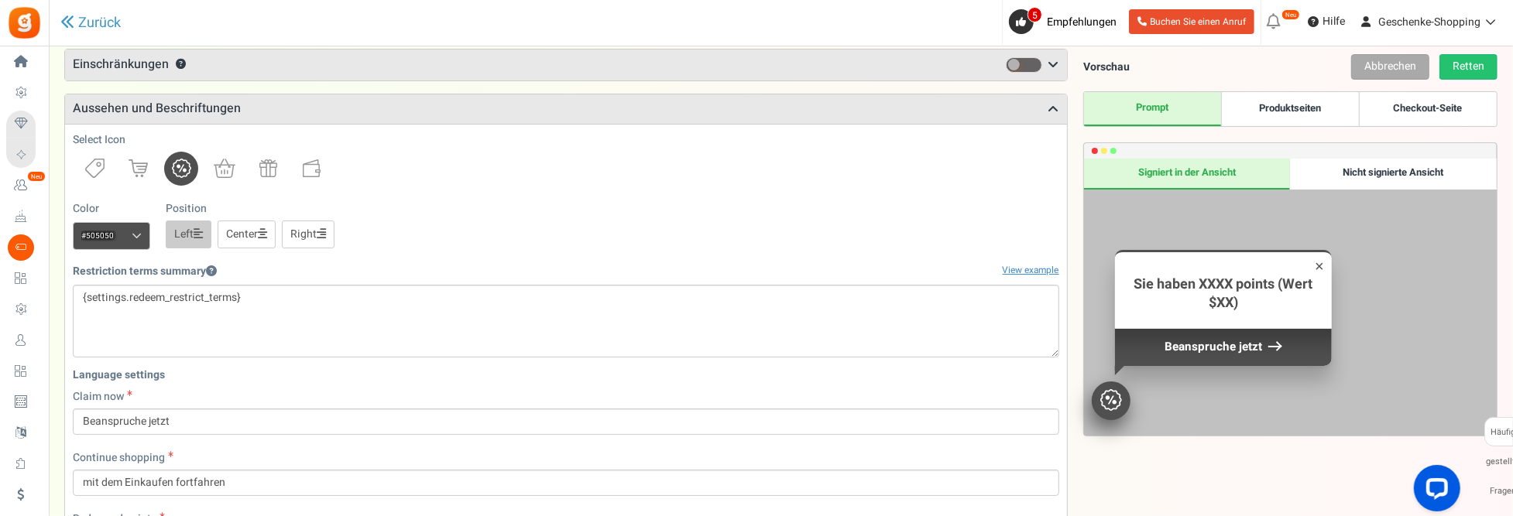
scroll to position [136, 0]
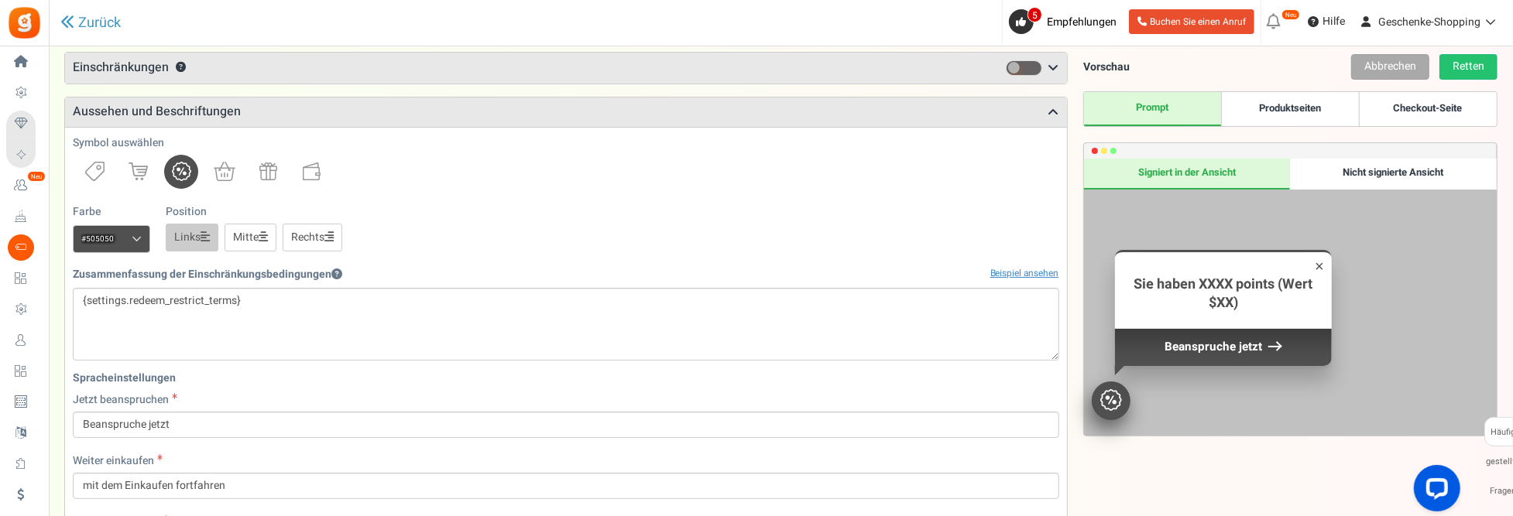
click at [1203, 171] on div "Signiert in der Ansicht" at bounding box center [1187, 174] width 207 height 31
click at [1393, 166] on div "Nicht signierte Ansicht" at bounding box center [1393, 174] width 207 height 31
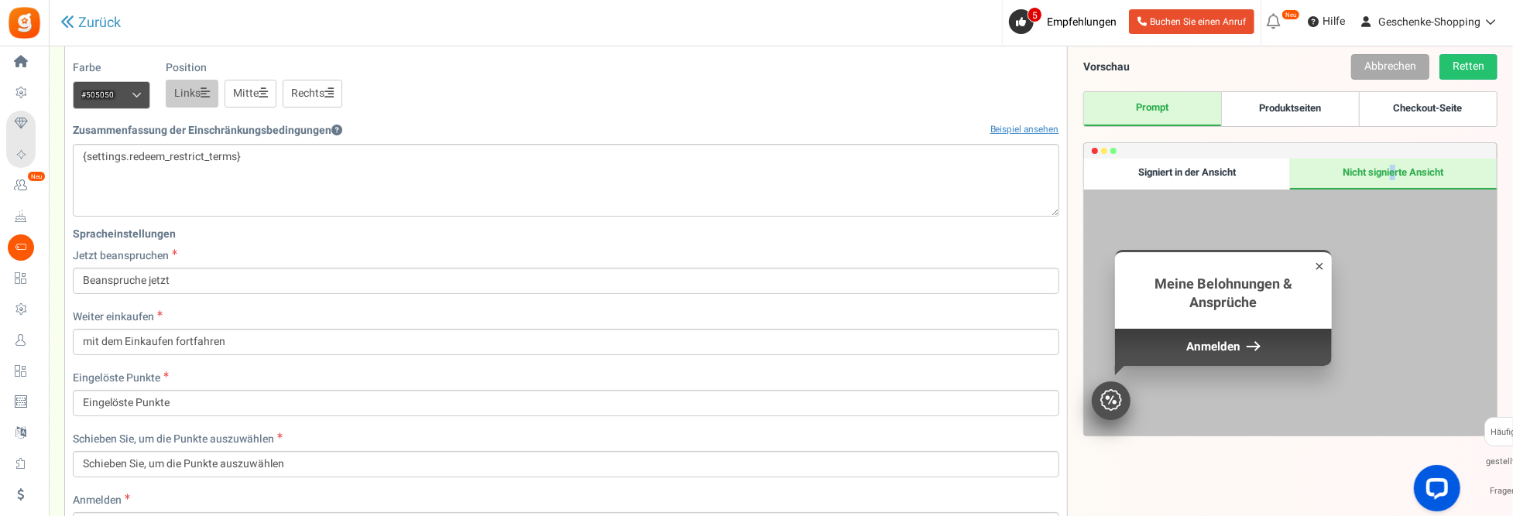
scroll to position [291, 0]
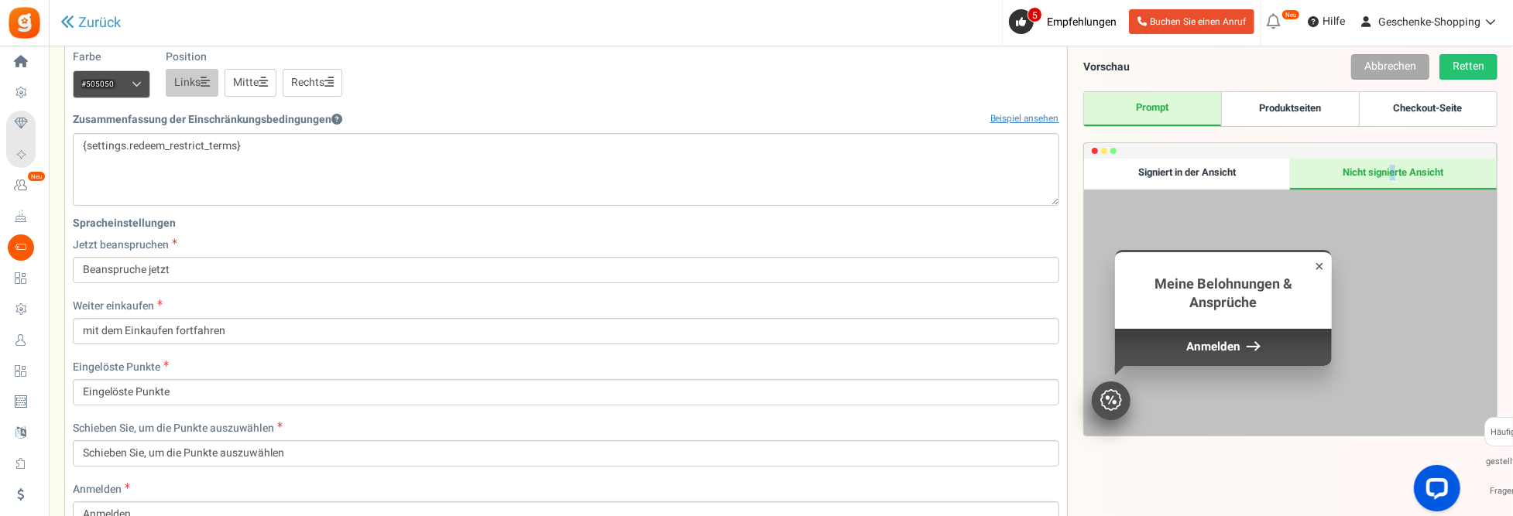
click at [1310, 105] on link "Produktseiten" at bounding box center [1290, 109] width 138 height 34
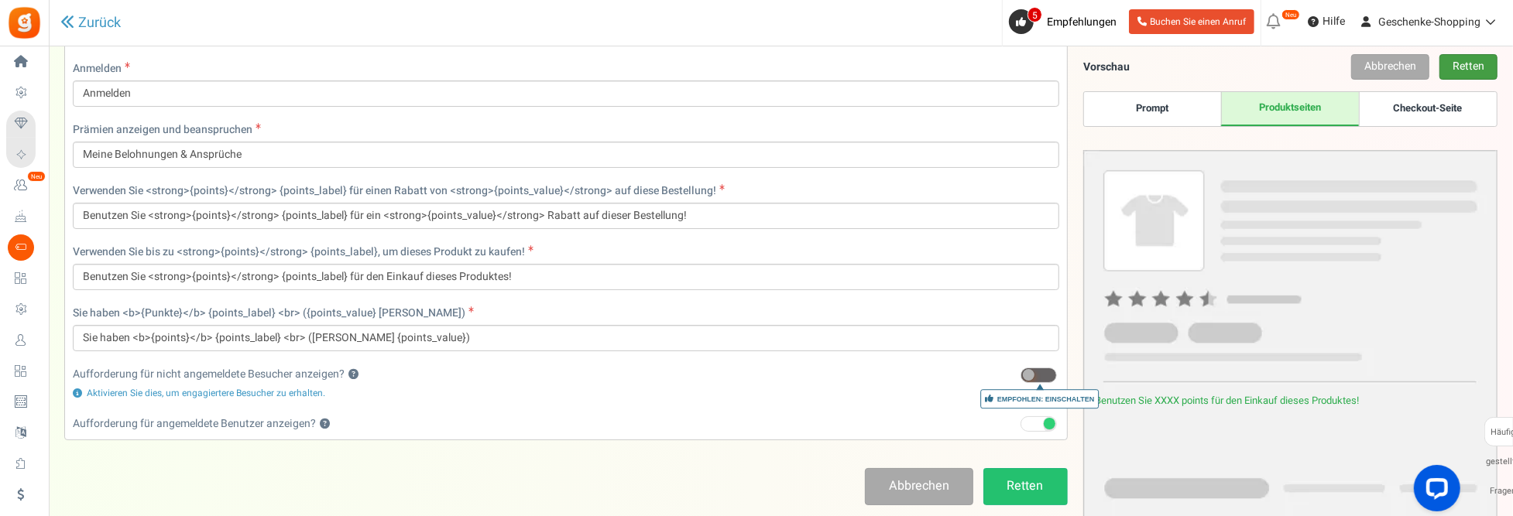
scroll to position [713, 0]
click at [1410, 111] on link "Checkout-Seite" at bounding box center [1428, 109] width 138 height 34
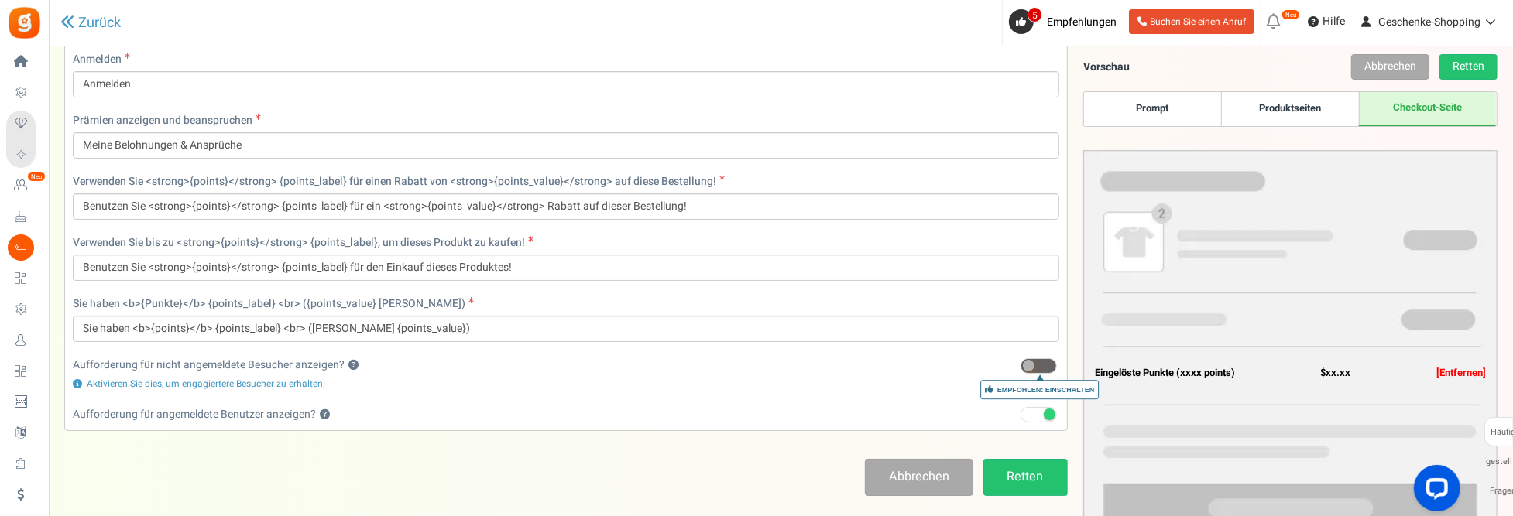
scroll to position [558, 0]
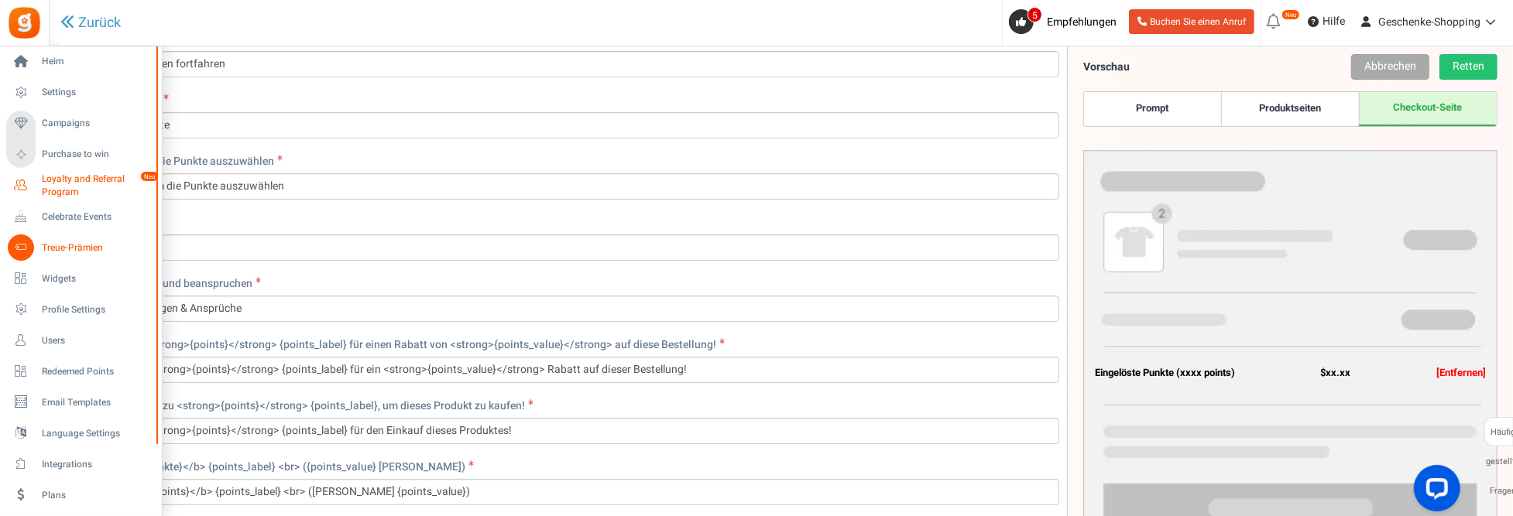
click at [70, 187] on span "Loyalty and Referral Program" at bounding box center [98, 186] width 113 height 26
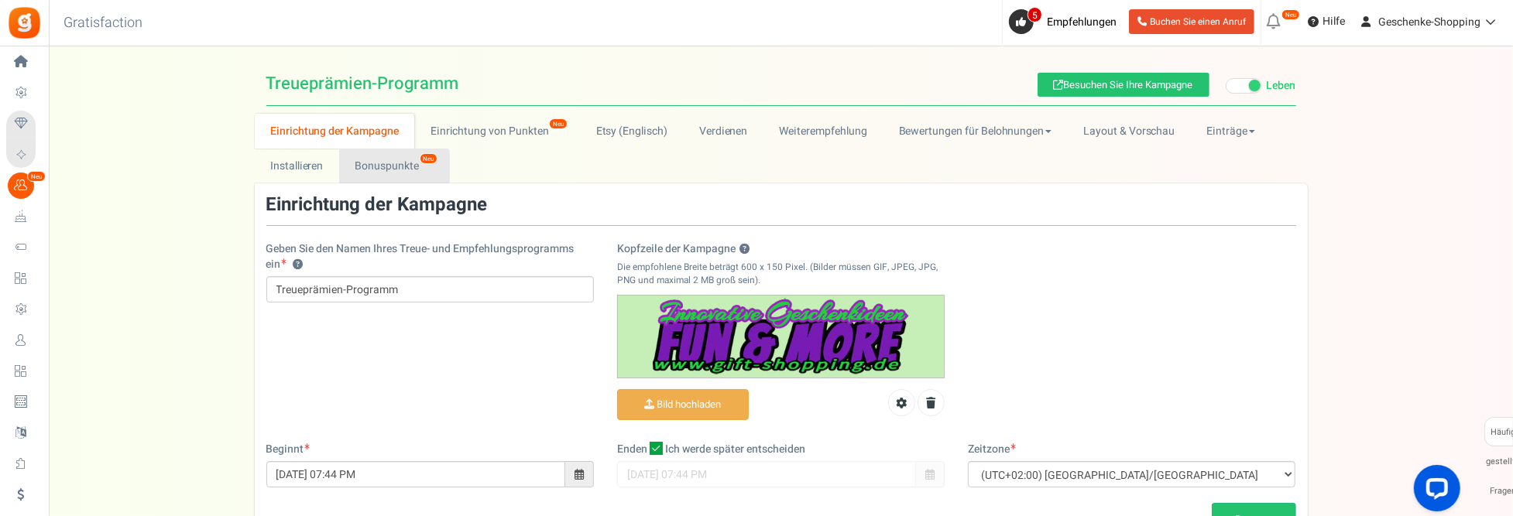
click at [396, 168] on font "Bonuspunkte" at bounding box center [386, 166] width 63 height 16
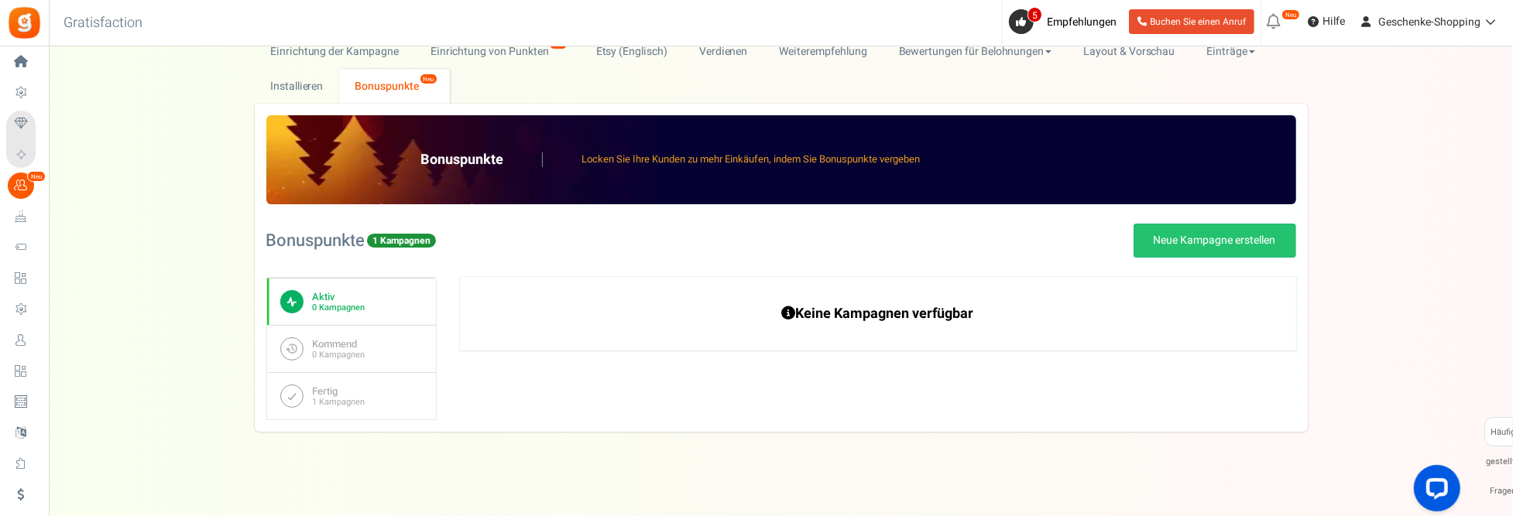
scroll to position [87, 0]
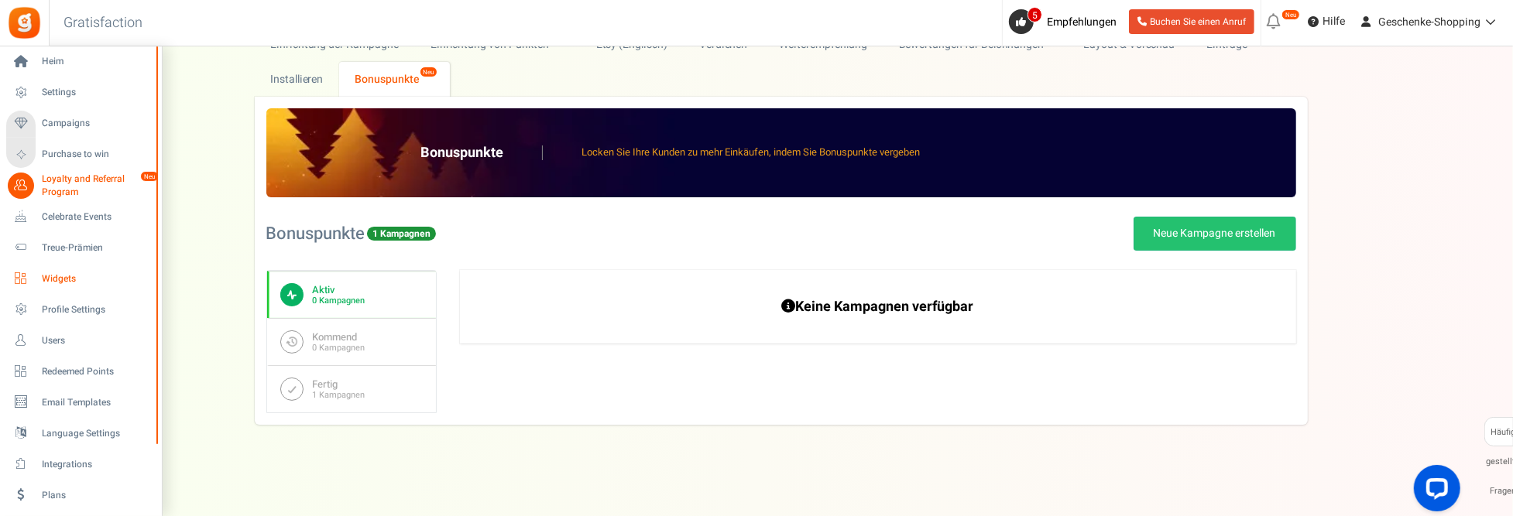
click at [59, 281] on span "Widgets" at bounding box center [96, 279] width 108 height 13
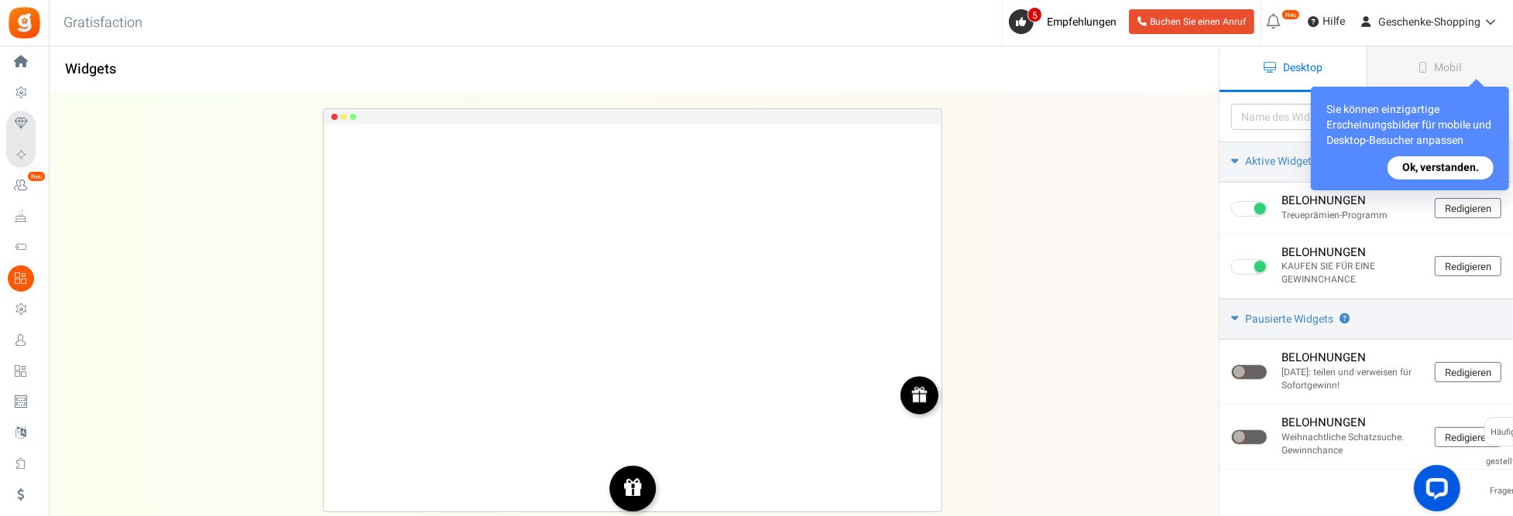
click at [1450, 162] on button "Ok, verstanden." at bounding box center [1440, 167] width 106 height 23
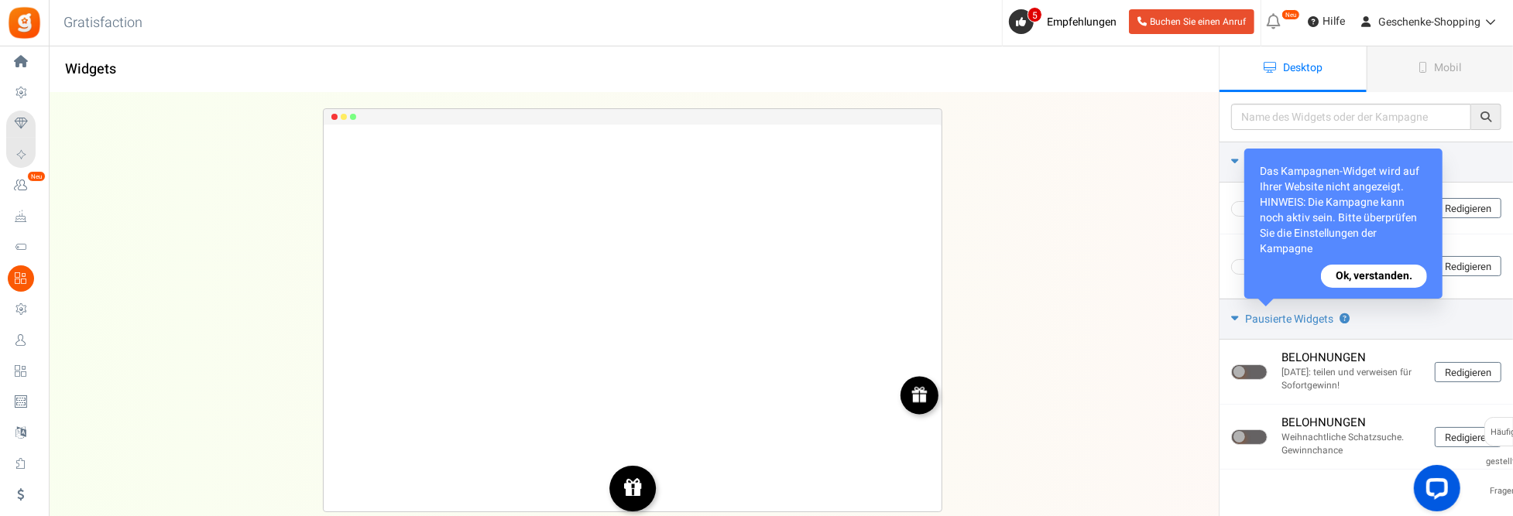
click at [1391, 279] on button "Ok, verstanden." at bounding box center [1374, 276] width 106 height 23
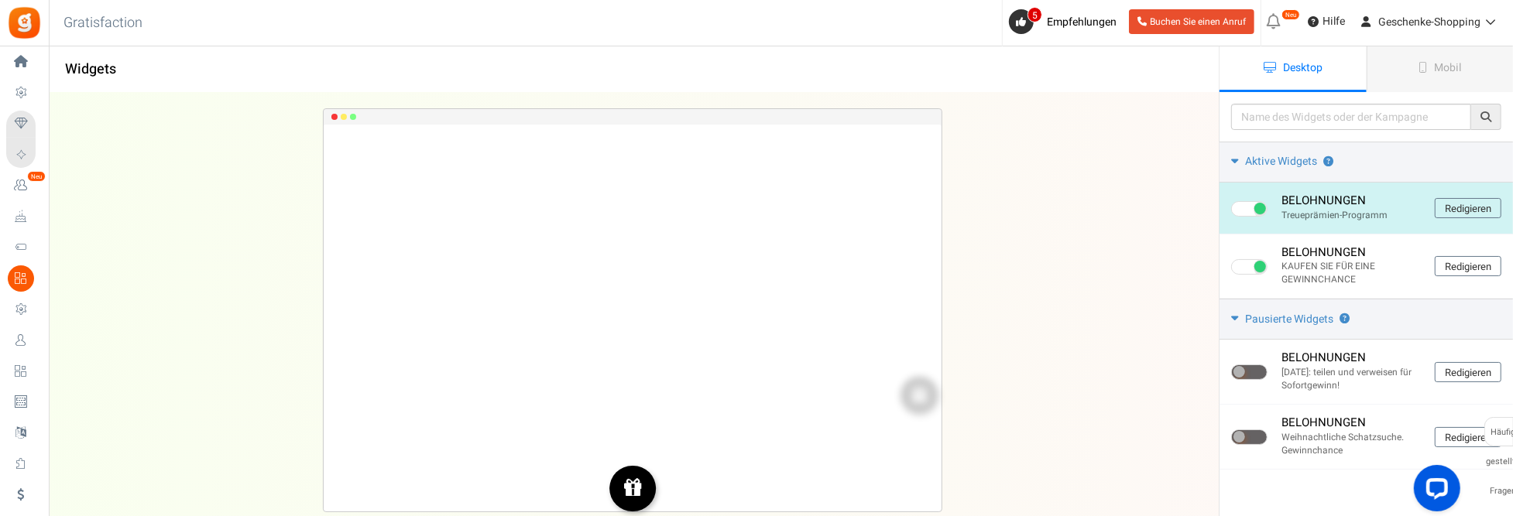
click at [1483, 211] on link "Redigieren" at bounding box center [1468, 208] width 67 height 20
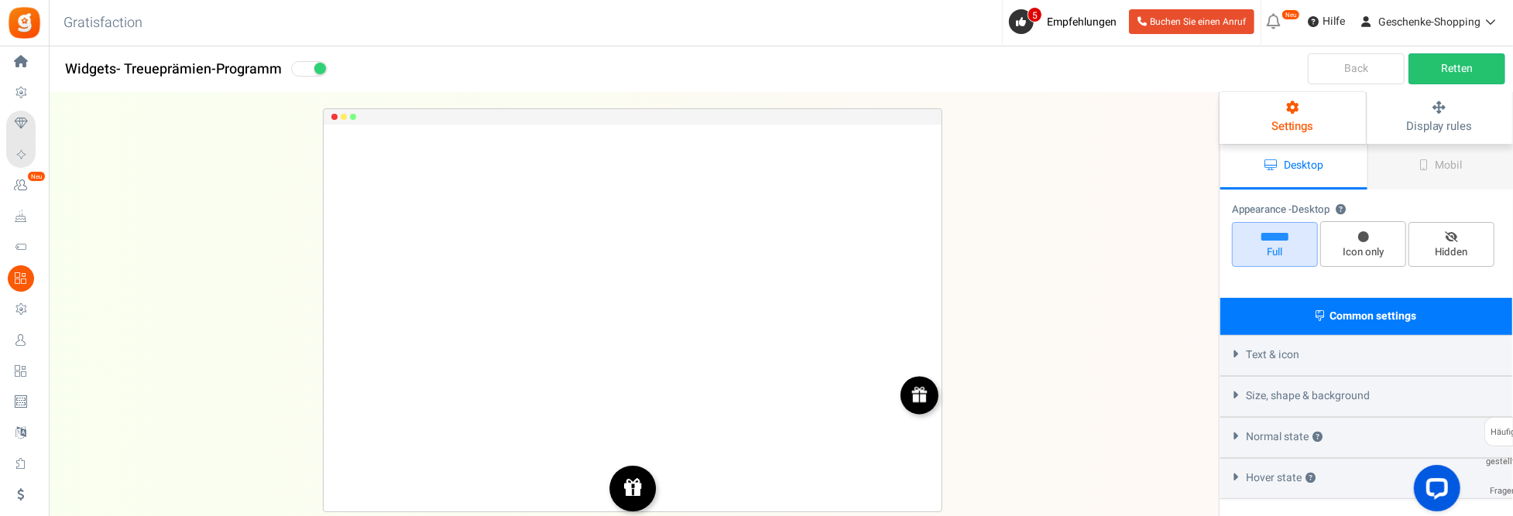
select select "mid-bottom-bar"
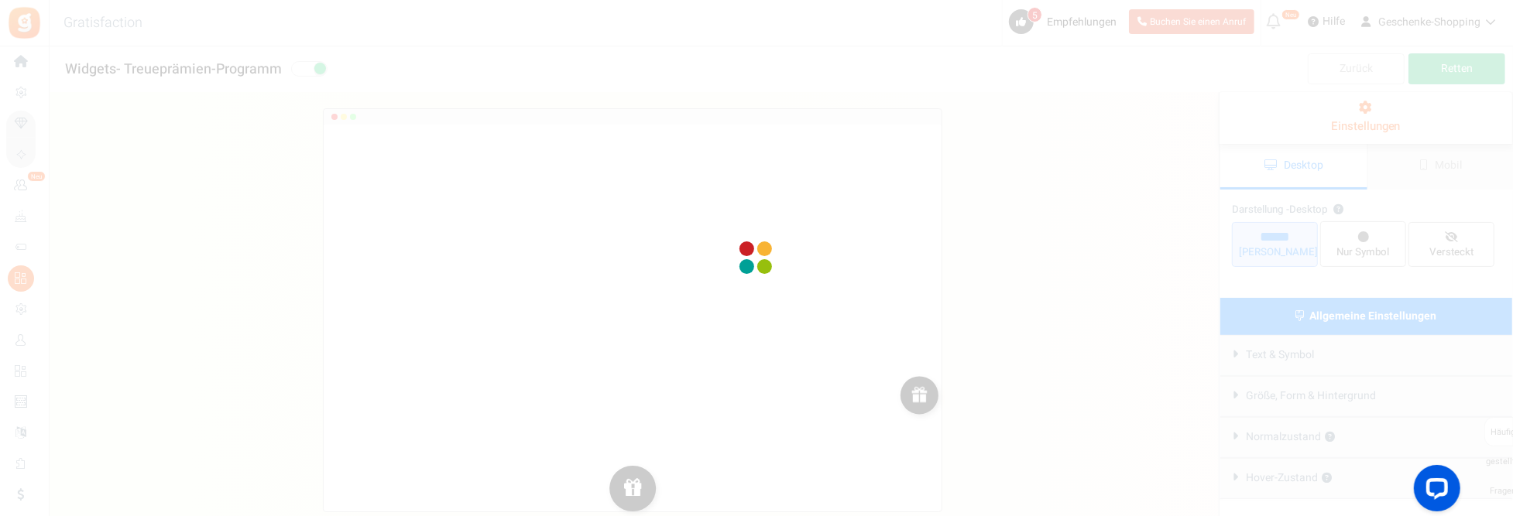
radio input "true"
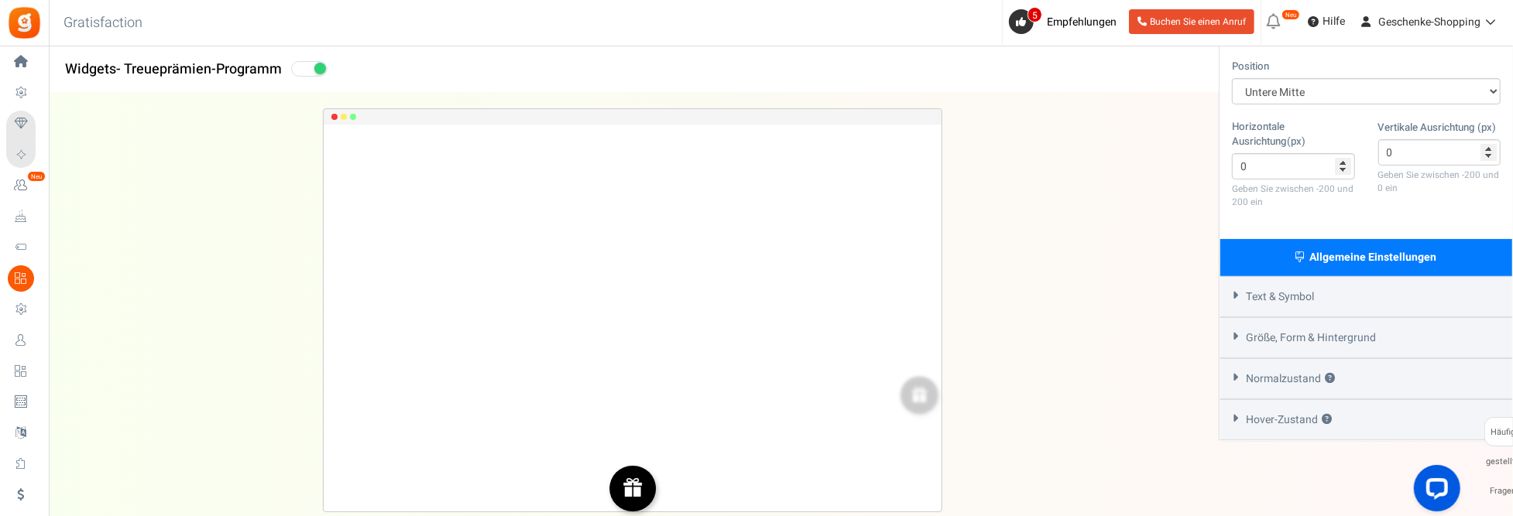
scroll to position [305, 0]
click at [1358, 342] on div "Größe, Form & Hintergrund" at bounding box center [1366, 337] width 292 height 41
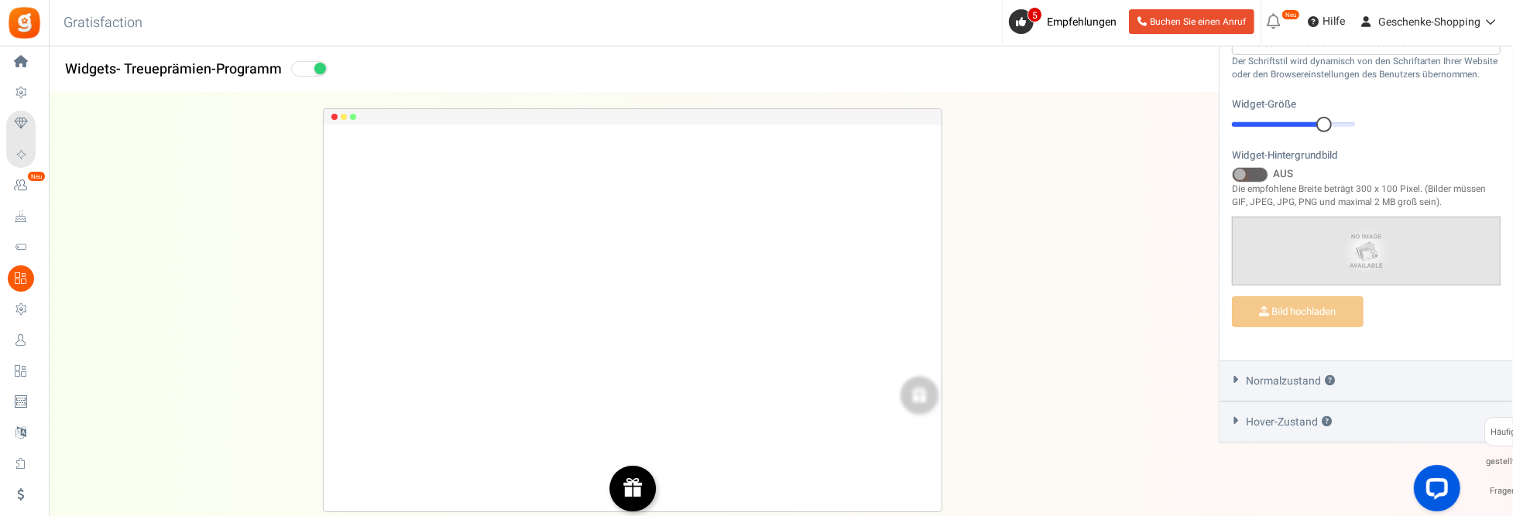
scroll to position [668, 0]
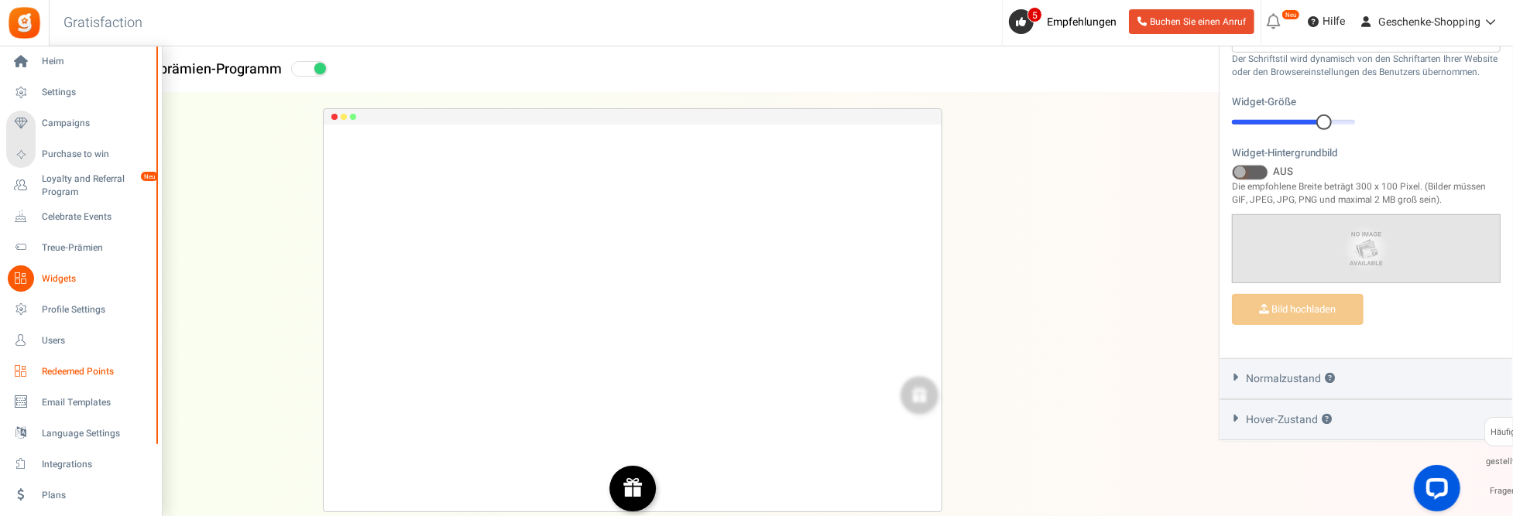
click at [82, 373] on span "Redeemed Points" at bounding box center [96, 371] width 108 height 13
click at [59, 344] on span "Users" at bounding box center [96, 340] width 108 height 13
